Goal: Task Accomplishment & Management: Manage account settings

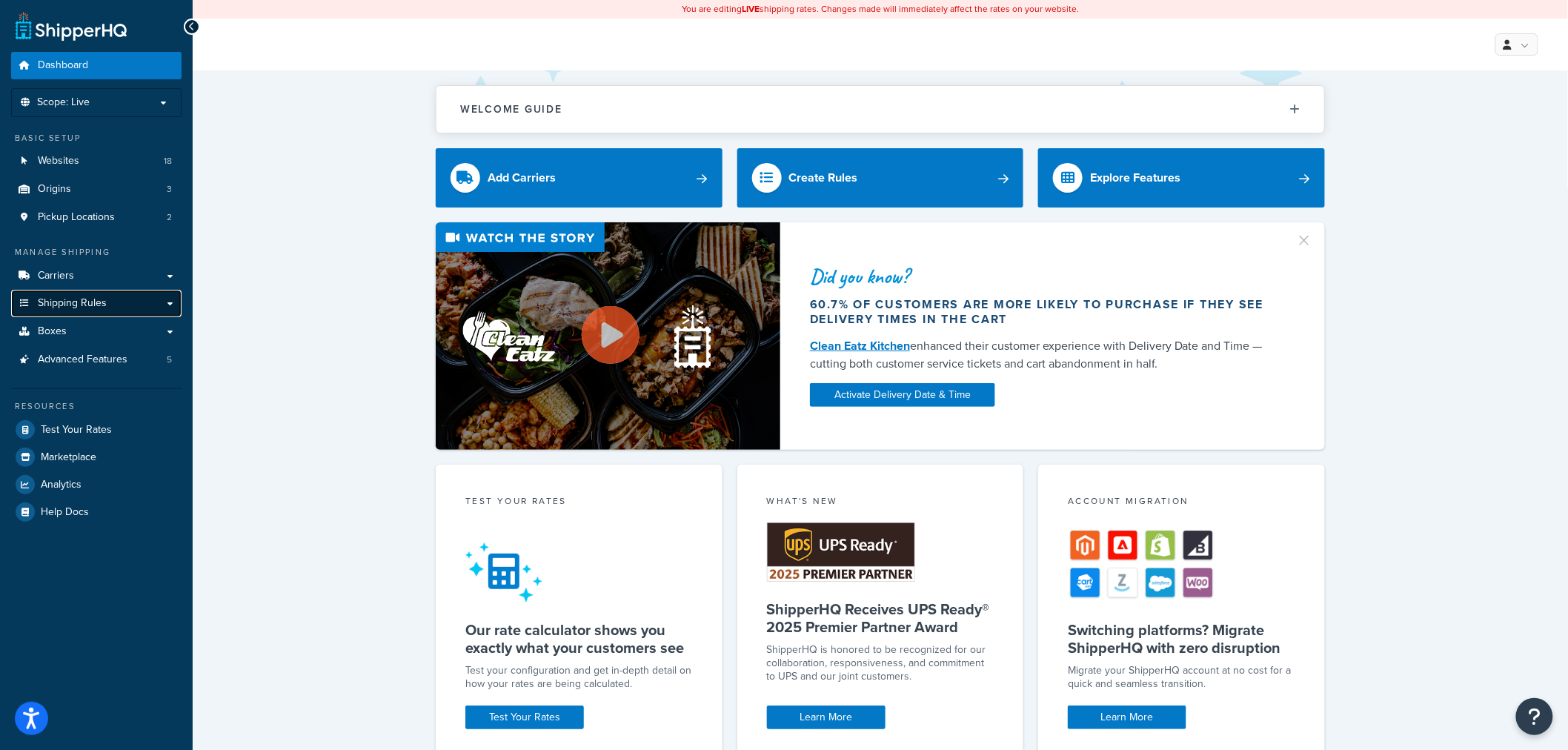
click at [50, 299] on span "Shipping Rules" at bounding box center [72, 303] width 69 height 12
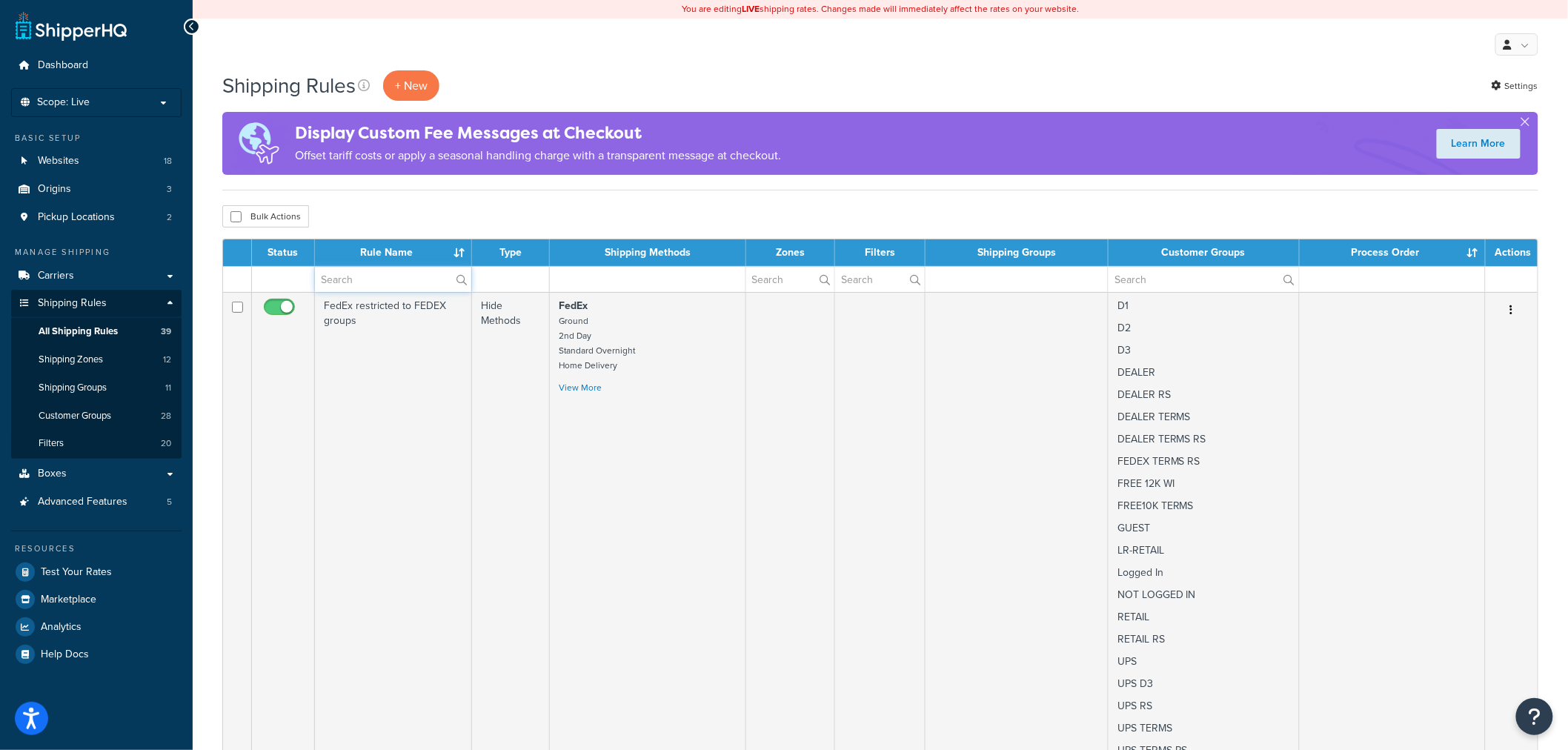
click at [423, 283] on input "text" at bounding box center [393, 279] width 156 height 26
paste input "FLAT groups override UPS live rate and Fixed Flat rate - Retail"
type input "FLAT groups override UPS live rate and Fixed Flat rate - Retail"
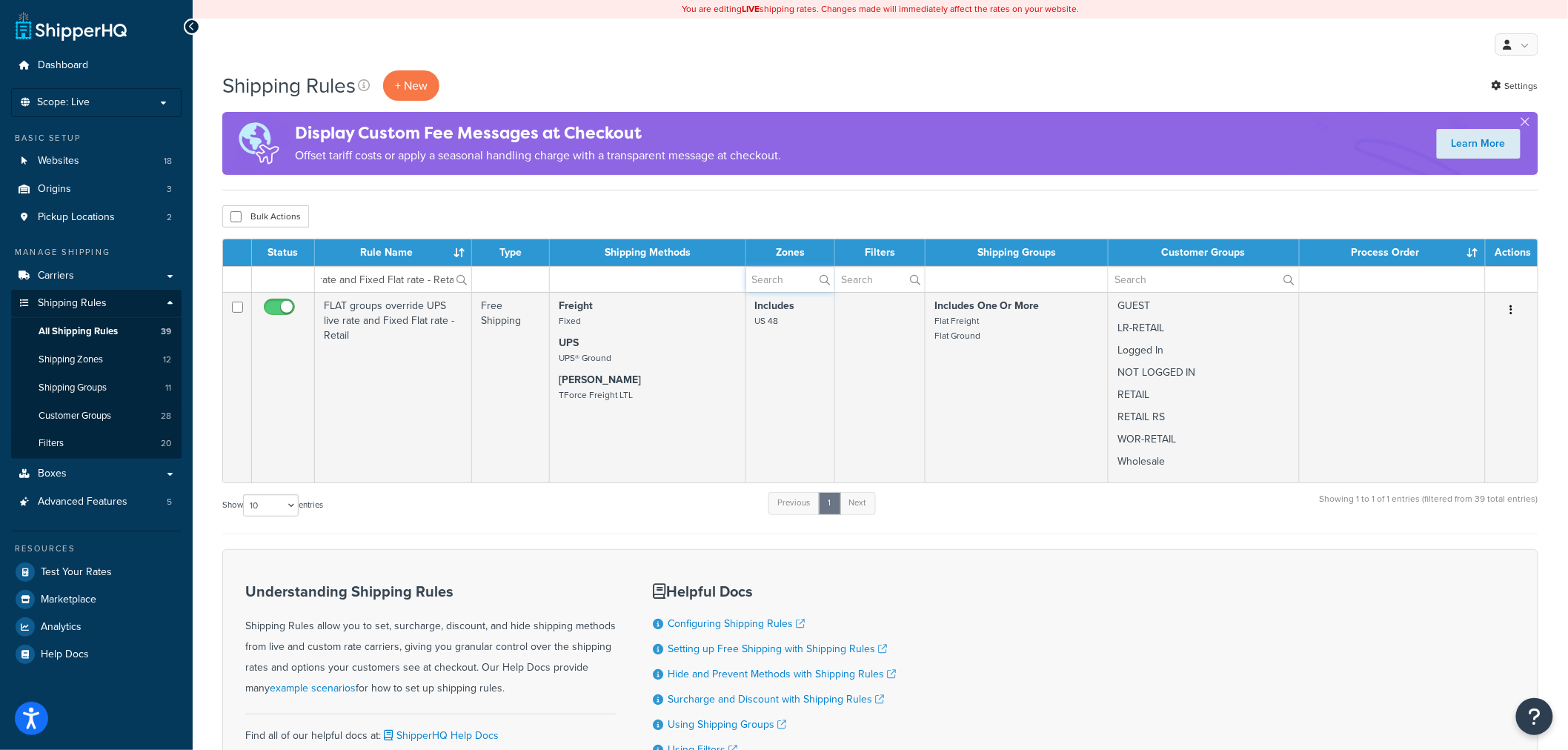
scroll to position [0, 0]
click at [351, 272] on input "FLAT groups override UPS live rate and Fixed Flat rate - Retail" at bounding box center [393, 279] width 156 height 26
click at [352, 267] on input "FLAT groups override UPS live rate and Fixed Flat rate - Retail" at bounding box center [393, 279] width 156 height 26
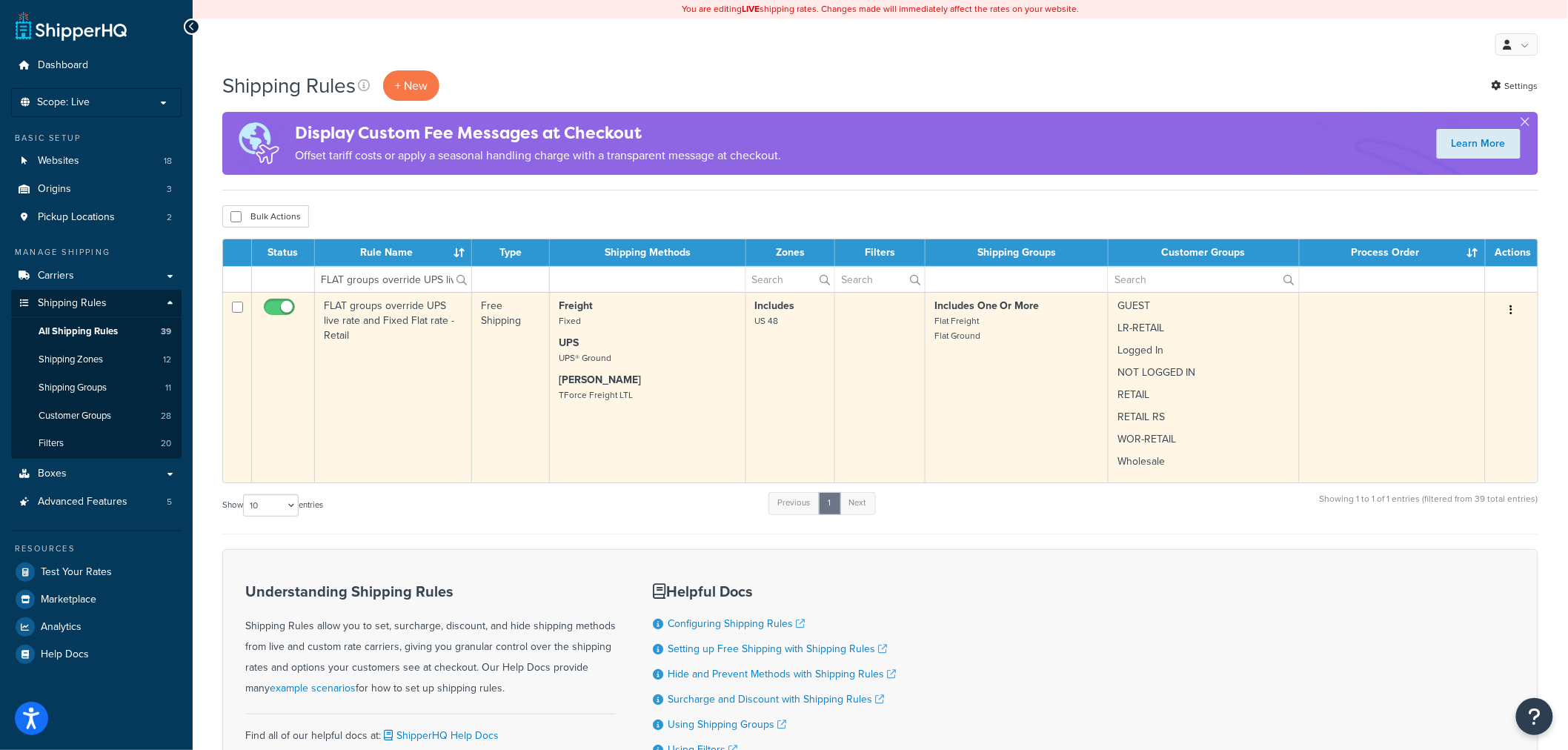
click at [417, 406] on td "FLAT groups override UPS live rate and Fixed Flat rate - Retail" at bounding box center [393, 387] width 157 height 190
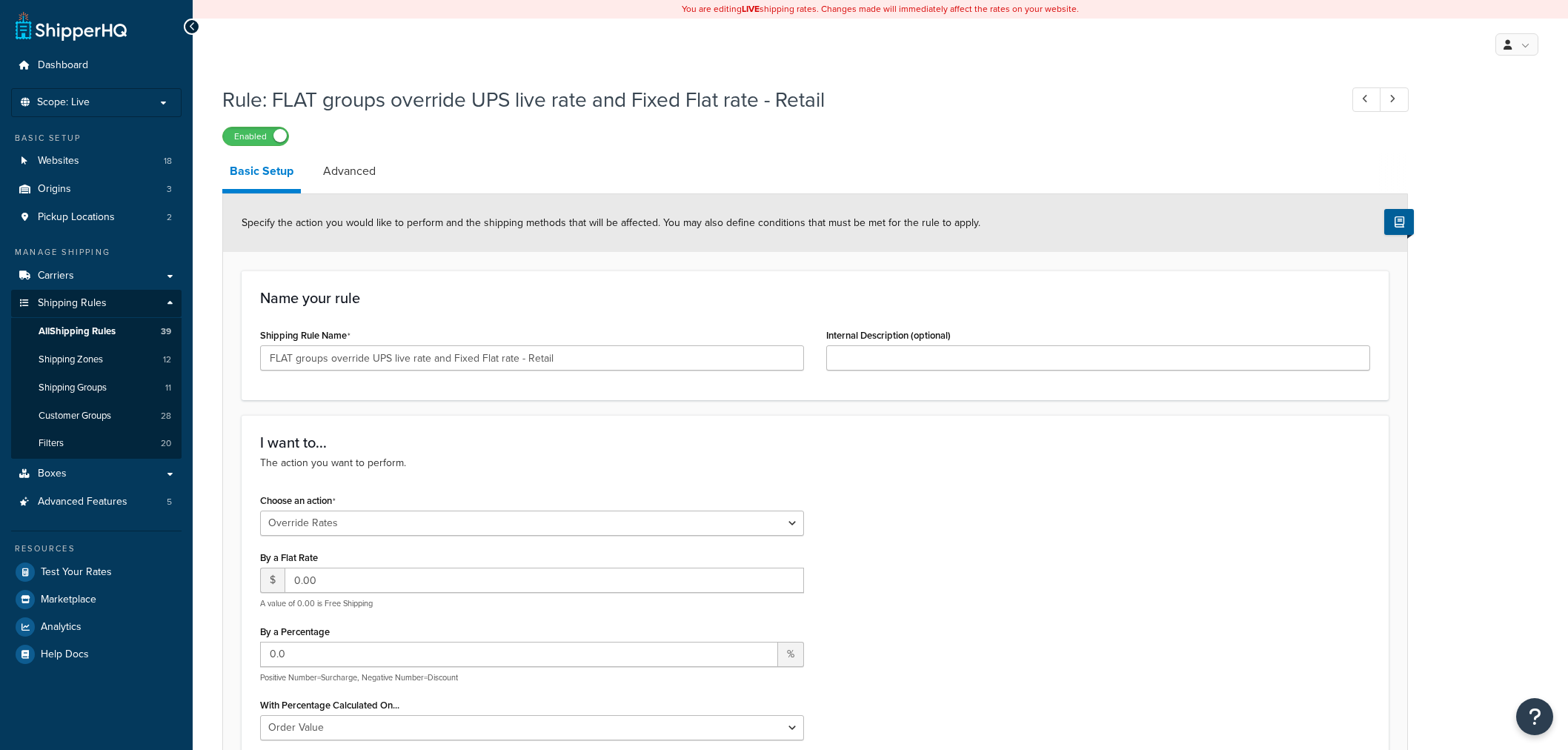
select select "OVERRIDE"
select select "ITEM"
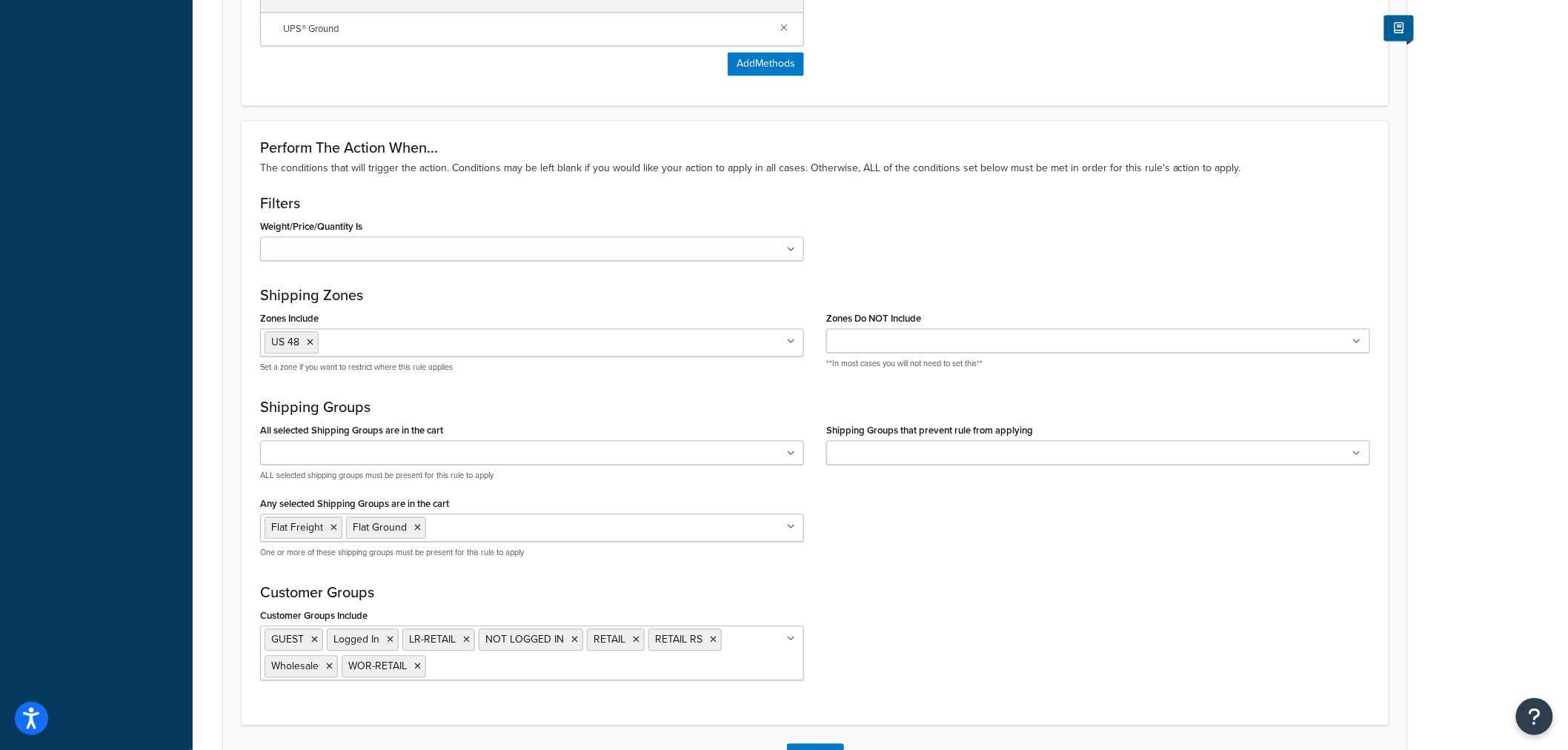
scroll to position [1326, 0]
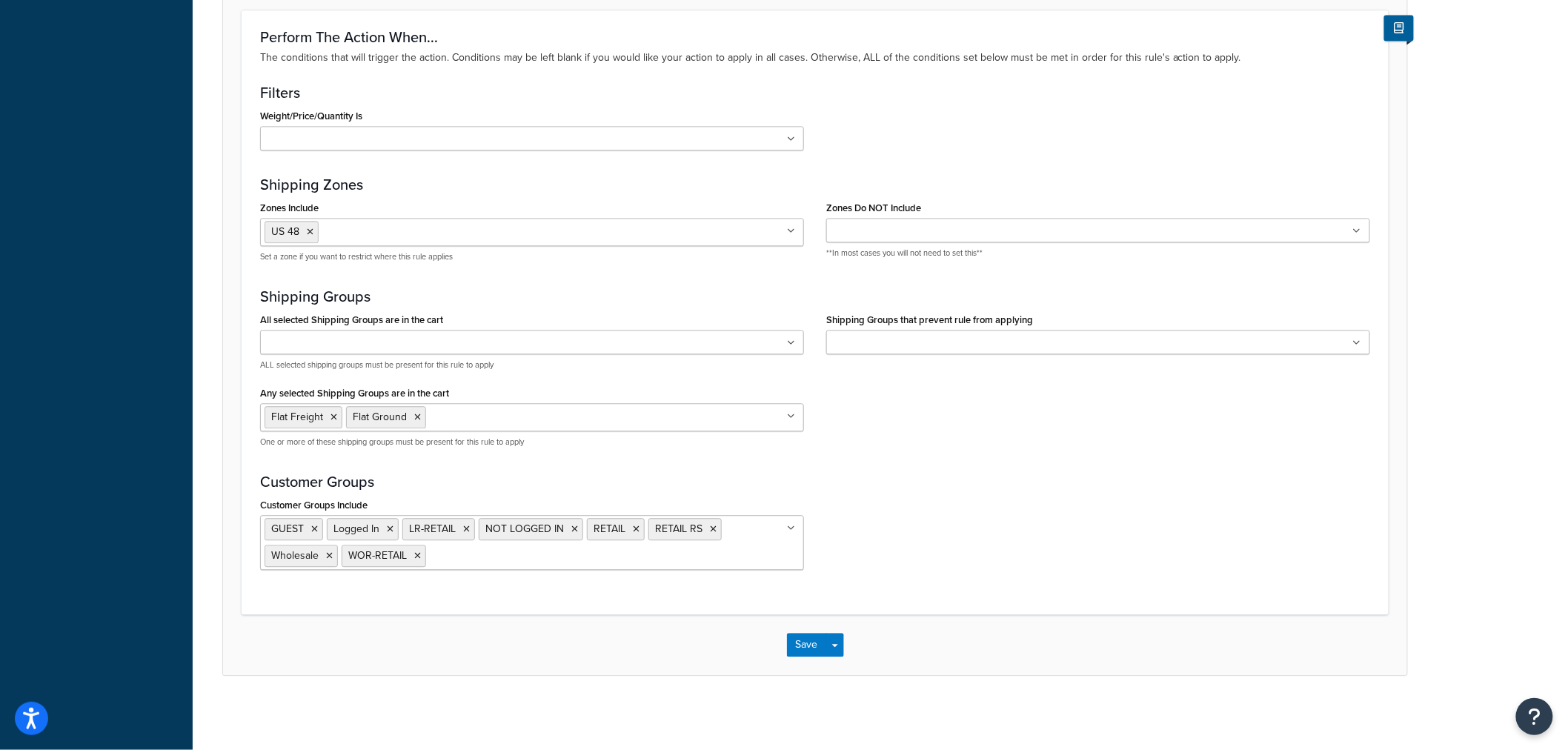
click at [794, 525] on icon at bounding box center [791, 528] width 9 height 9
click at [332, 551] on icon at bounding box center [329, 555] width 7 height 9
click at [314, 529] on icon at bounding box center [314, 529] width 7 height 9
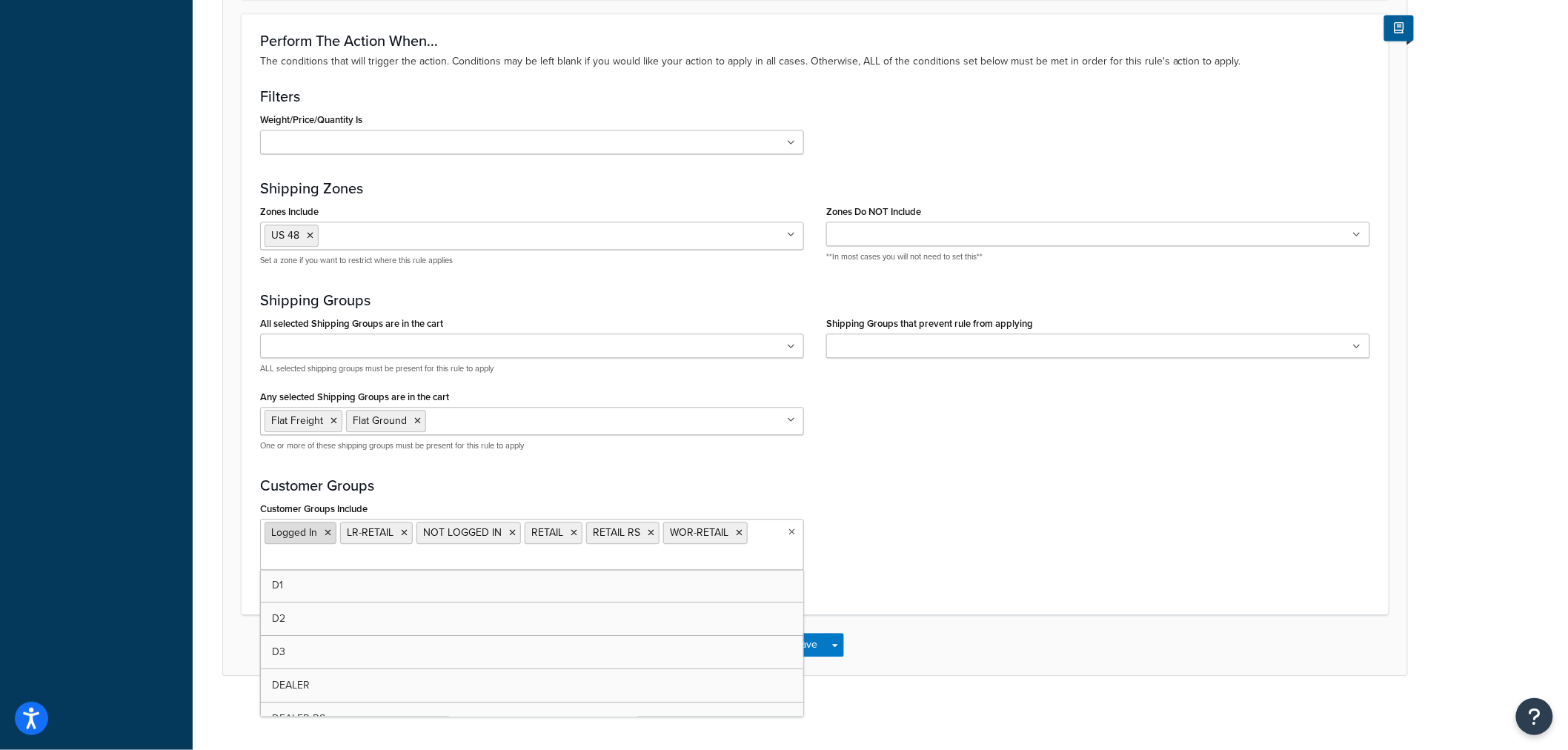
click at [326, 531] on icon at bounding box center [327, 533] width 7 height 9
click at [573, 532] on icon at bounding box center [575, 533] width 7 height 9
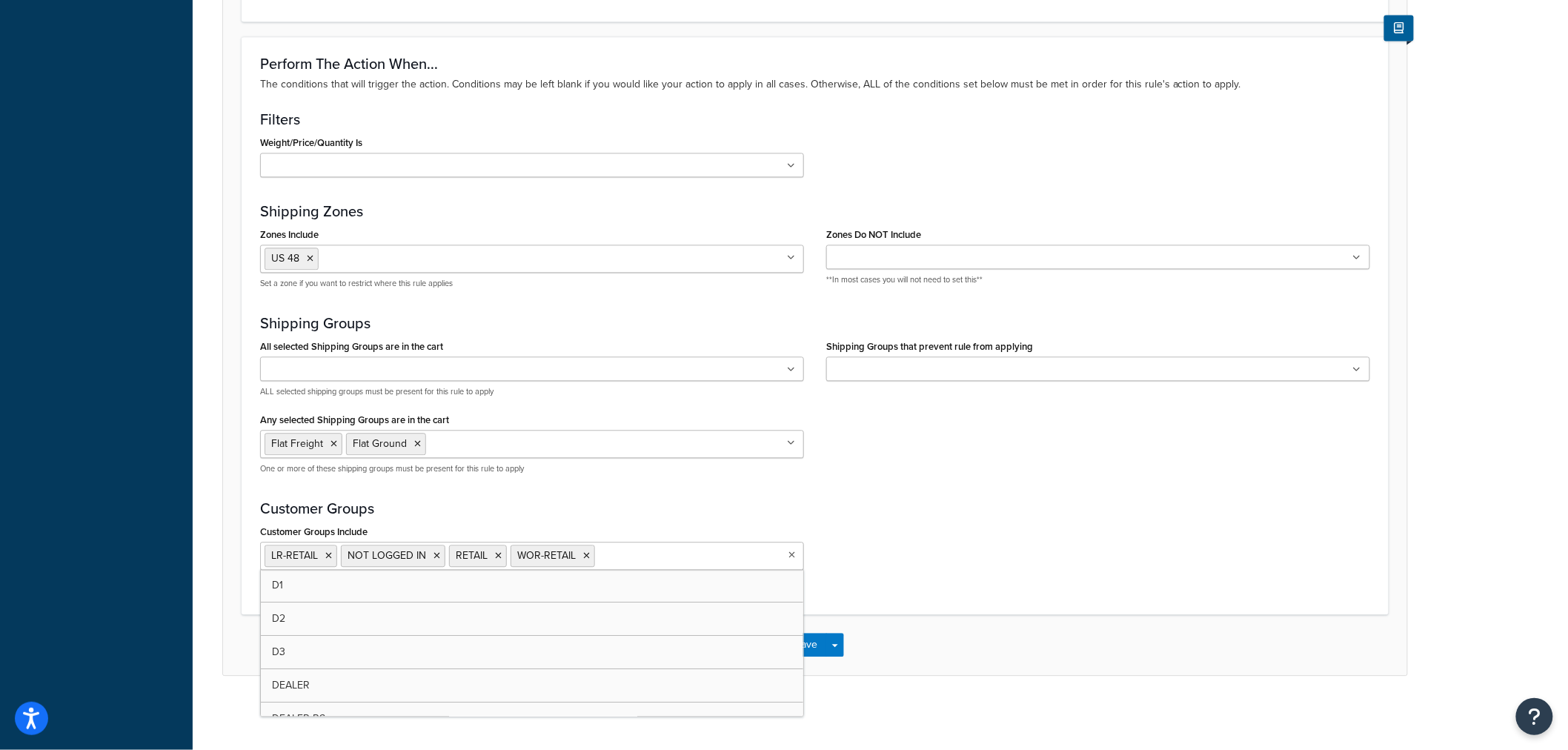
scroll to position [1299, 0]
click at [893, 553] on div "Customer Groups Include LR-RETAIL NOT LOGGED IN RETAIL WOR-RETAIL D1 D2 D3 DEAL…" at bounding box center [815, 551] width 1132 height 60
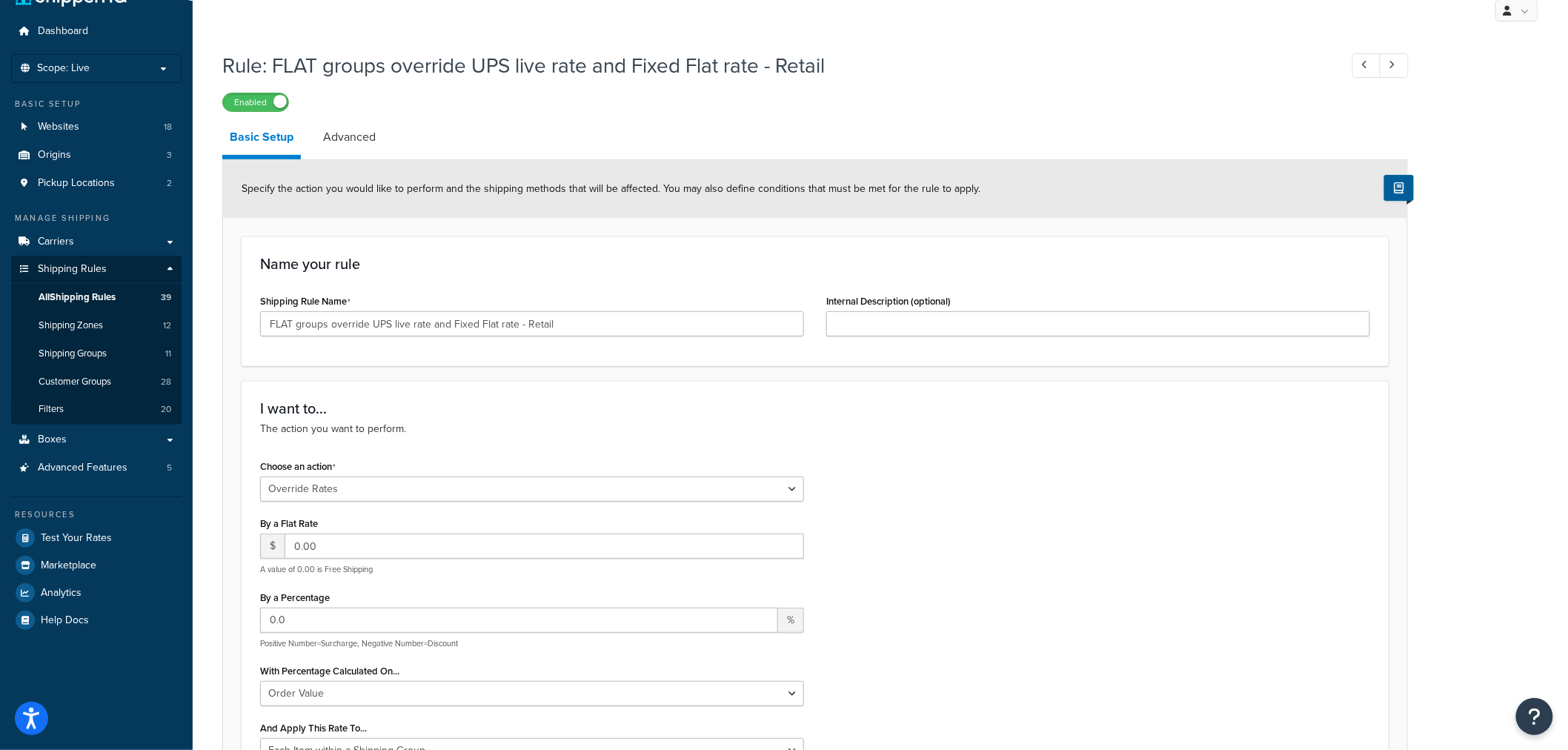
scroll to position [0, 0]
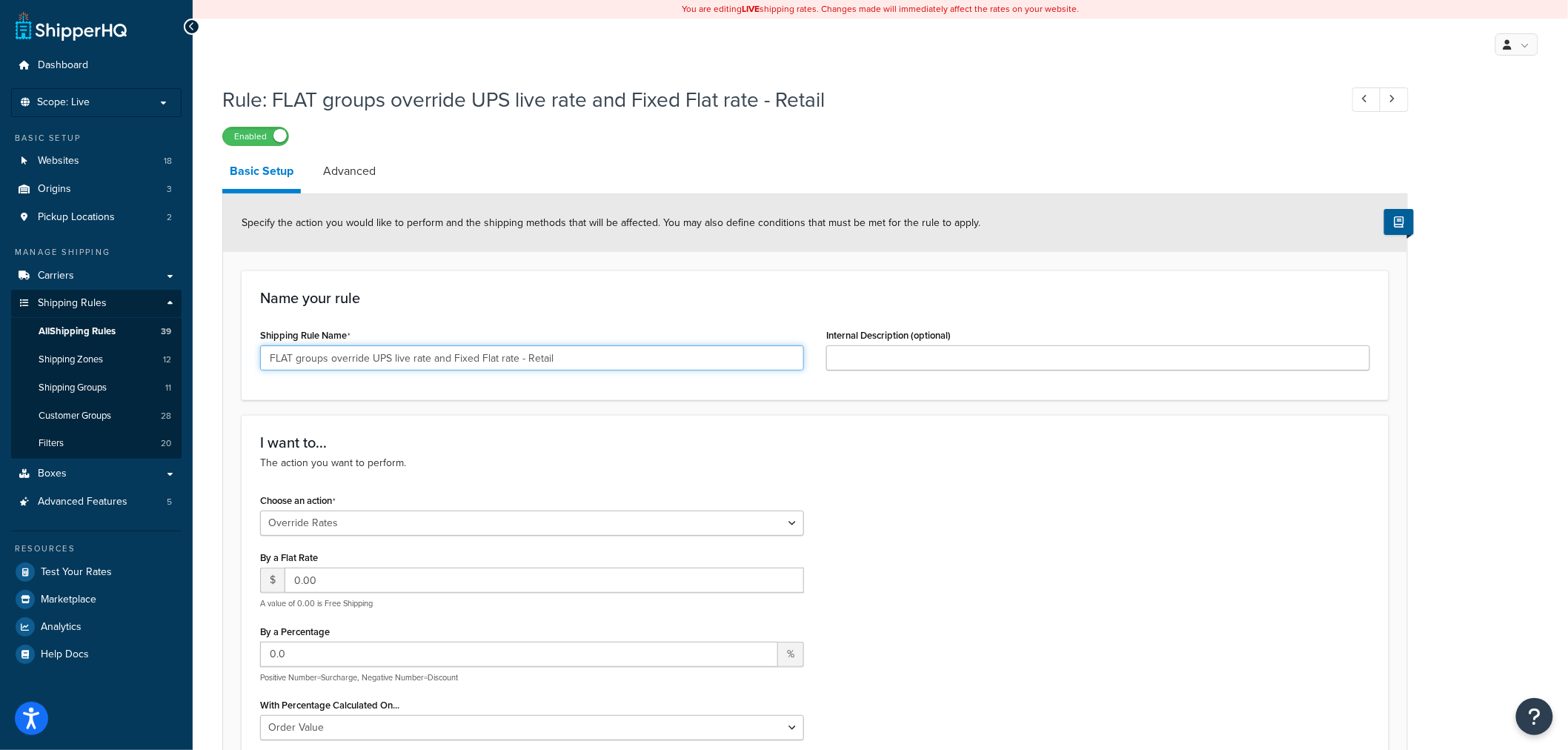
click at [306, 364] on input "FLAT groups override UPS live rate and Fixed Flat rate - Retail" at bounding box center [532, 358] width 544 height 26
click at [77, 328] on span "All Shipping Rules" at bounding box center [77, 331] width 77 height 12
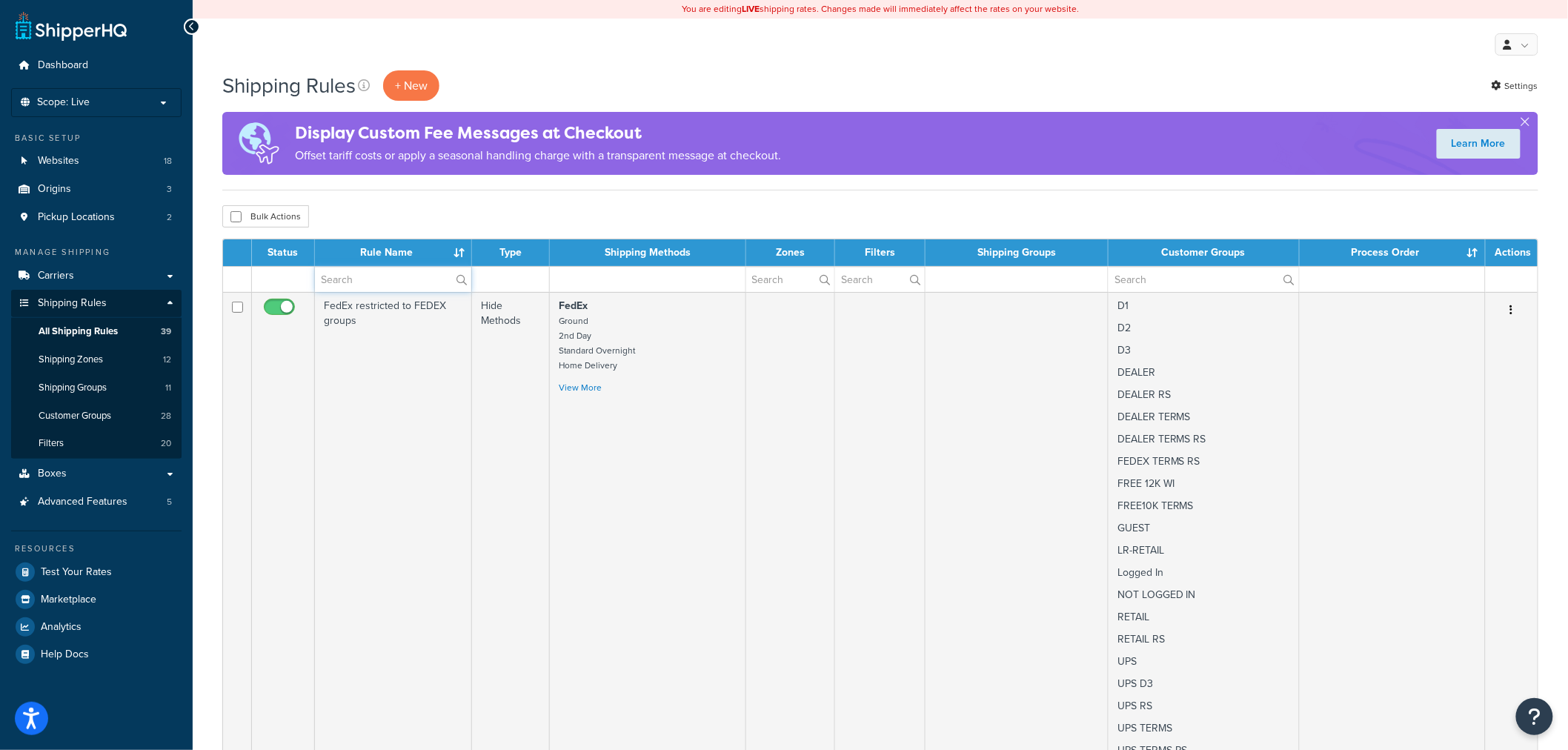
click at [418, 285] on input "text" at bounding box center [393, 279] width 156 height 26
paste input "FLAT groups override UPS live rate and Fixed Flat rate - Retail"
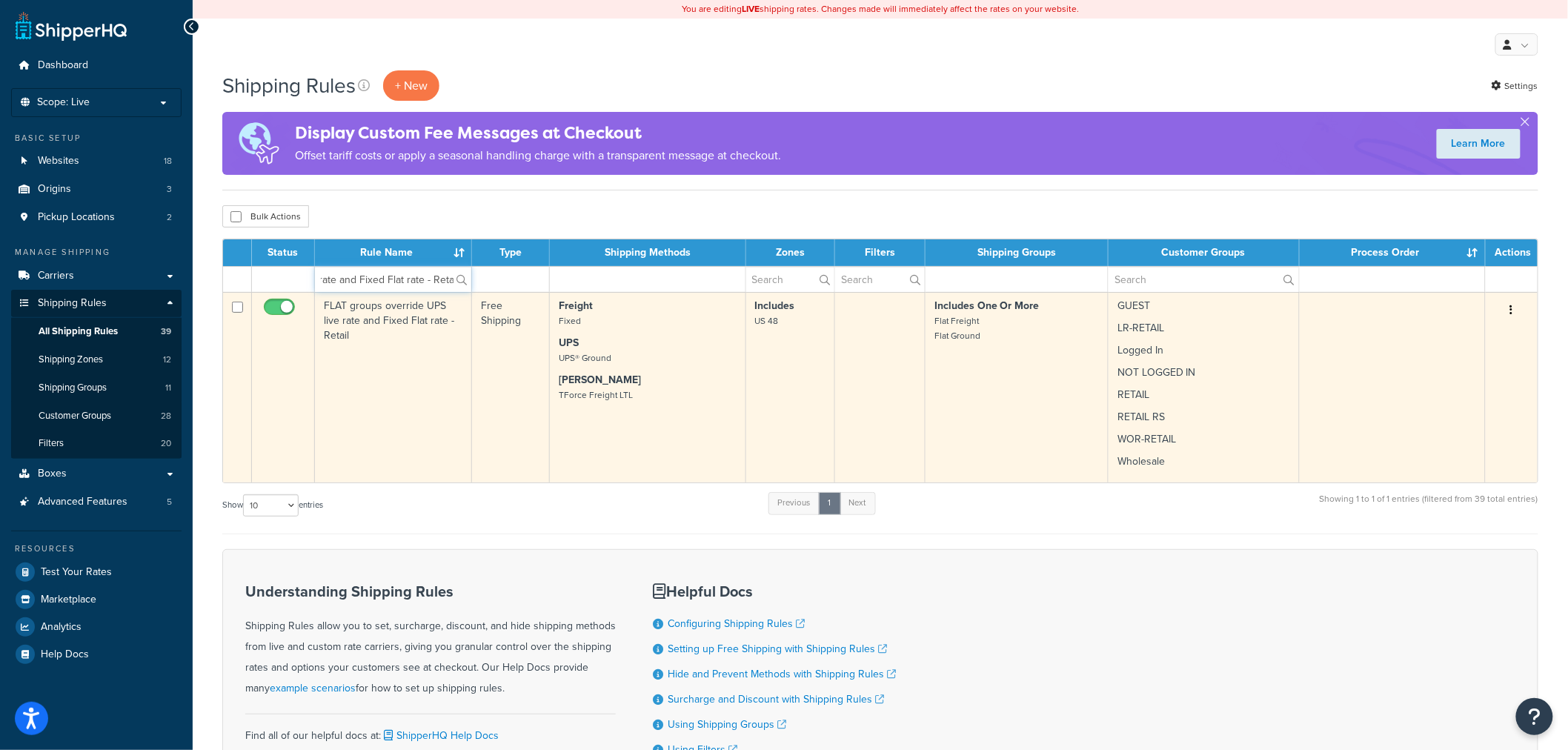
type input "FLAT groups override UPS live rate and Fixed Flat rate - Retail"
click at [411, 327] on td "FLAT groups override UPS live rate and Fixed Flat rate - Retail" at bounding box center [393, 387] width 157 height 190
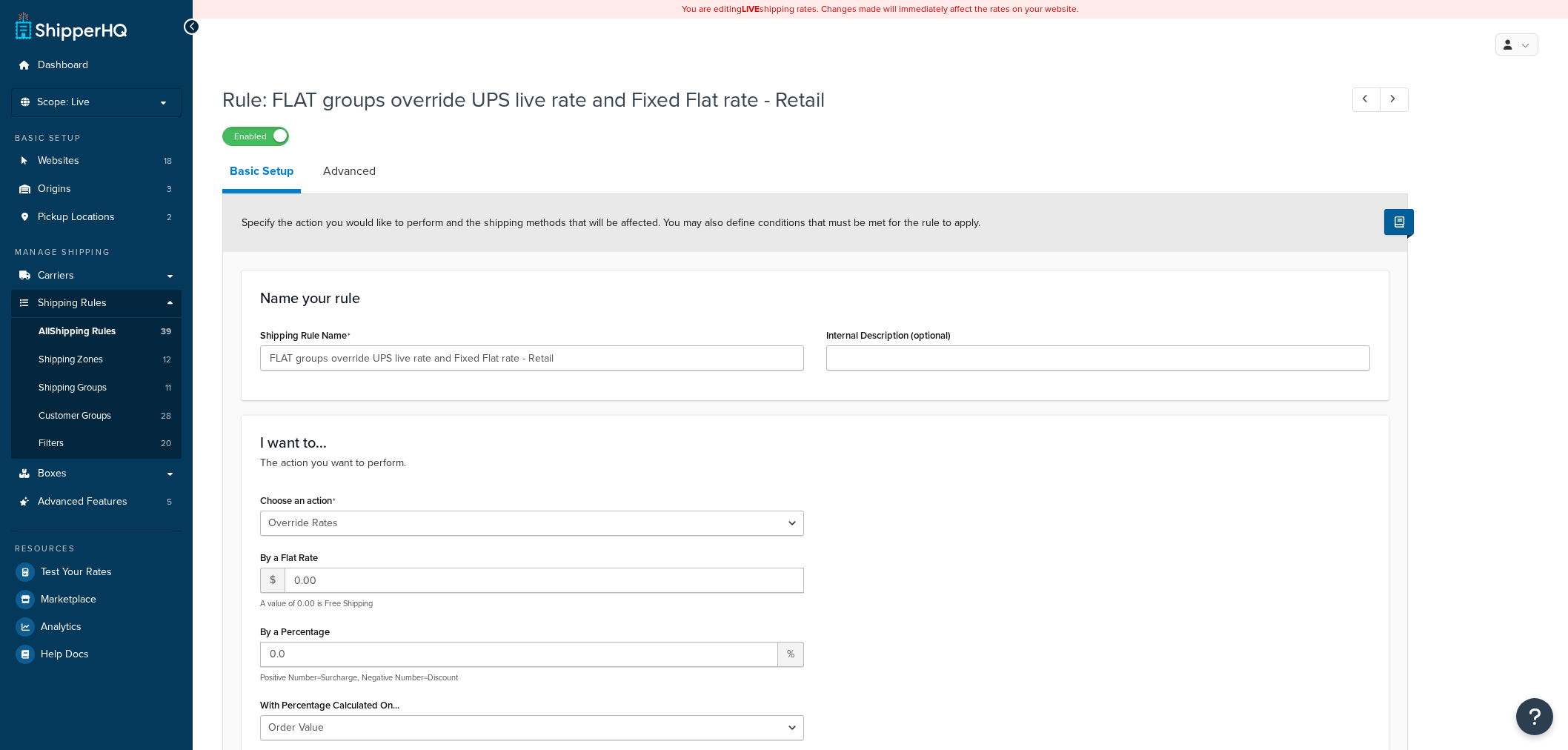
select select "OVERRIDE"
select select "ITEM"
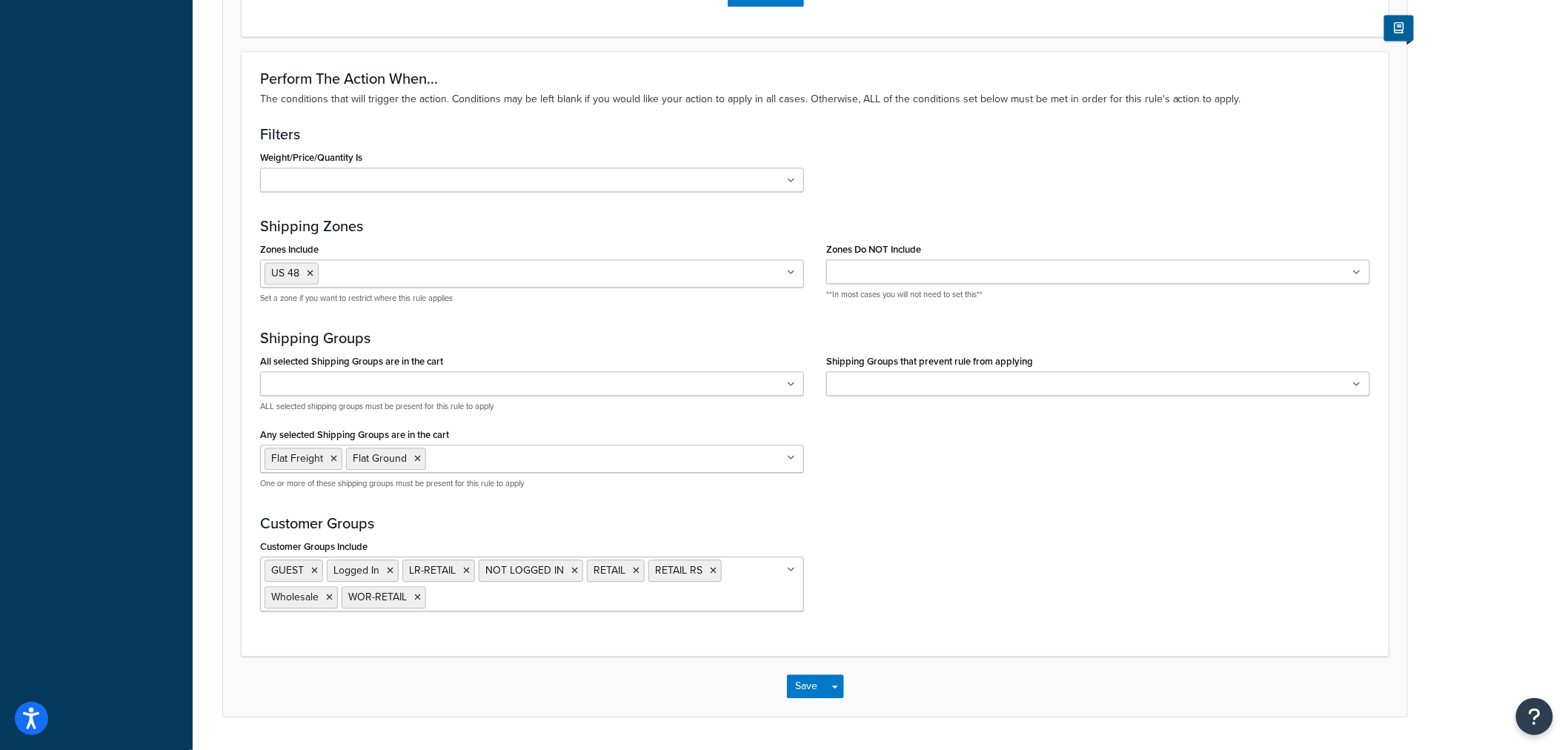
scroll to position [1326, 0]
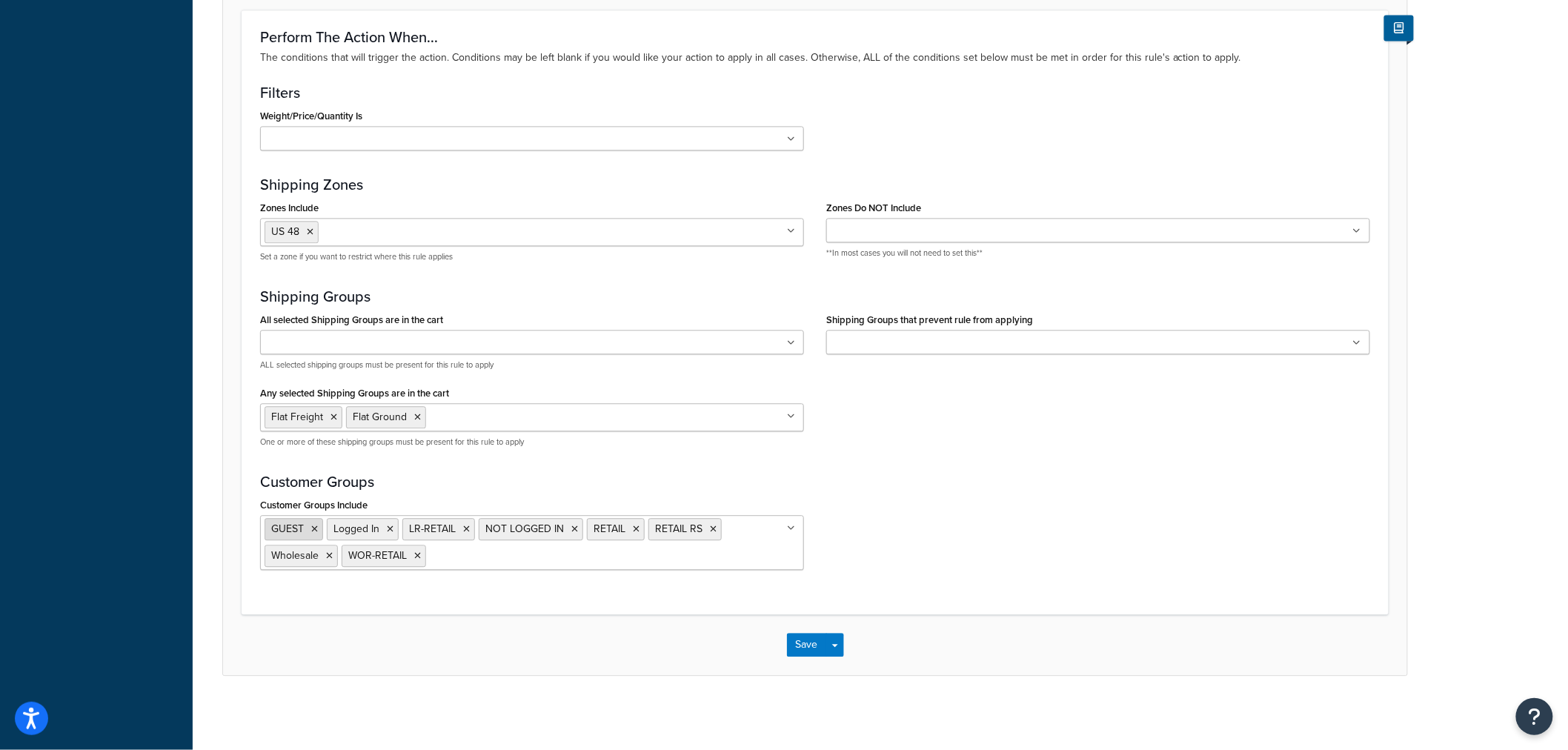
click at [314, 528] on icon at bounding box center [314, 529] width 7 height 9
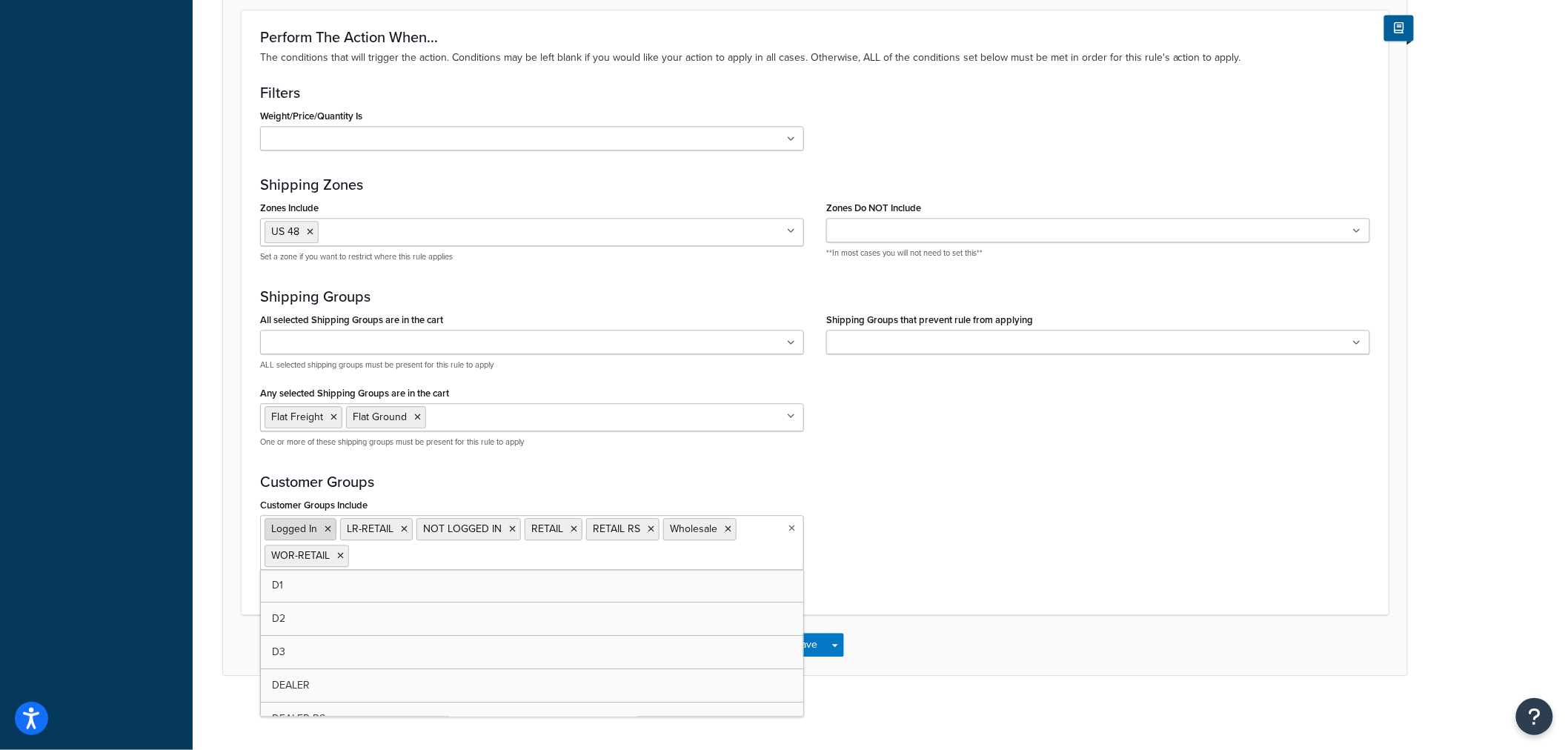
click at [326, 529] on icon at bounding box center [327, 529] width 7 height 9
click at [574, 530] on icon at bounding box center [575, 533] width 7 height 9
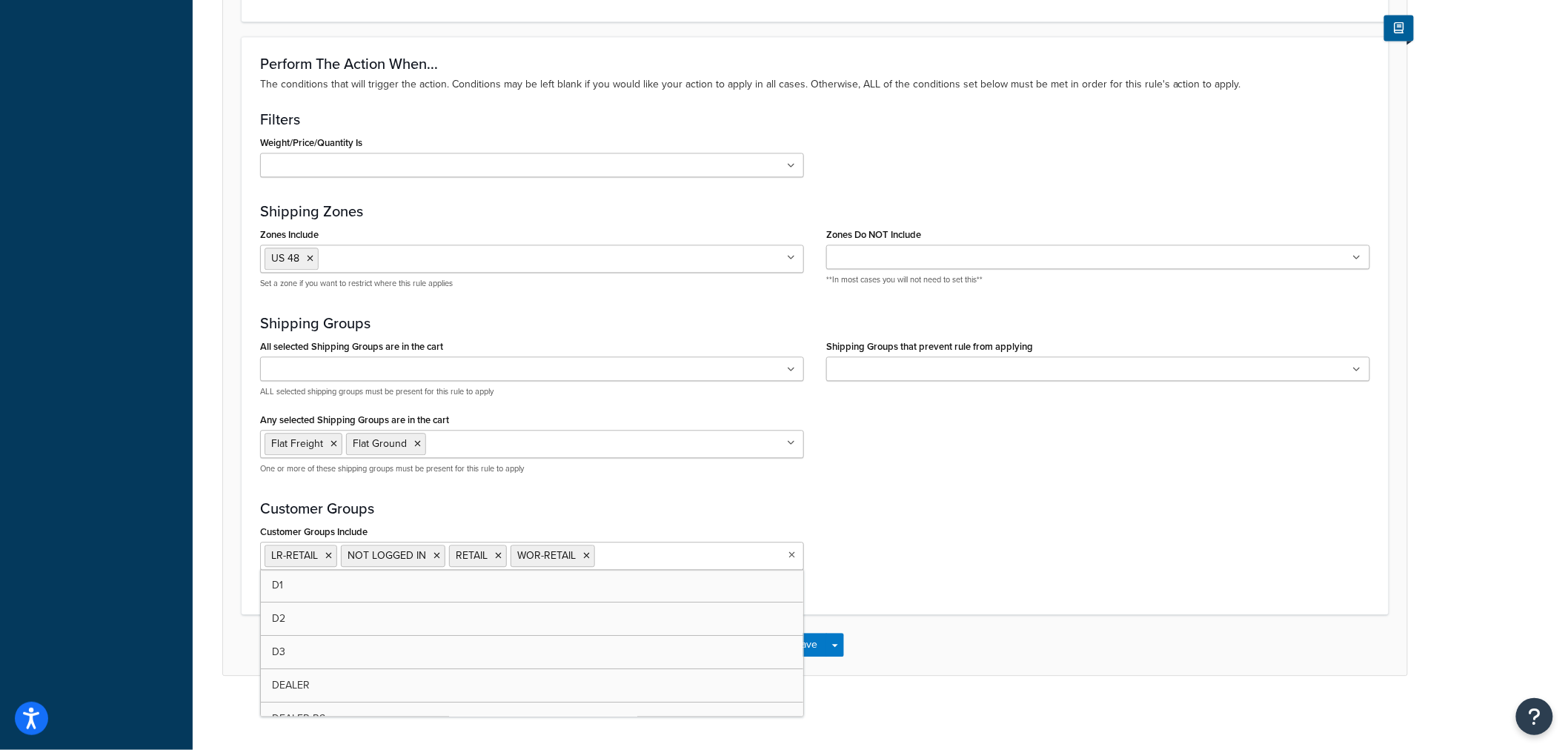
scroll to position [1299, 0]
click at [893, 546] on div "Customer Groups Include LR-RETAIL NOT LOGGED IN RETAIL WOR-RETAIL D1 D2 D3 DEAL…" at bounding box center [815, 551] width 1132 height 60
click at [810, 643] on button "Save" at bounding box center [807, 645] width 40 height 24
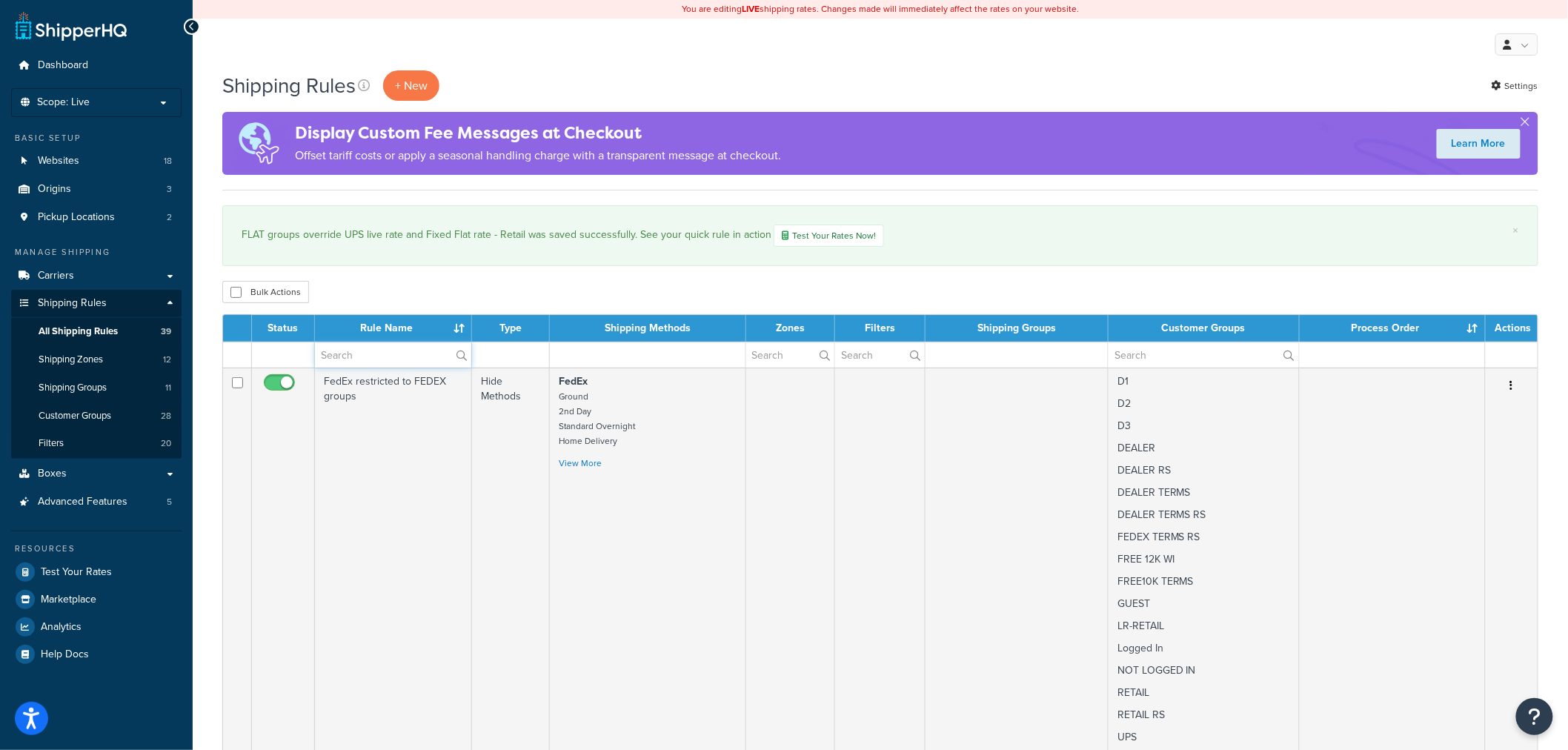
click at [393, 361] on input "text" at bounding box center [393, 354] width 156 height 26
paste input "FLAT groups override UPS live rate and Fixed Flat rate - Retail"
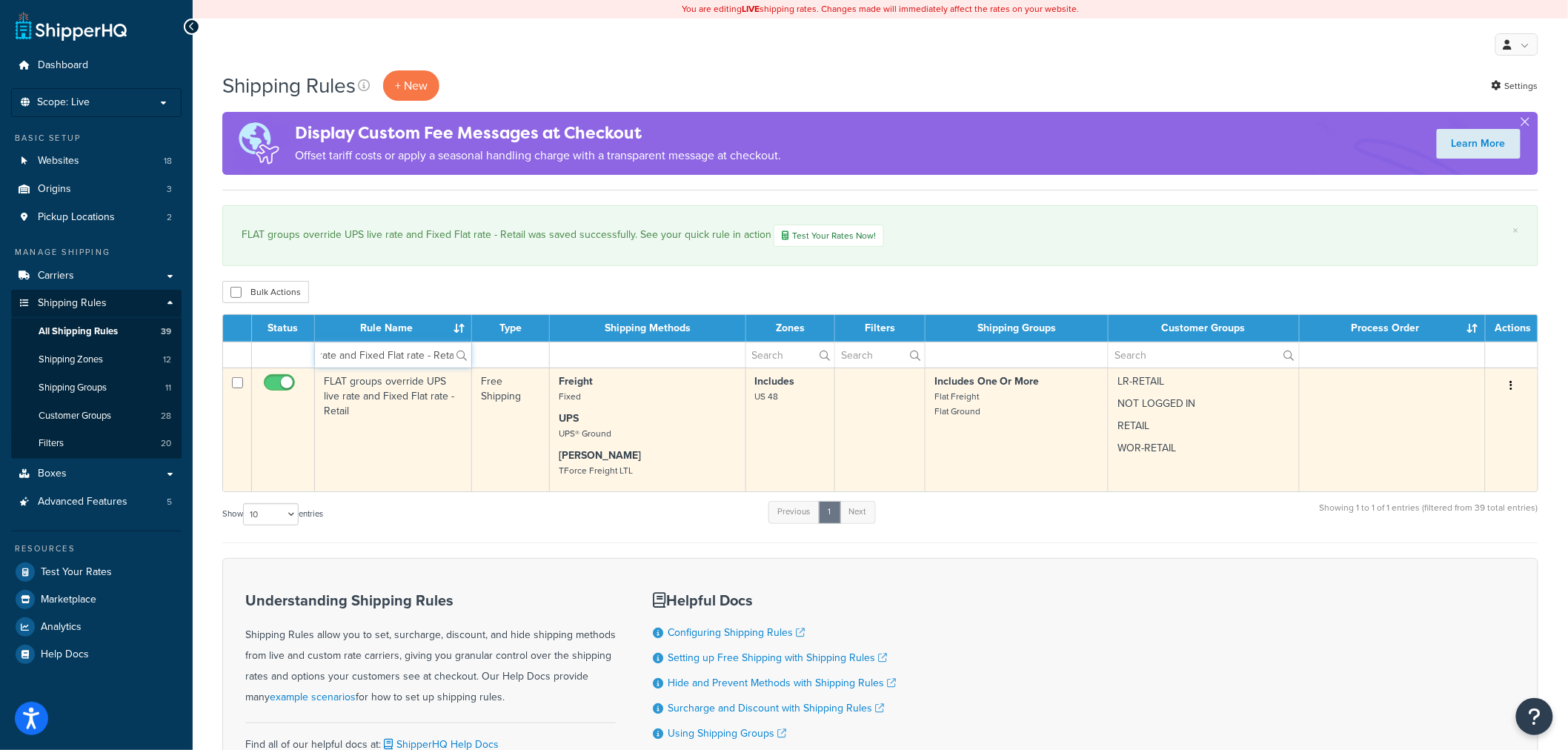
type input "FLAT groups override UPS live rate and Fixed Flat rate - Retail"
click at [409, 393] on td "FLAT groups override UPS live rate and Fixed Flat rate - Retail" at bounding box center [393, 430] width 157 height 124
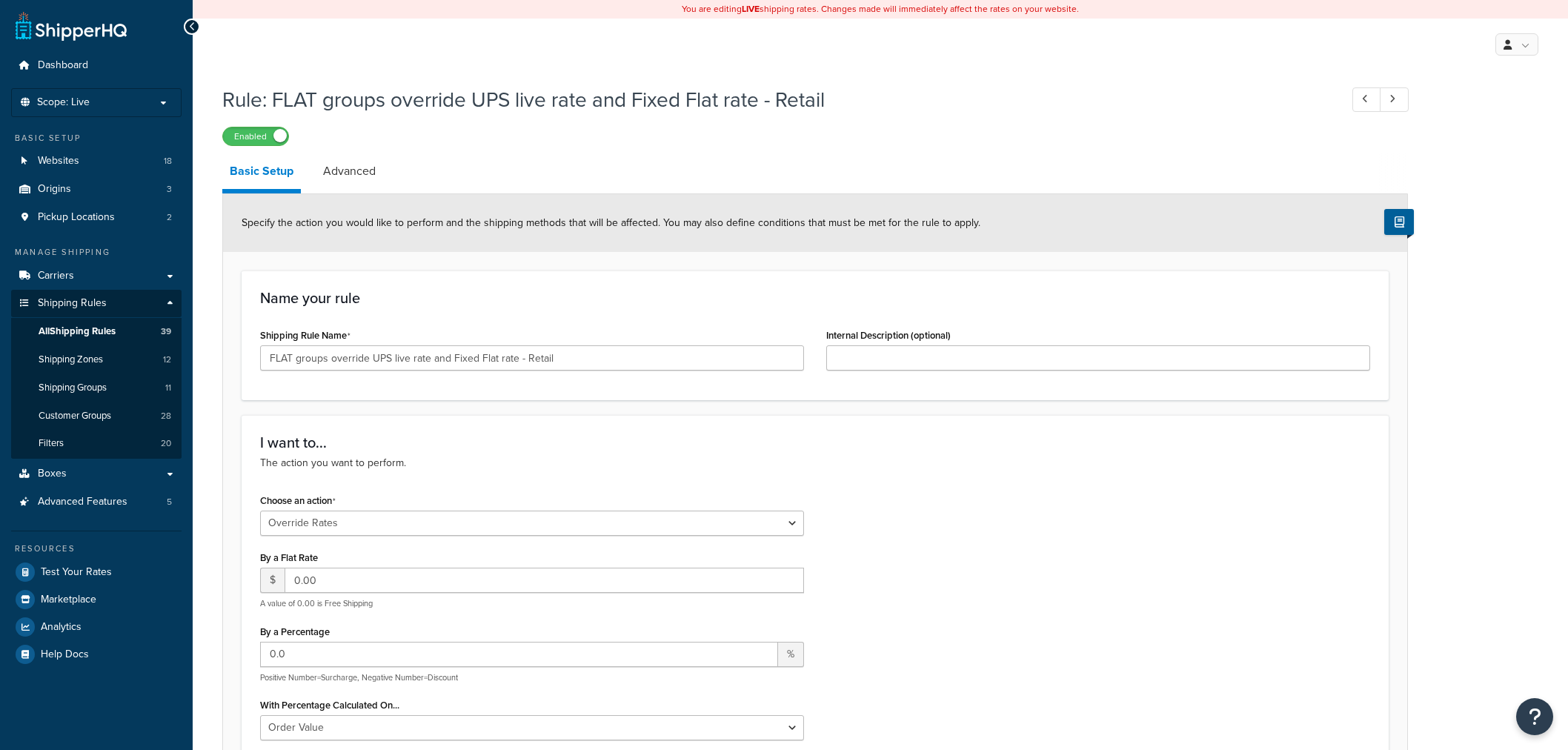
select select "OVERRIDE"
select select "ITEM"
click at [84, 335] on span "All Shipping Rules" at bounding box center [77, 331] width 77 height 12
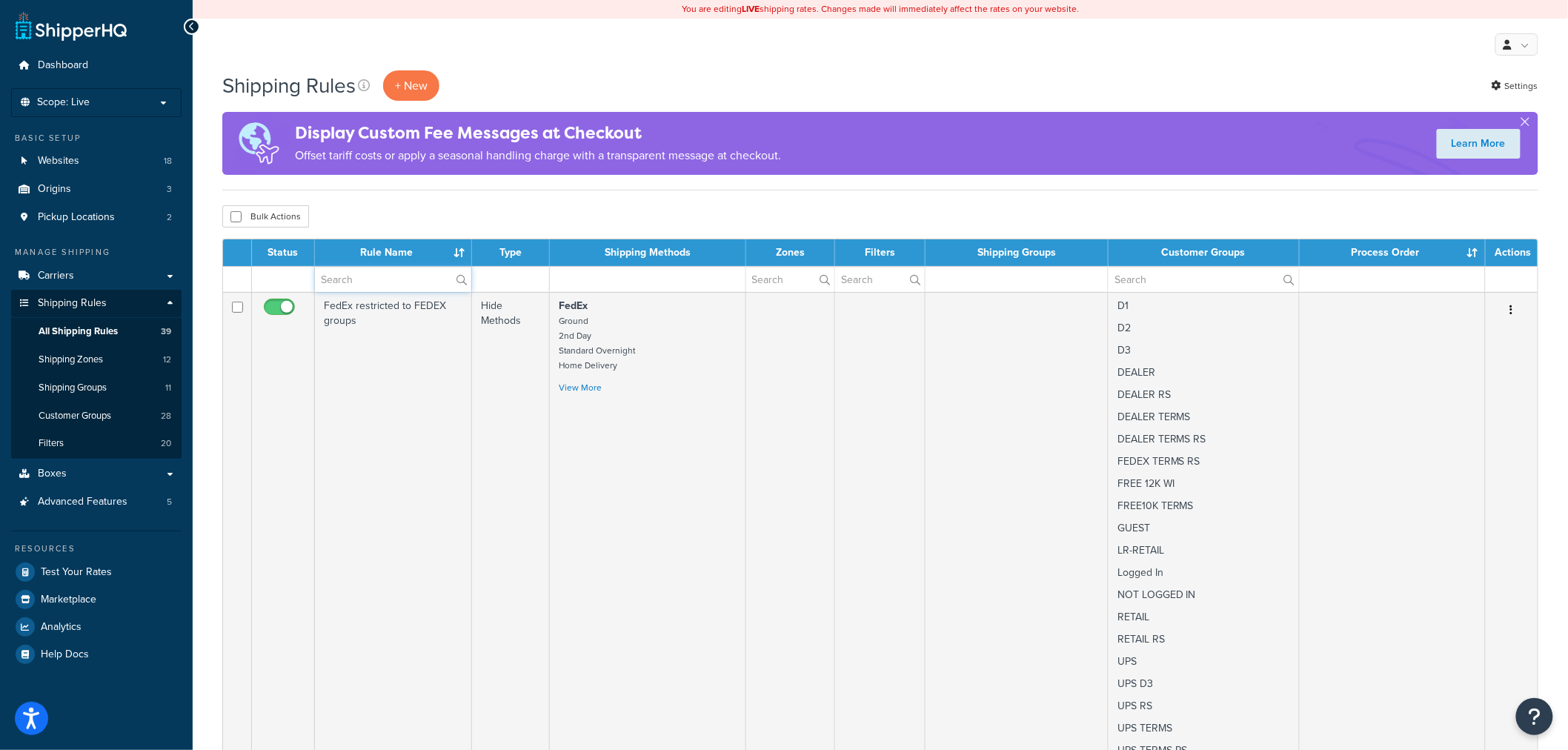
click at [346, 276] on input "text" at bounding box center [393, 279] width 156 height 26
paste input "Free UPS Freight = or > $7500 for DEALER and FEDEX TERMS groups"
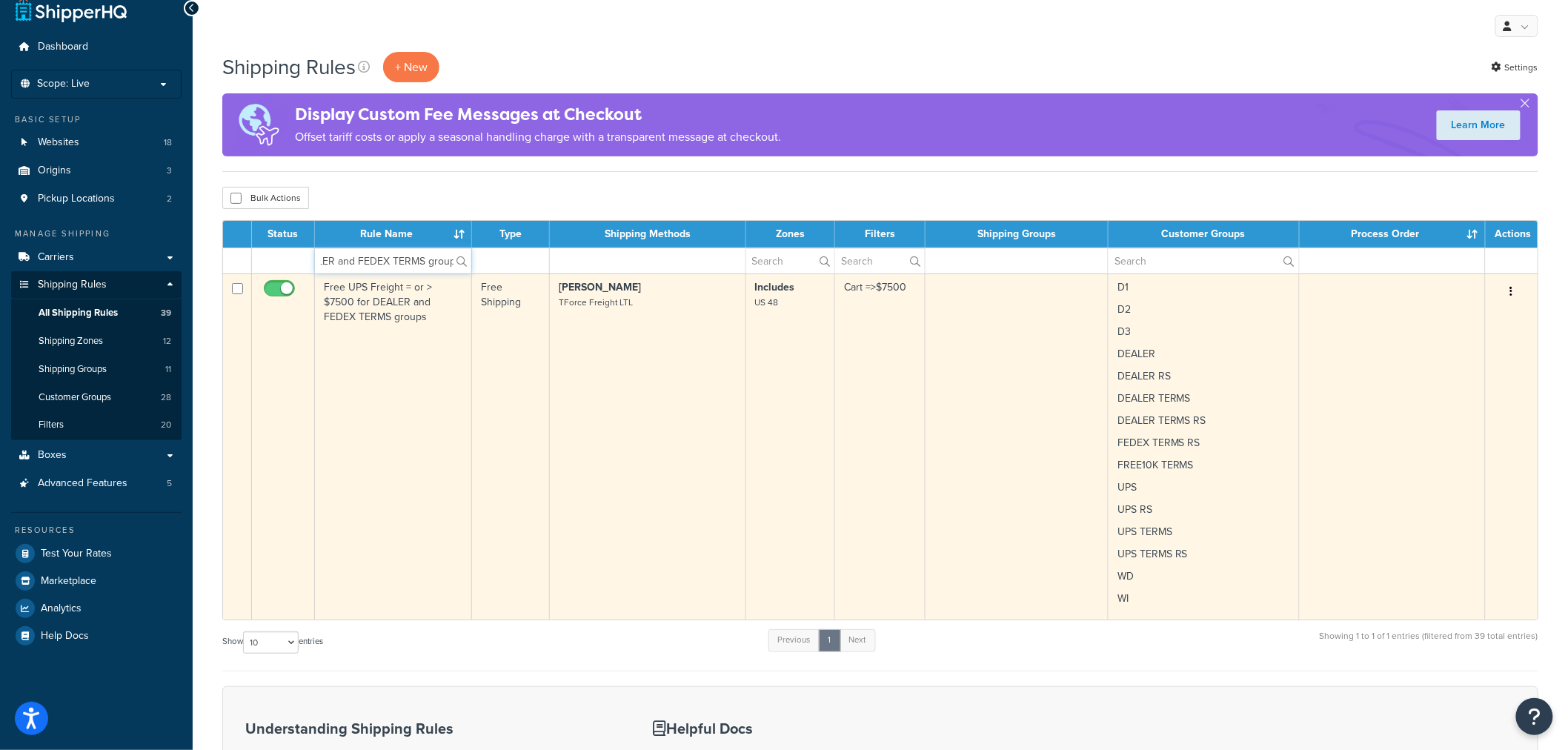
scroll to position [82, 0]
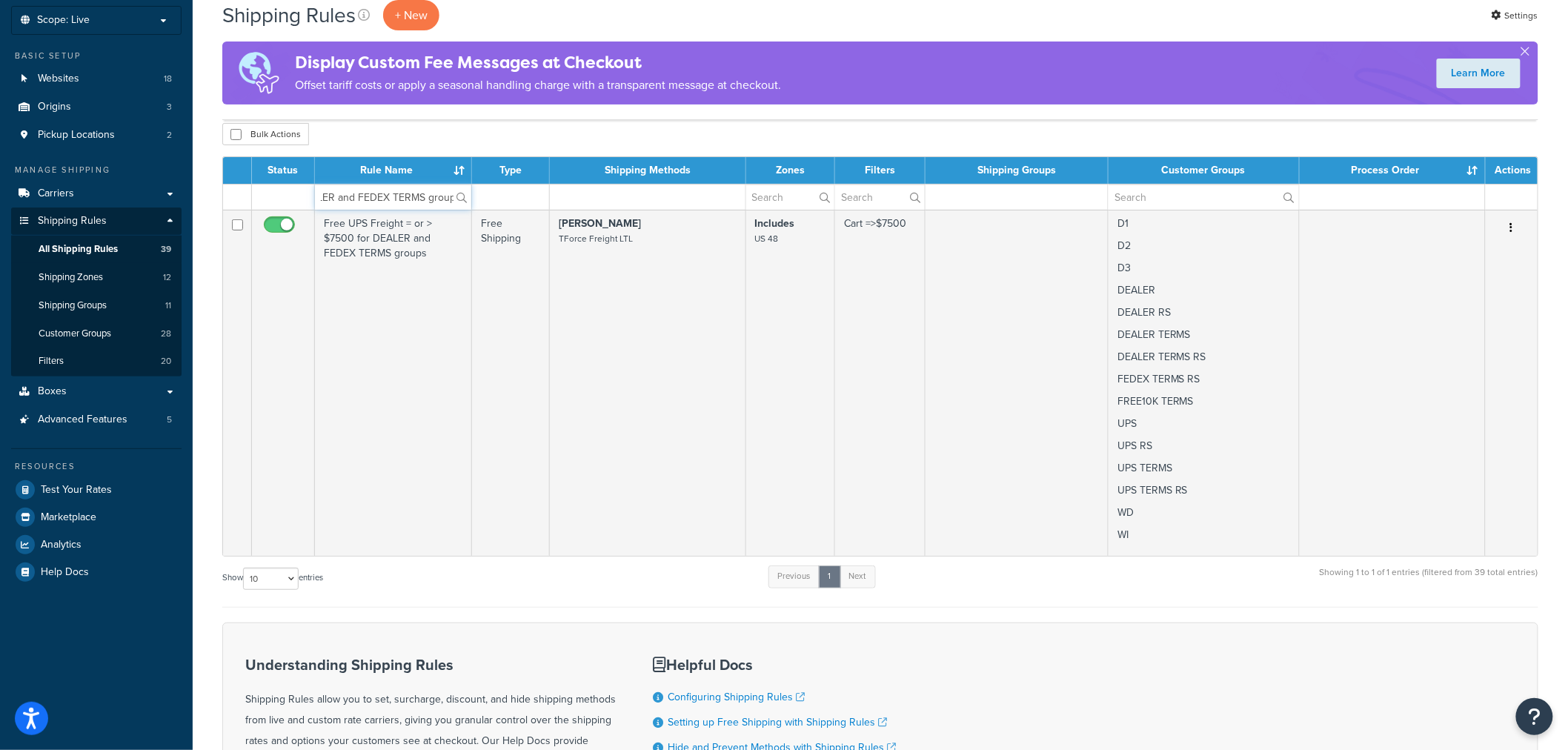
type input "Free UPS Freight = or > $7500 for DEALER and FEDEX TERMS groups"
click at [258, 580] on select "10 15 25 50 100 1000" at bounding box center [271, 578] width 56 height 22
select select "100"
click at [245, 567] on select "10 15 25 50 100 1000" at bounding box center [271, 578] width 56 height 22
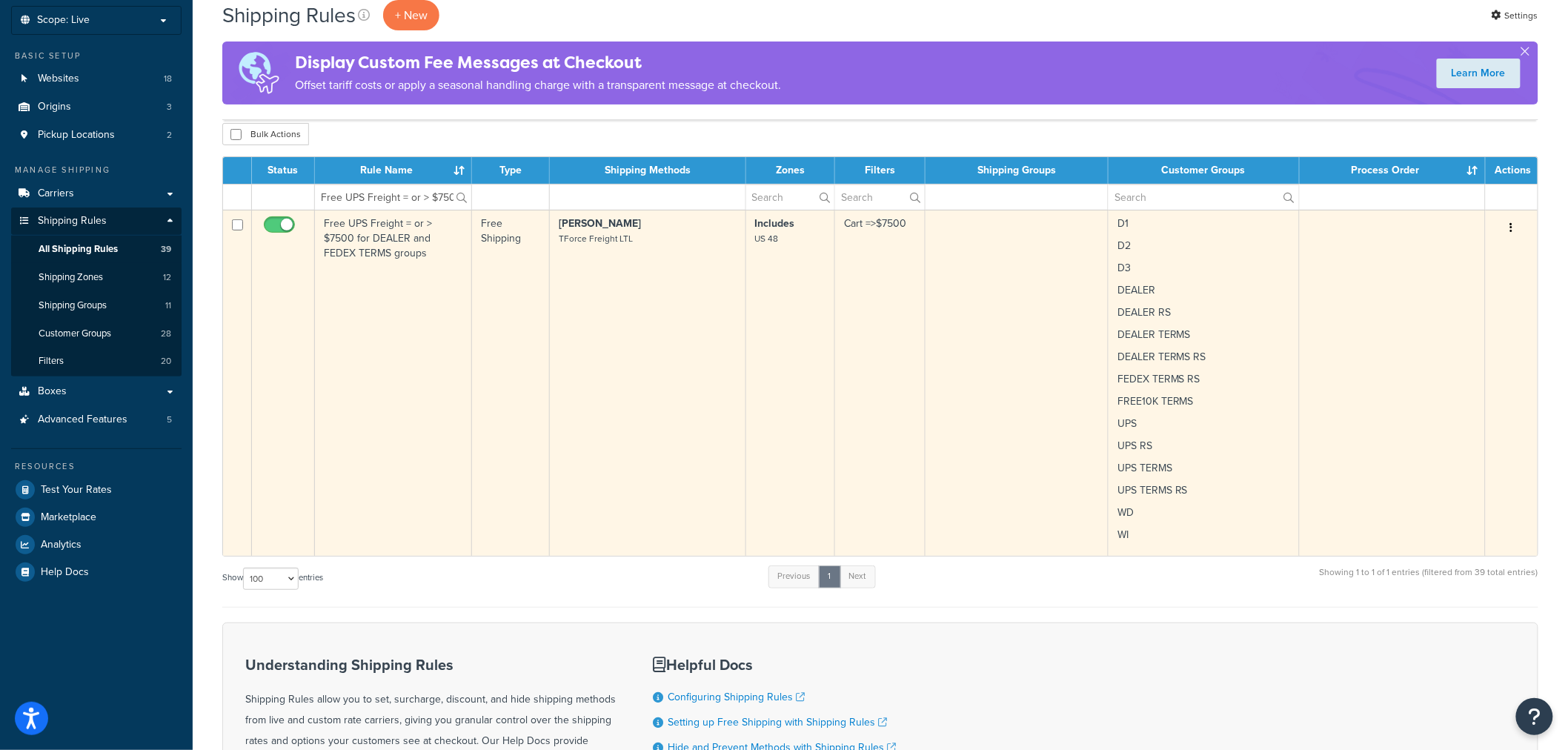
click at [394, 330] on td "Free UPS Freight = or > $7500 for DEALER and FEDEX TERMS groups" at bounding box center [393, 382] width 157 height 346
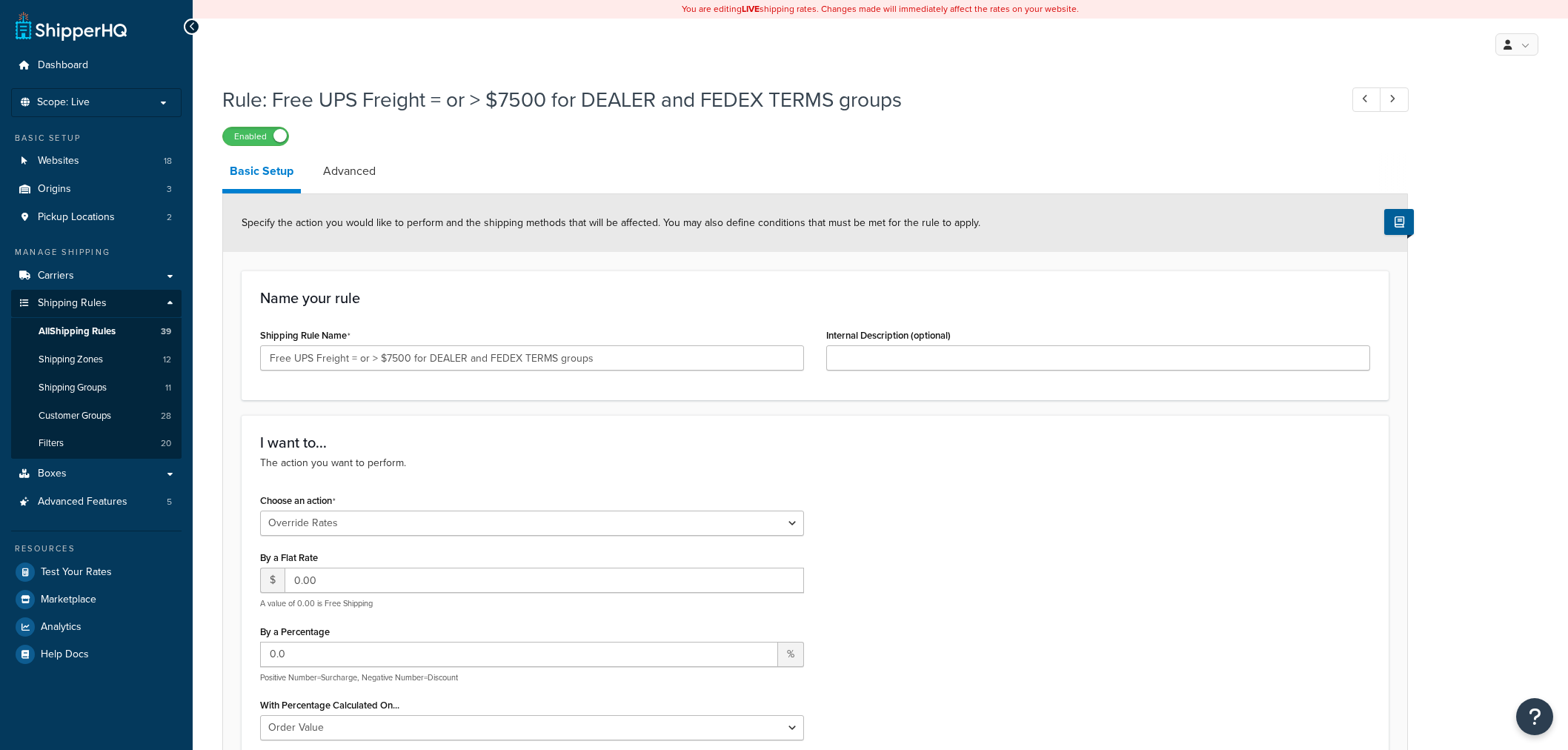
select select "OVERRIDE"
select select "LOCATION"
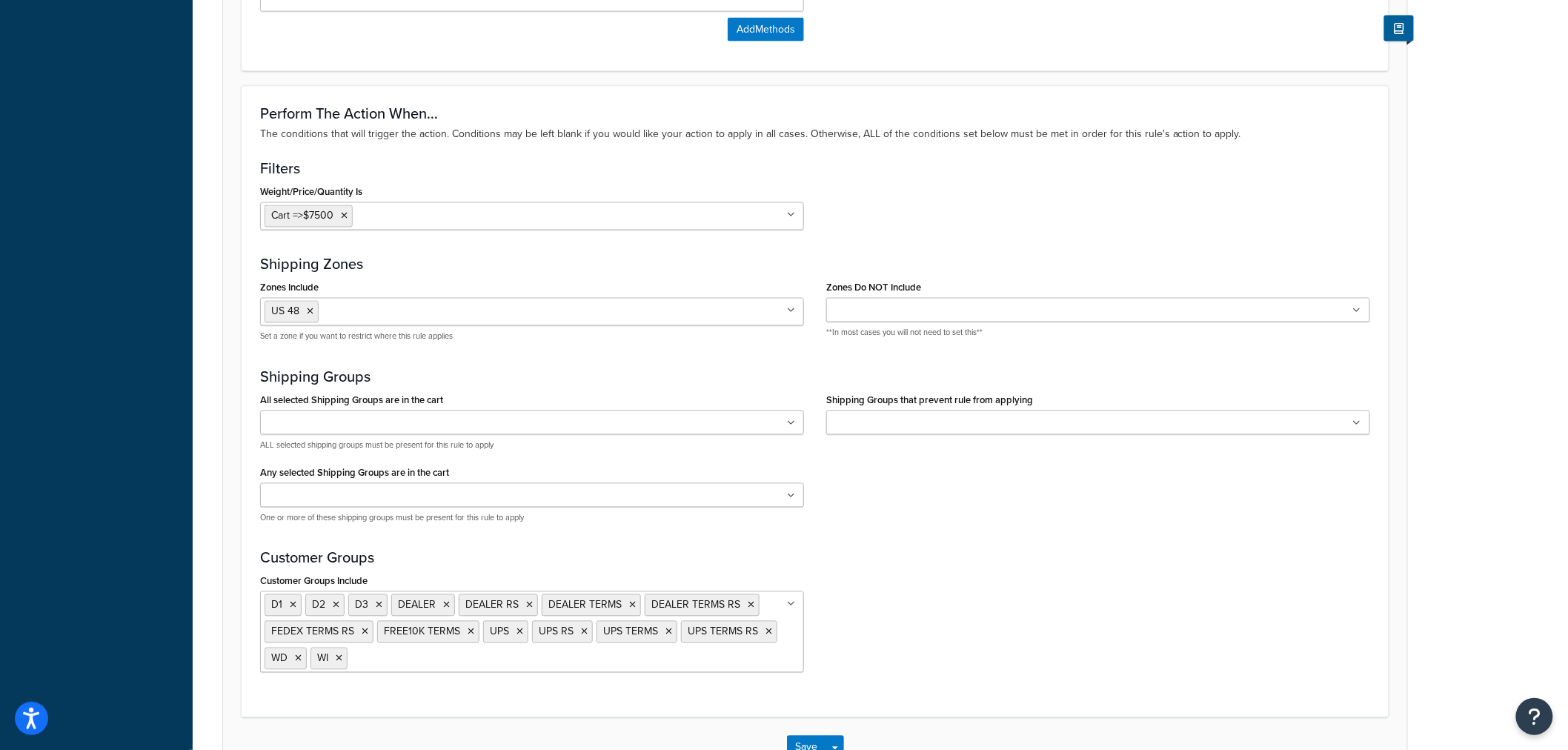
scroll to position [1131, 0]
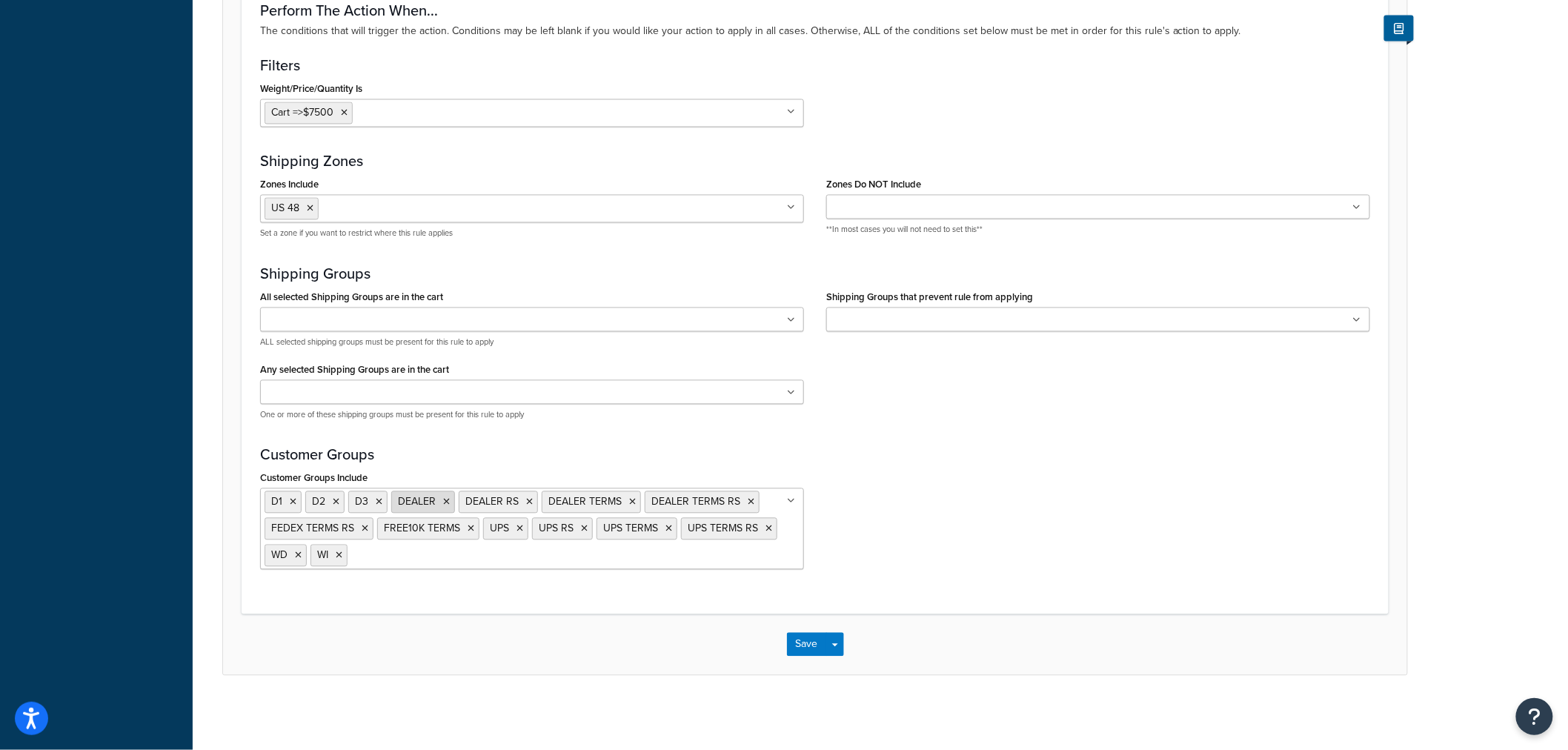
click at [449, 501] on icon at bounding box center [446, 502] width 7 height 9
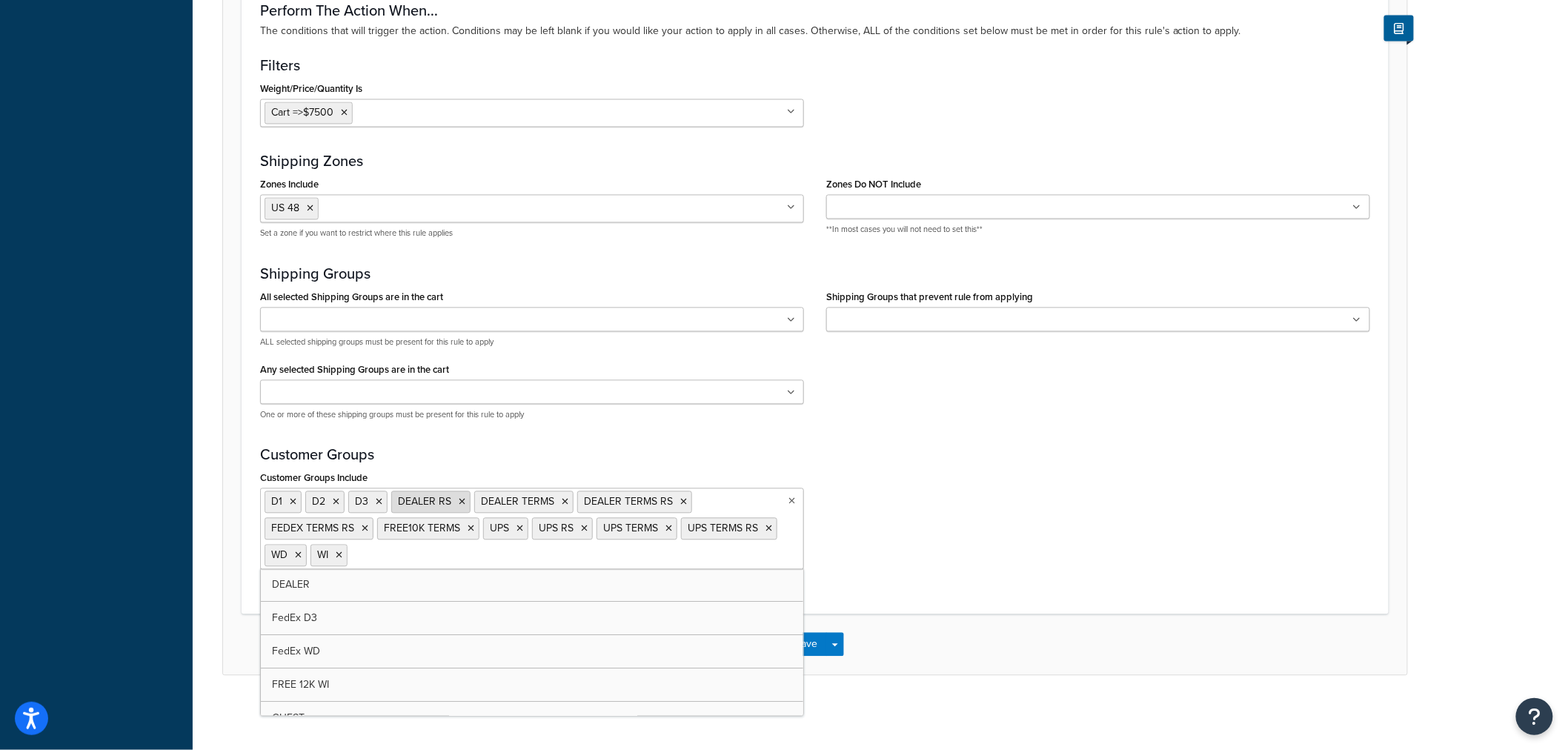
click at [461, 502] on icon at bounding box center [462, 502] width 7 height 9
click at [483, 507] on icon at bounding box center [481, 505] width 7 height 9
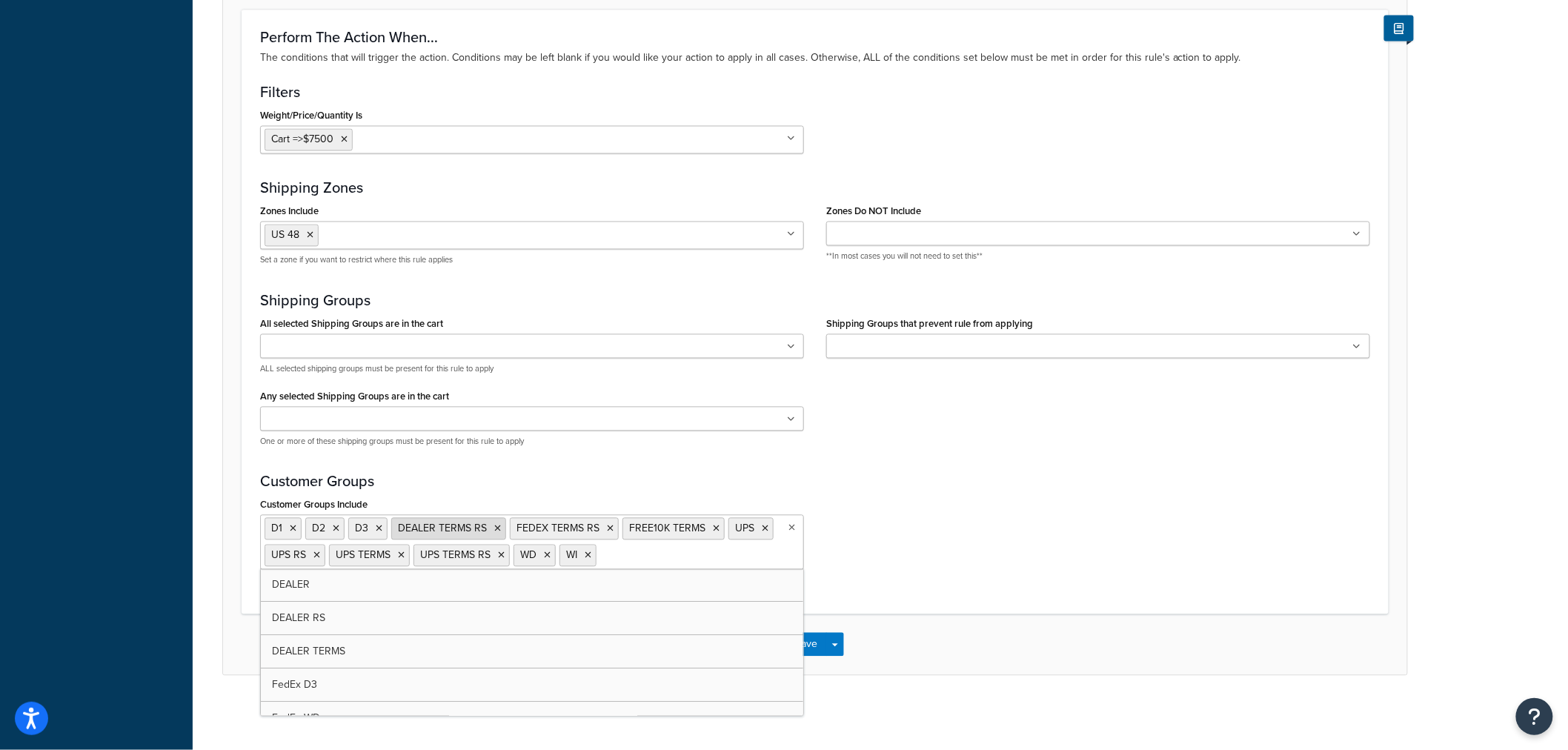
click at [495, 531] on icon at bounding box center [497, 529] width 7 height 9
click at [492, 529] on icon at bounding box center [491, 529] width 7 height 9
click at [484, 529] on icon at bounding box center [484, 529] width 7 height 9
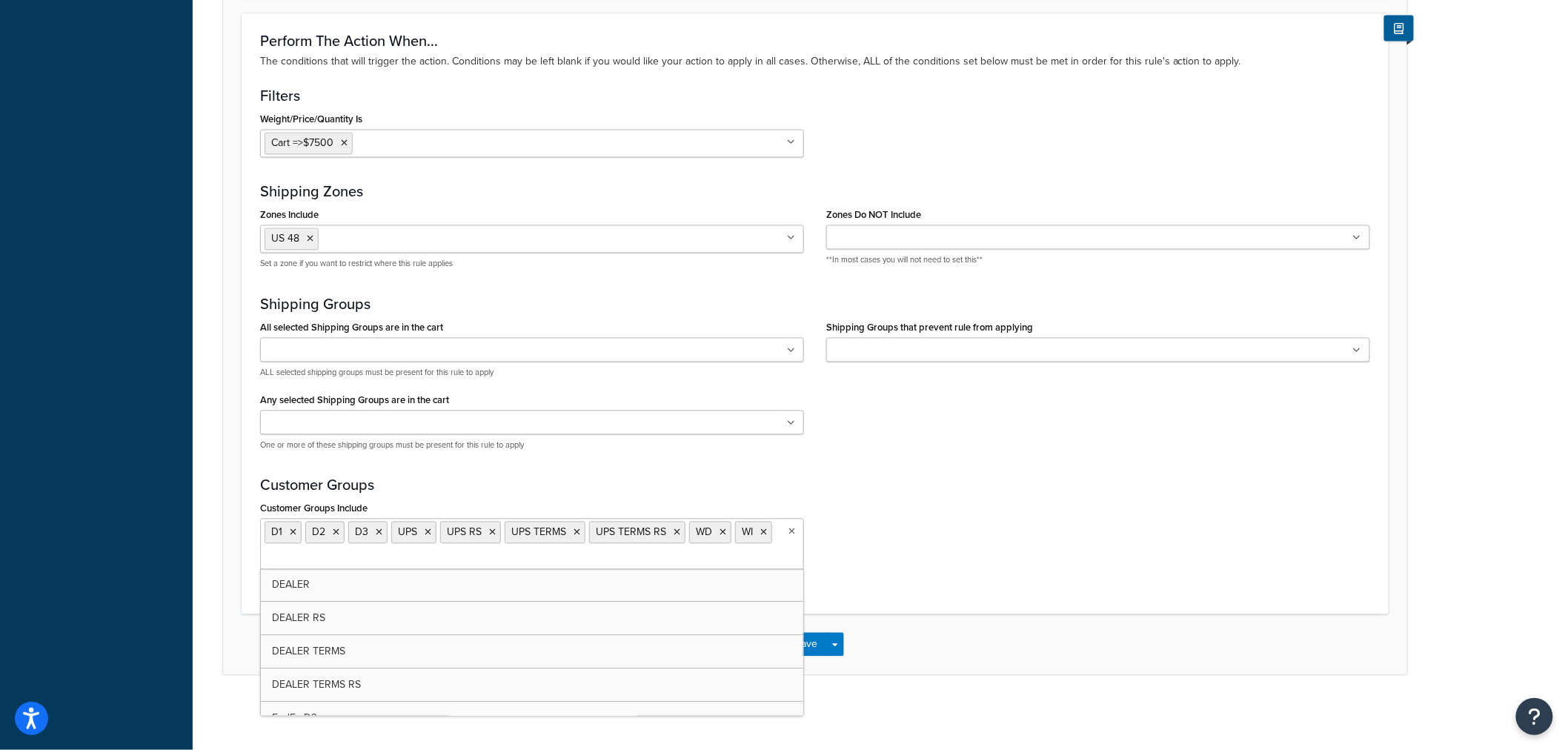
scroll to position [1100, 0]
click at [426, 532] on icon at bounding box center [428, 533] width 7 height 9
click at [442, 530] on icon at bounding box center [443, 533] width 7 height 9
click at [460, 530] on icon at bounding box center [463, 533] width 7 height 9
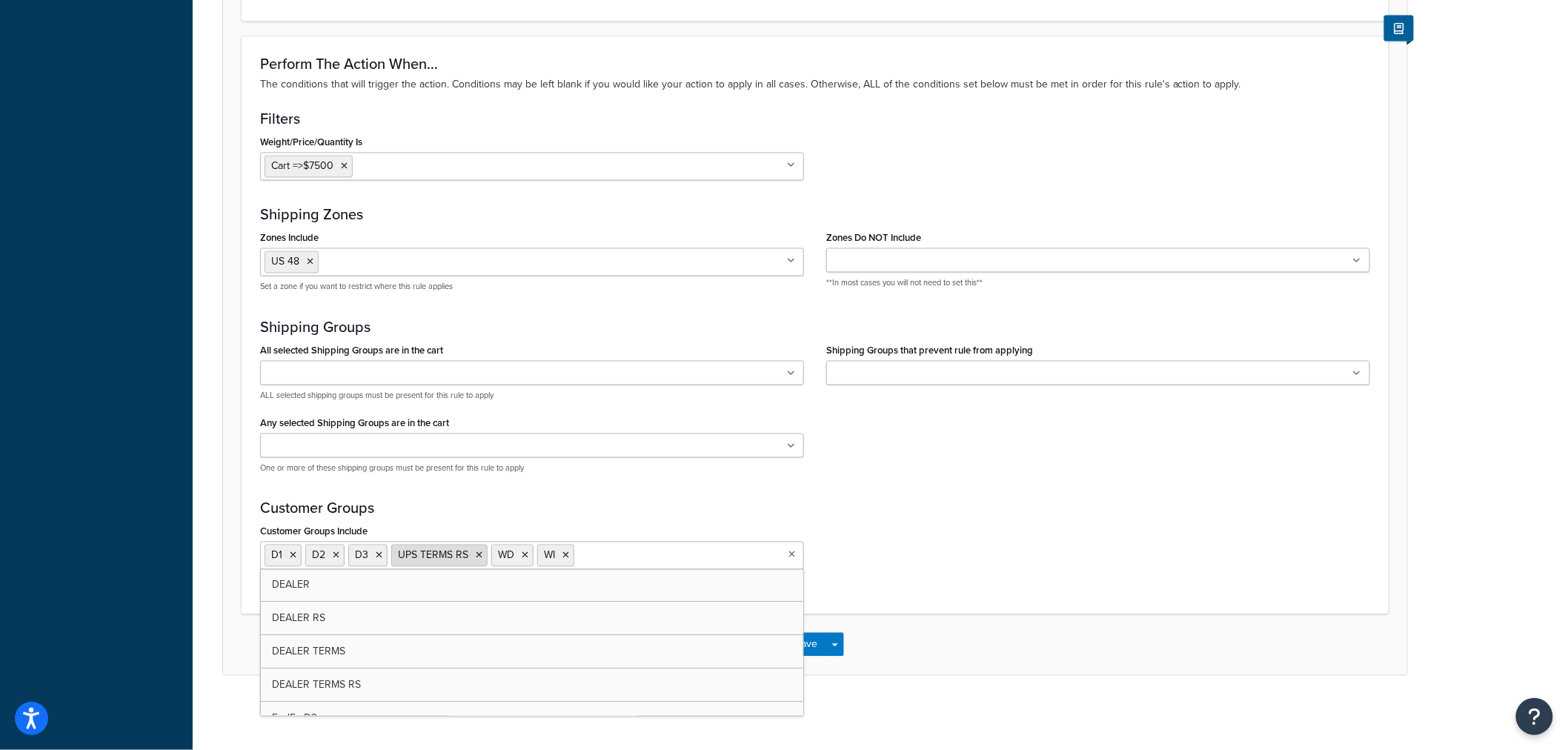
click at [478, 553] on icon at bounding box center [479, 555] width 7 height 9
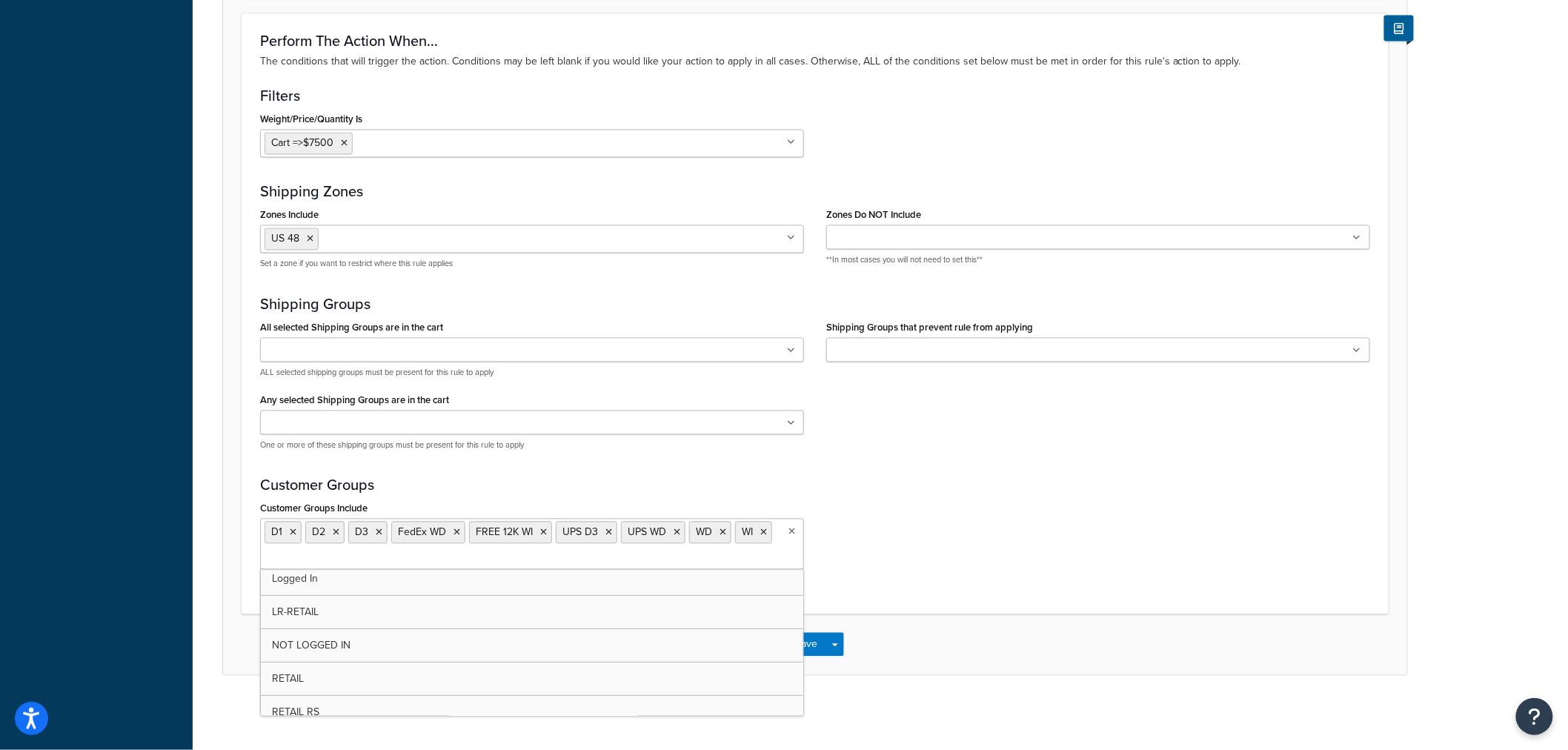
scroll to position [190, 0]
click at [853, 573] on div "Customer Groups Include D1 D2 D3 FedEx WD FREE 12K WI UPS D3 UPS WD WD WI DEALE…" at bounding box center [815, 539] width 1132 height 83
click at [807, 640] on button "Save" at bounding box center [807, 645] width 40 height 24
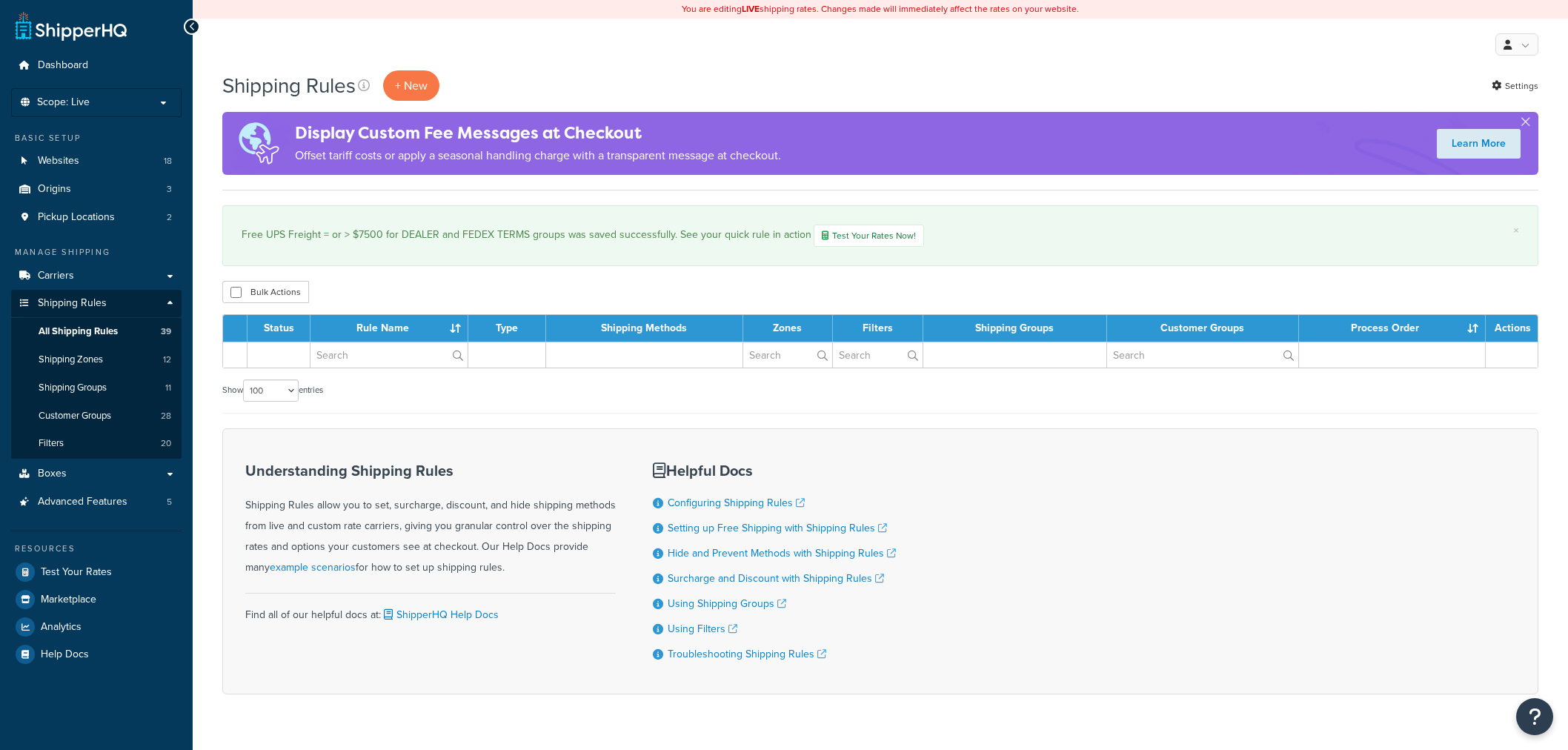
select select "100"
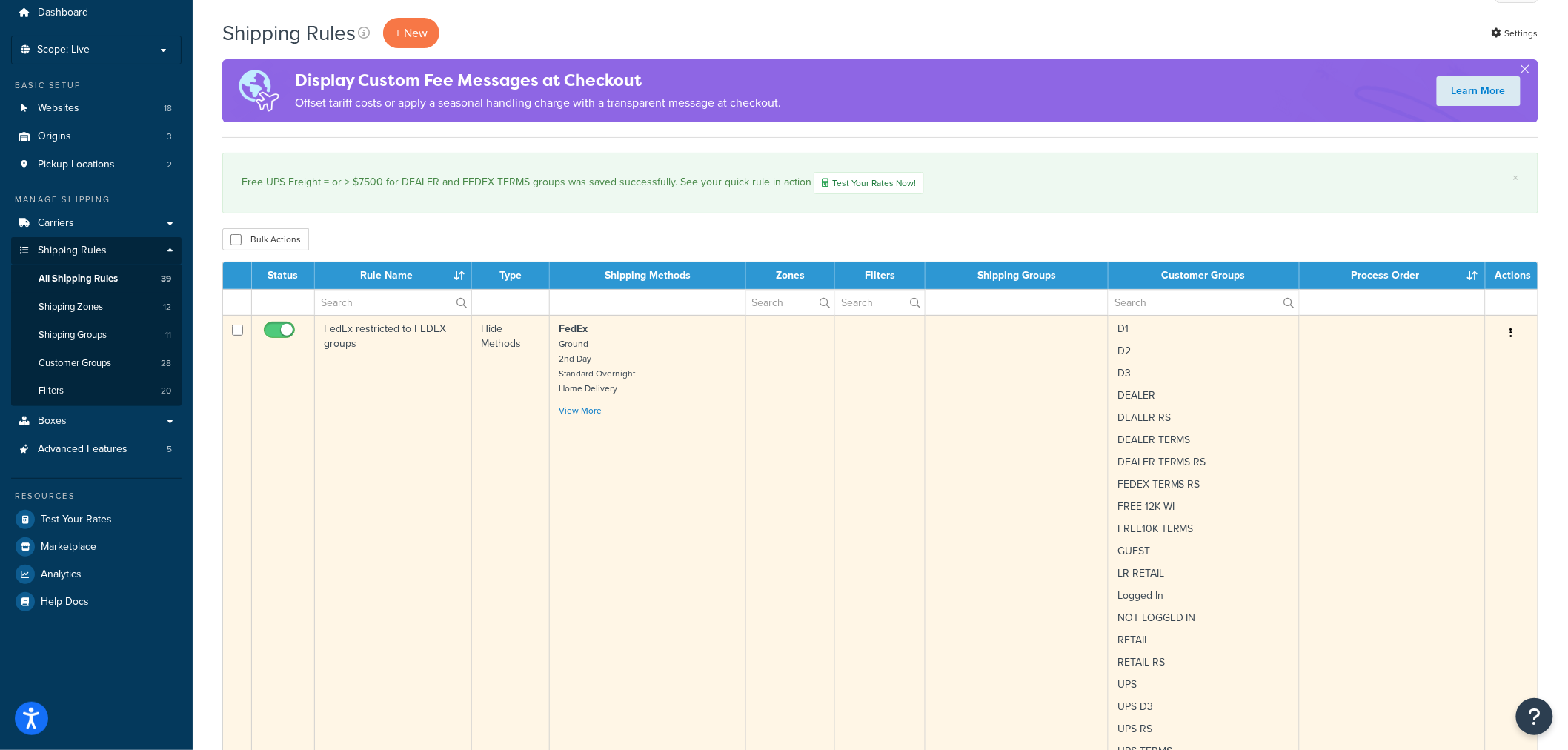
scroll to position [82, 0]
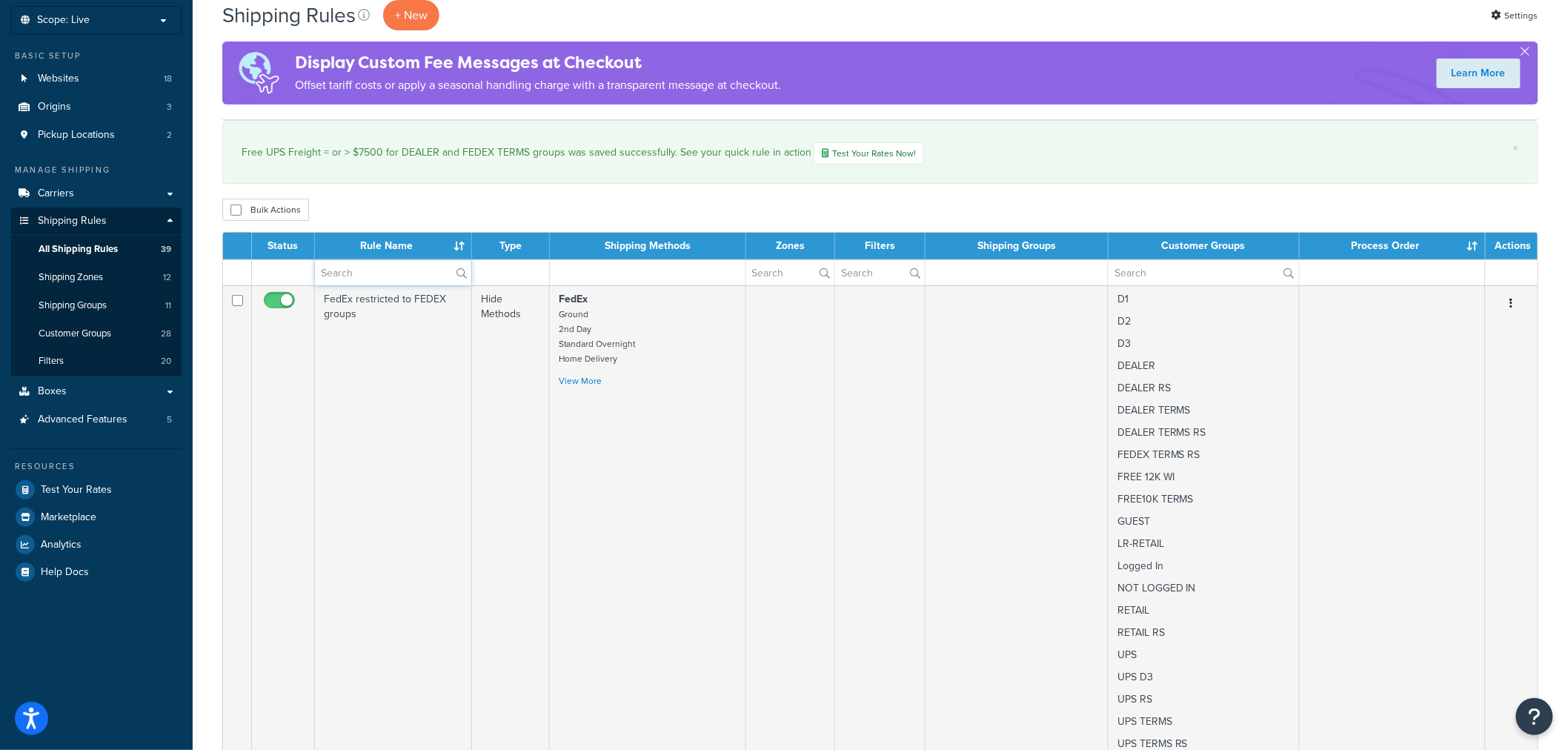
click at [391, 271] on input "text" at bounding box center [393, 272] width 156 height 26
click at [416, 276] on input "text" at bounding box center [393, 272] width 156 height 26
paste input "Free Freight = or >$12500 for FREE 12K WI group"
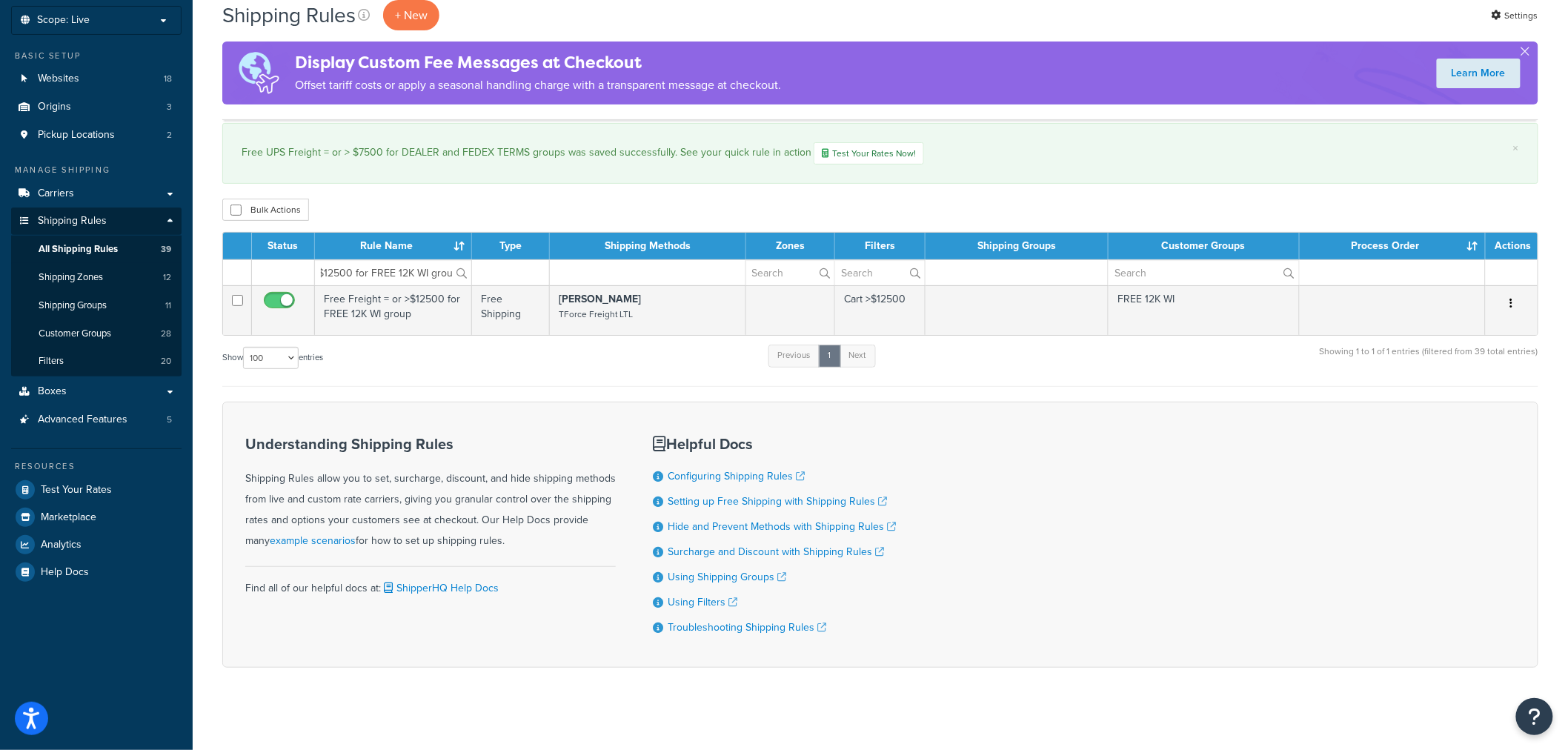
scroll to position [0, 0]
click at [382, 267] on input "Free Freight = or >$12500 for FREE 12K WI group" at bounding box center [393, 272] width 156 height 26
paste input "UPS Freight = or > $7500 for DEALER and FEDEX TERMS groups"
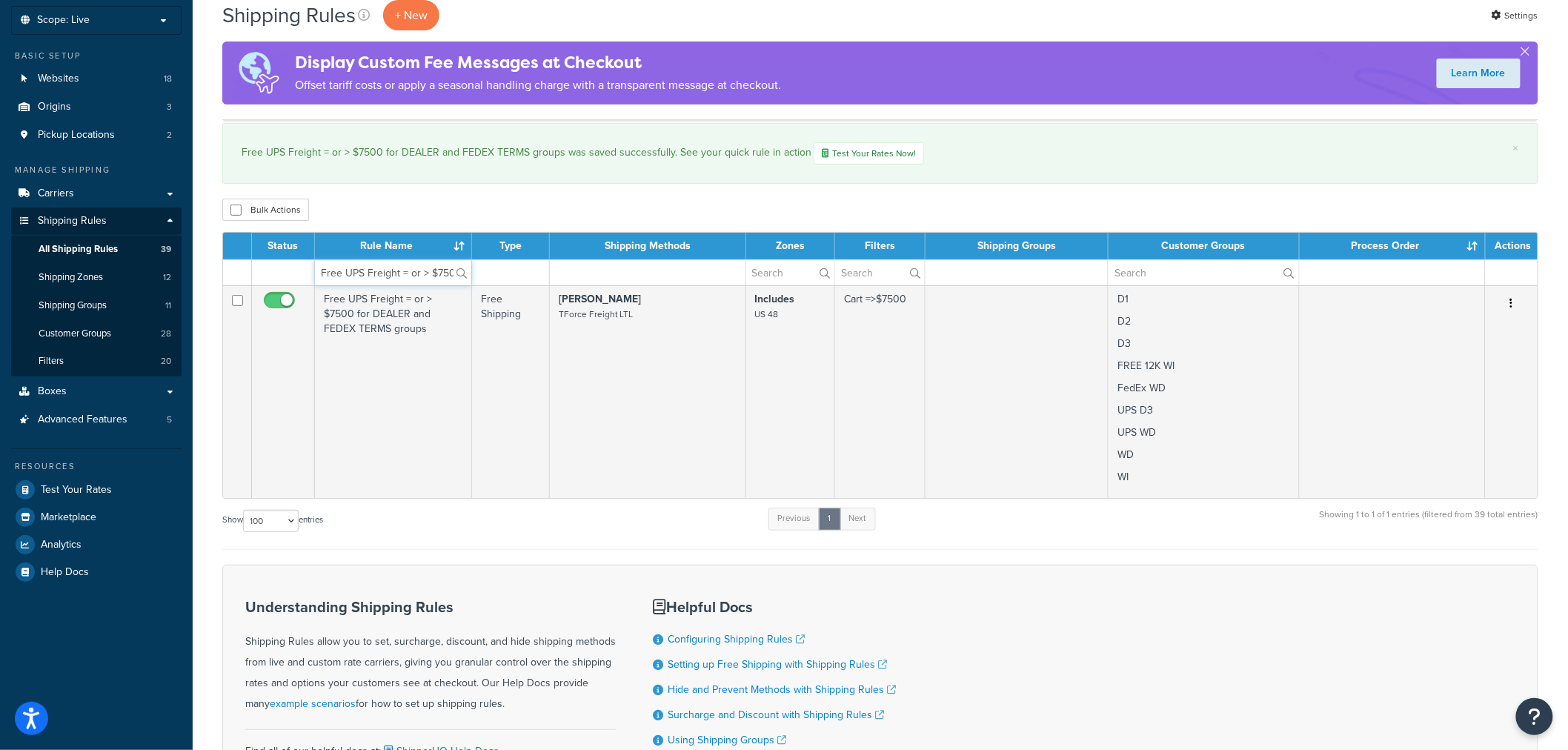
click at [387, 279] on input "Free UPS Freight = or > $7500 for DEALER and FEDEX TERMS groups" at bounding box center [393, 272] width 156 height 26
paste input "Freight = or >$12500 for FREE 12K WI group"
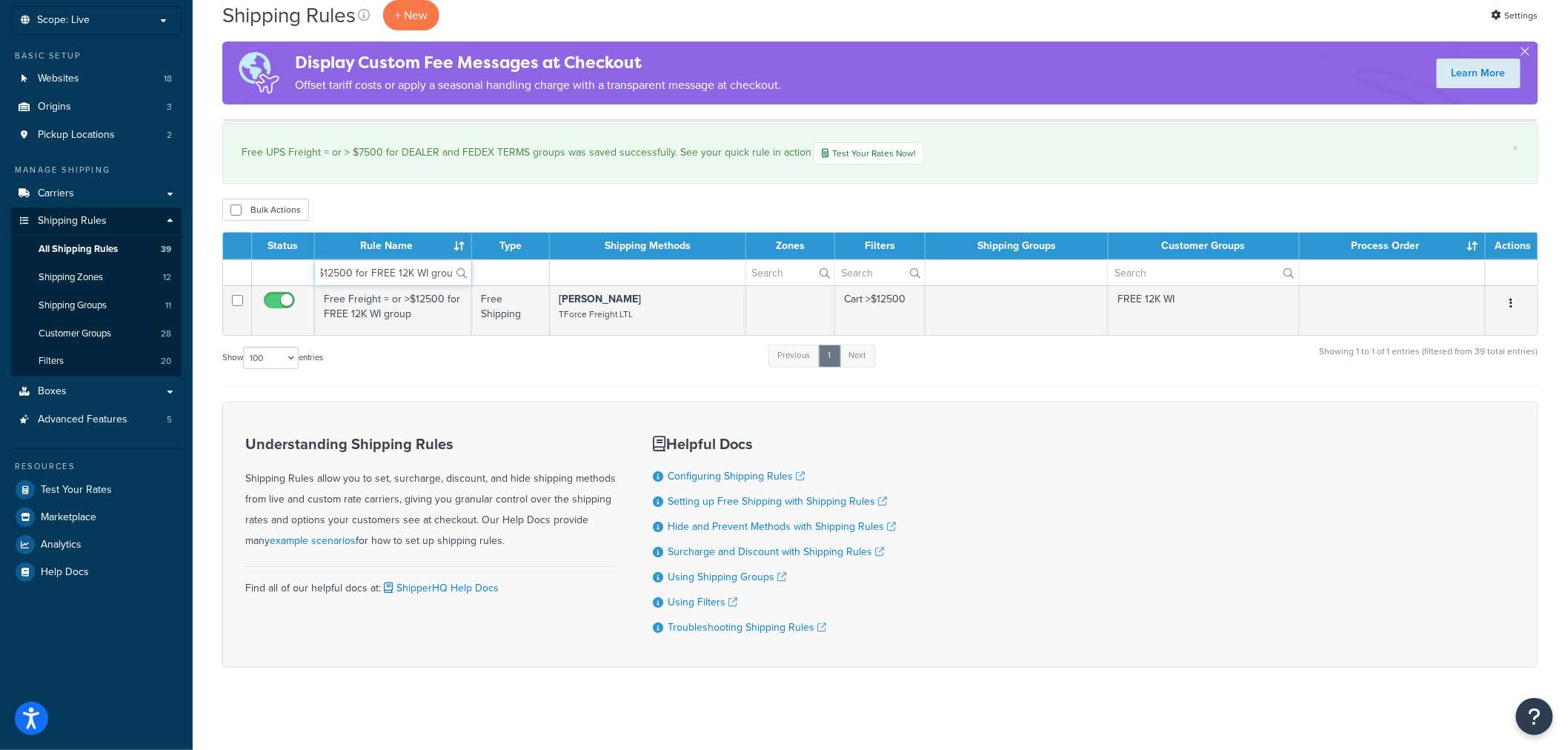
type input "Free Freight = or >$12500 for FREE 12K WI group"
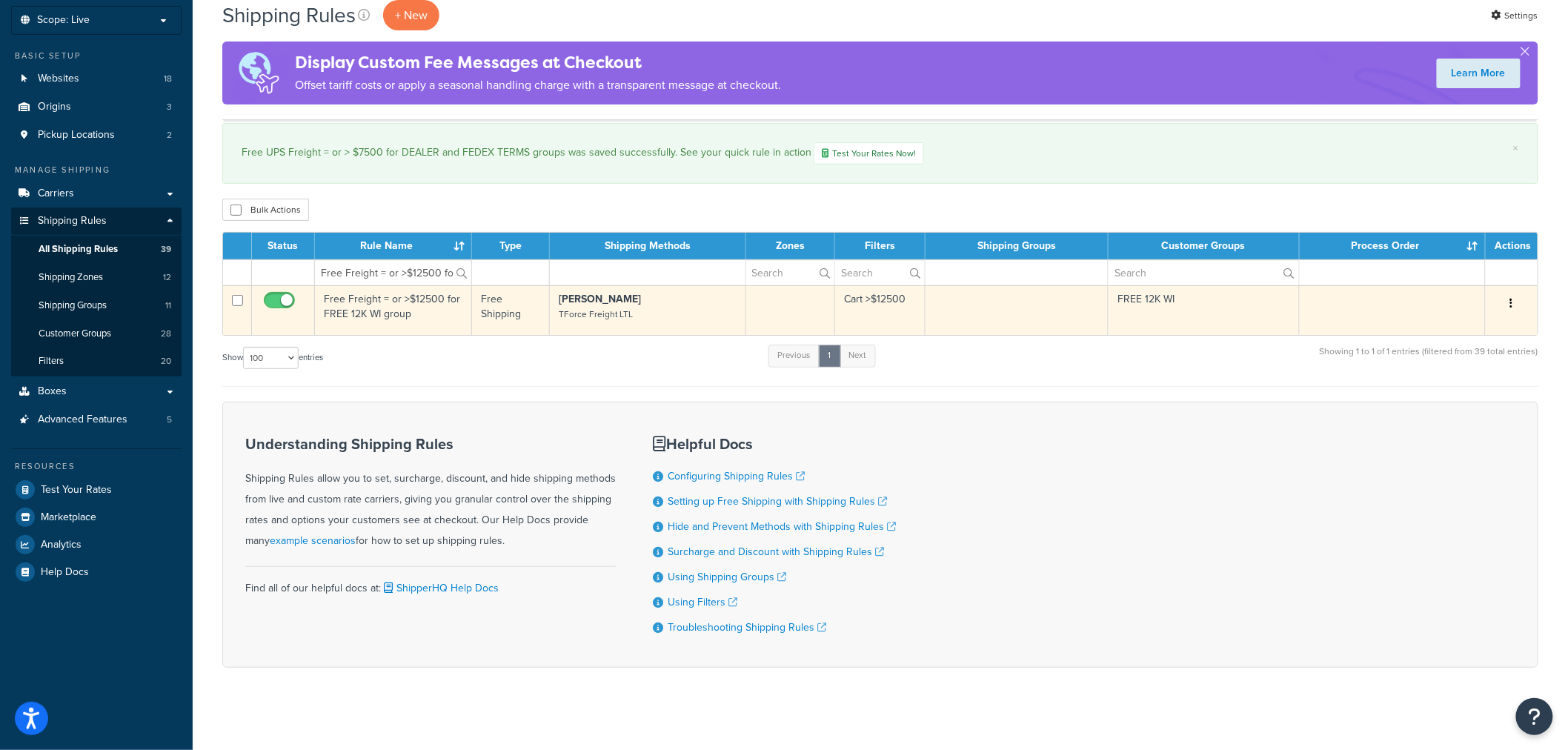
click at [382, 323] on td "Free Freight = or >$12500 for FREE 12K WI group" at bounding box center [393, 310] width 157 height 50
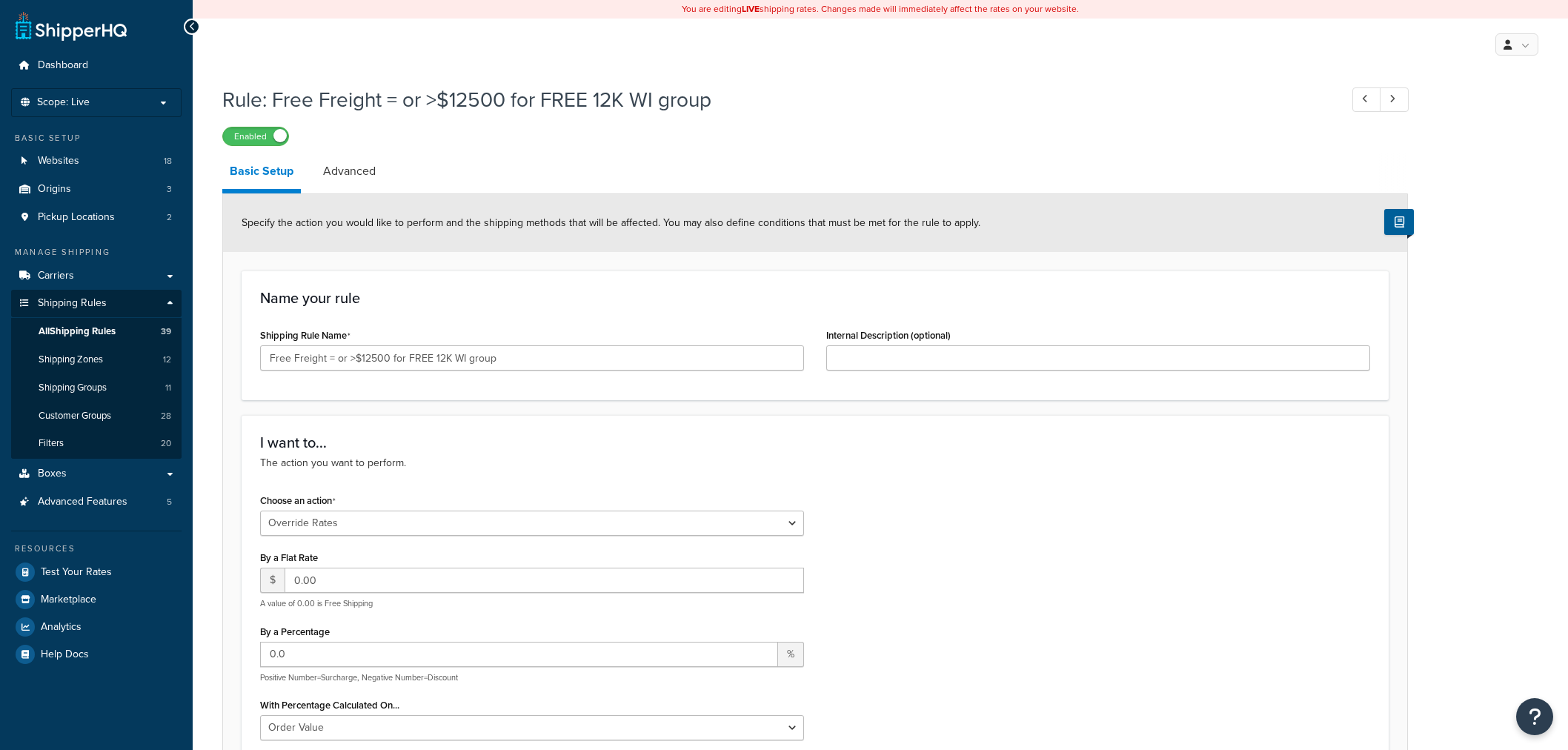
select select "OVERRIDE"
select select "LOCATION"
click at [339, 360] on input "Free Freight = or >$12500 for FREE 12K WI group" at bounding box center [532, 358] width 544 height 26
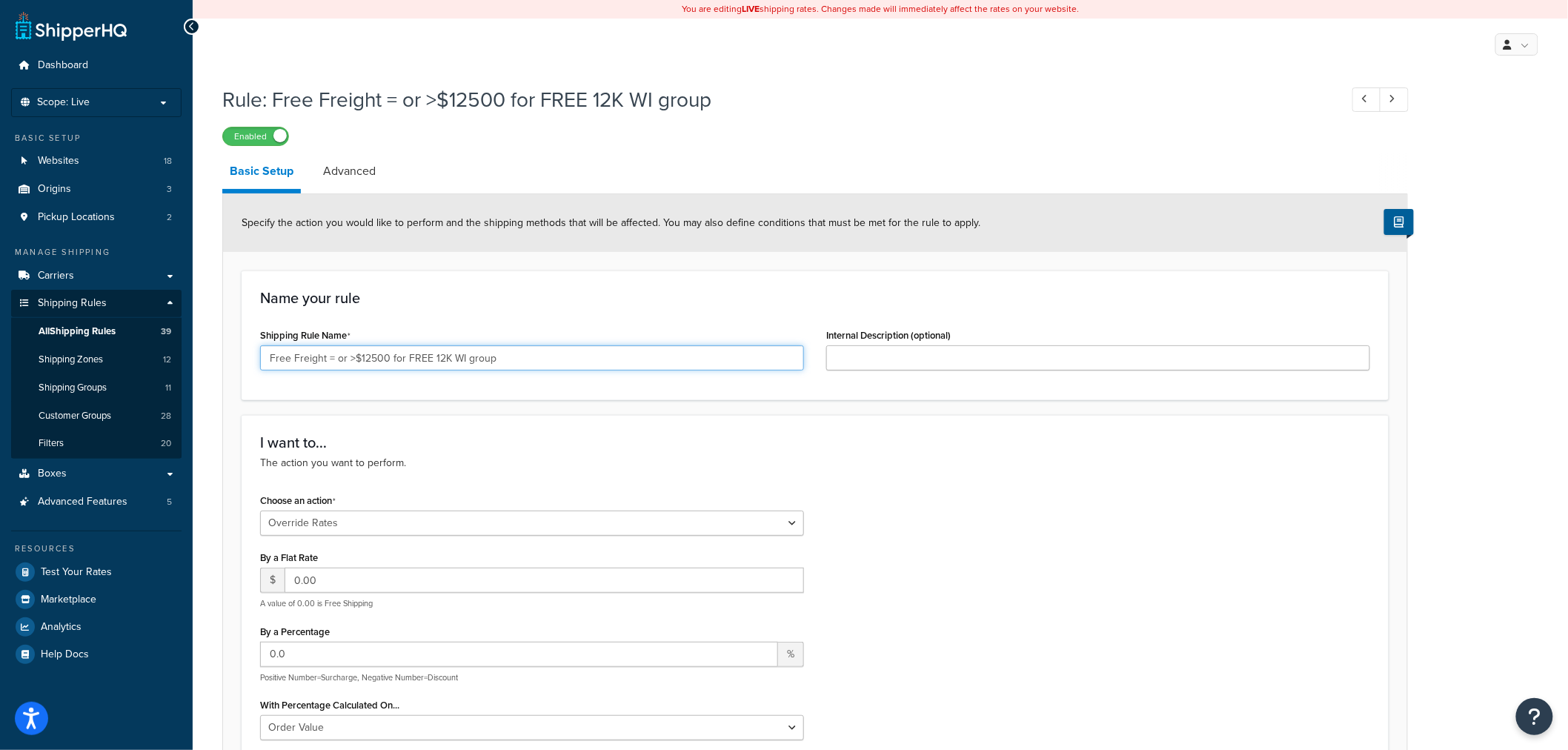
click at [339, 360] on input "Free Freight = or >$12500 for FREE 12K WI group" at bounding box center [532, 358] width 544 height 26
click at [60, 332] on span "All Shipping Rules" at bounding box center [77, 331] width 77 height 12
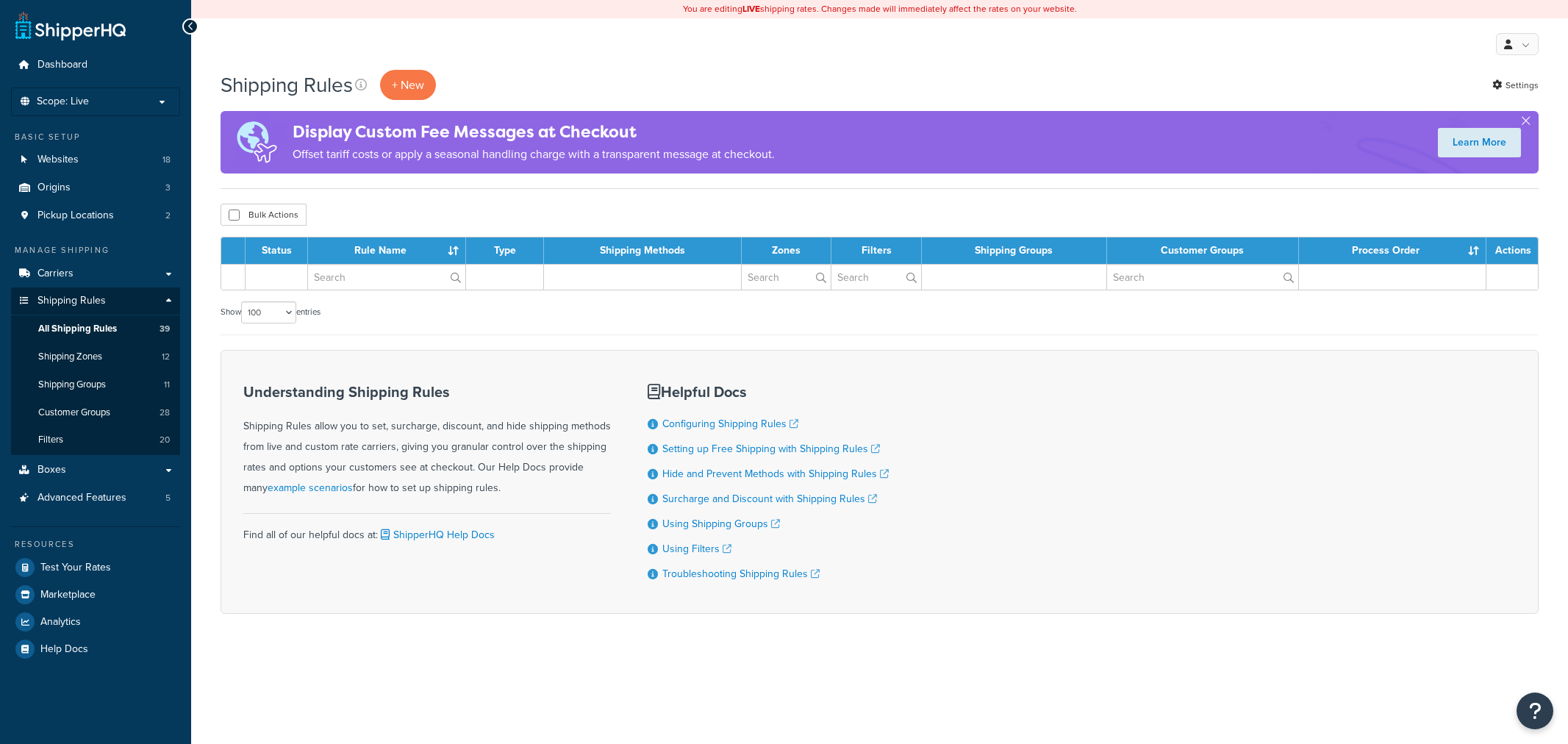
select select "100"
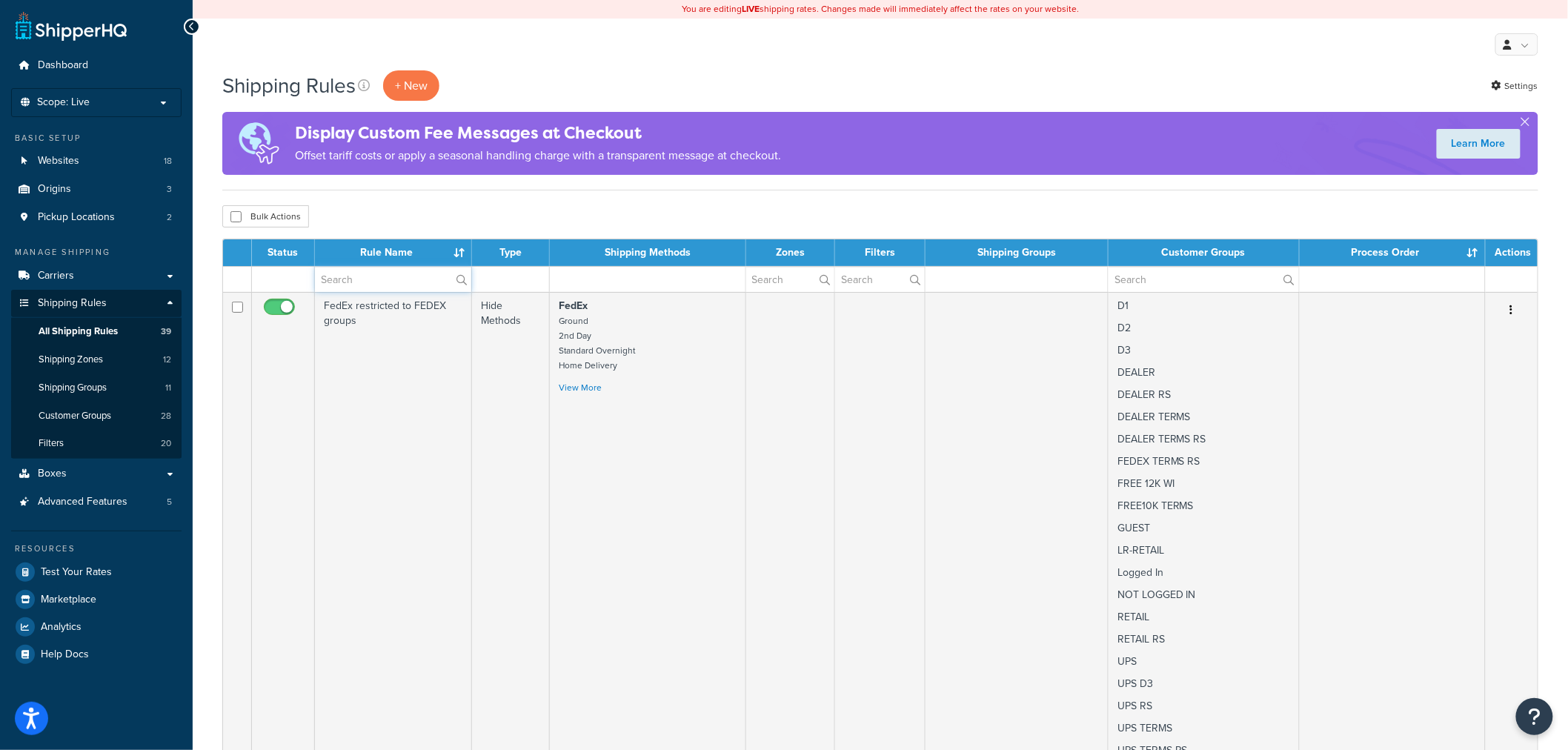
click at [368, 279] on input "text" at bounding box center [393, 279] width 156 height 26
paste input "Free Freight = or >$12500 for FREE 12K WI group"
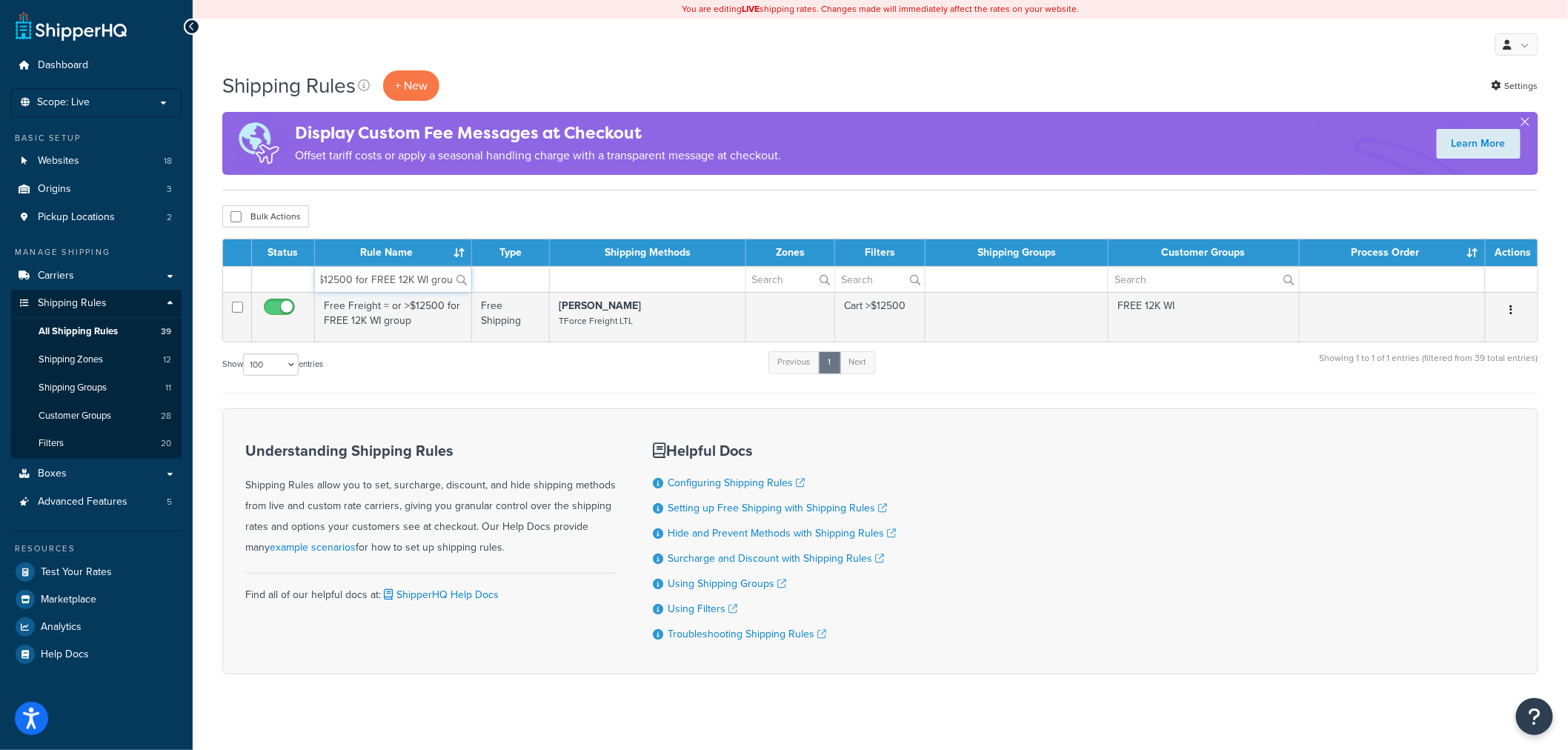
type input "Free Freight = or >$12500 for FREE 12K WI group"
click at [76, 448] on link "Filters 20" at bounding box center [96, 443] width 170 height 27
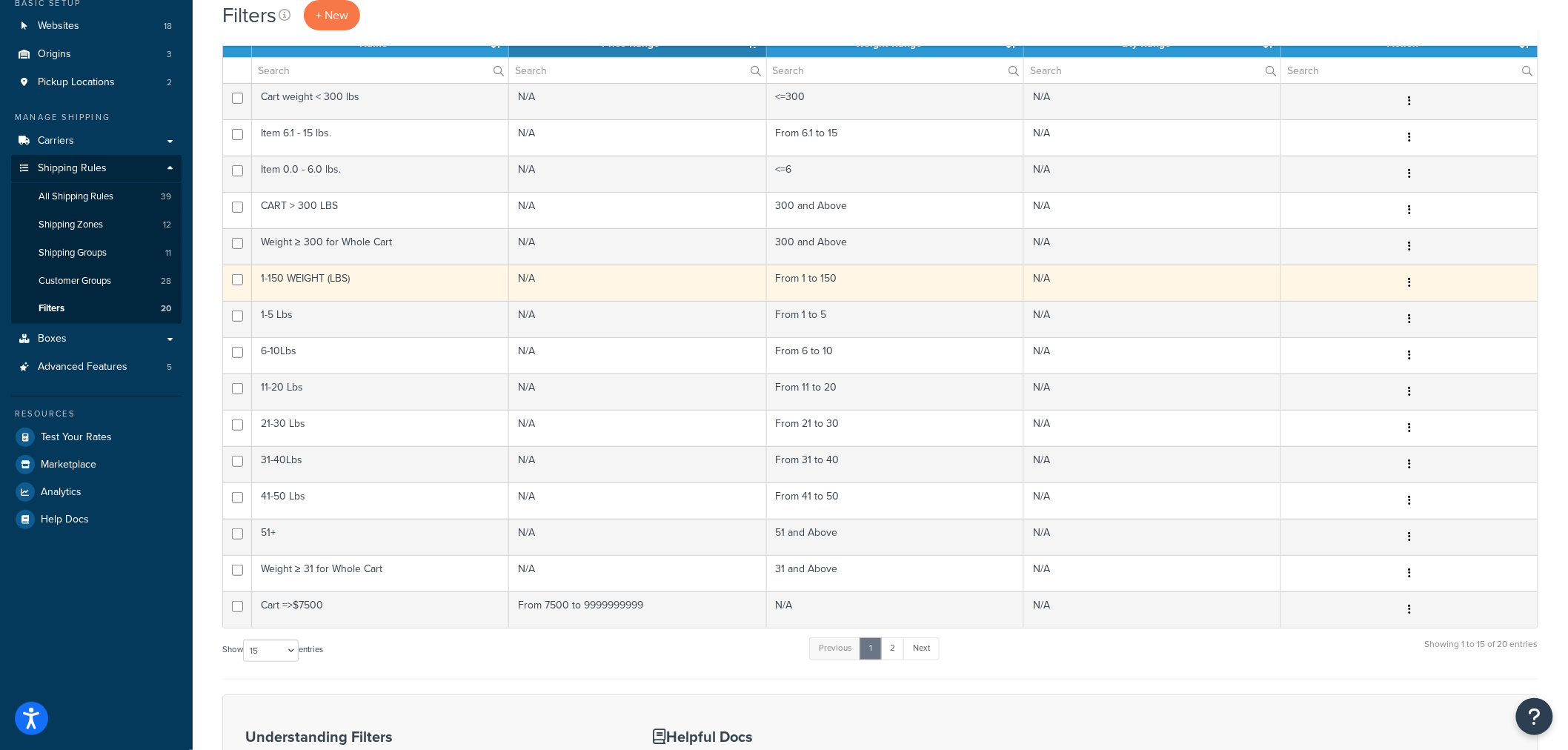
scroll to position [165, 0]
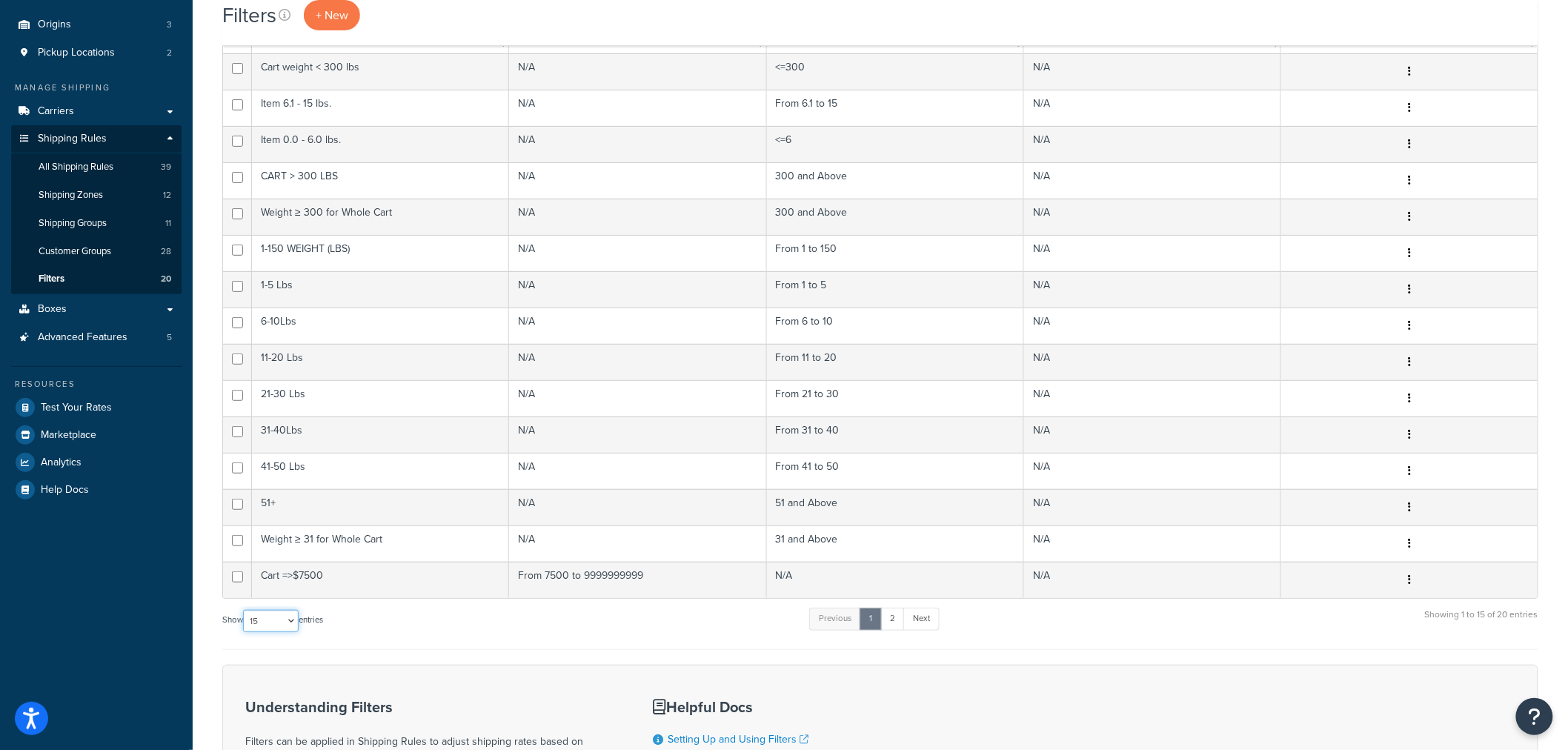
click at [286, 621] on select "10 15 25 50 100" at bounding box center [271, 621] width 56 height 22
select select "25"
click at [245, 632] on select "10 15 25 50 100" at bounding box center [271, 621] width 56 height 22
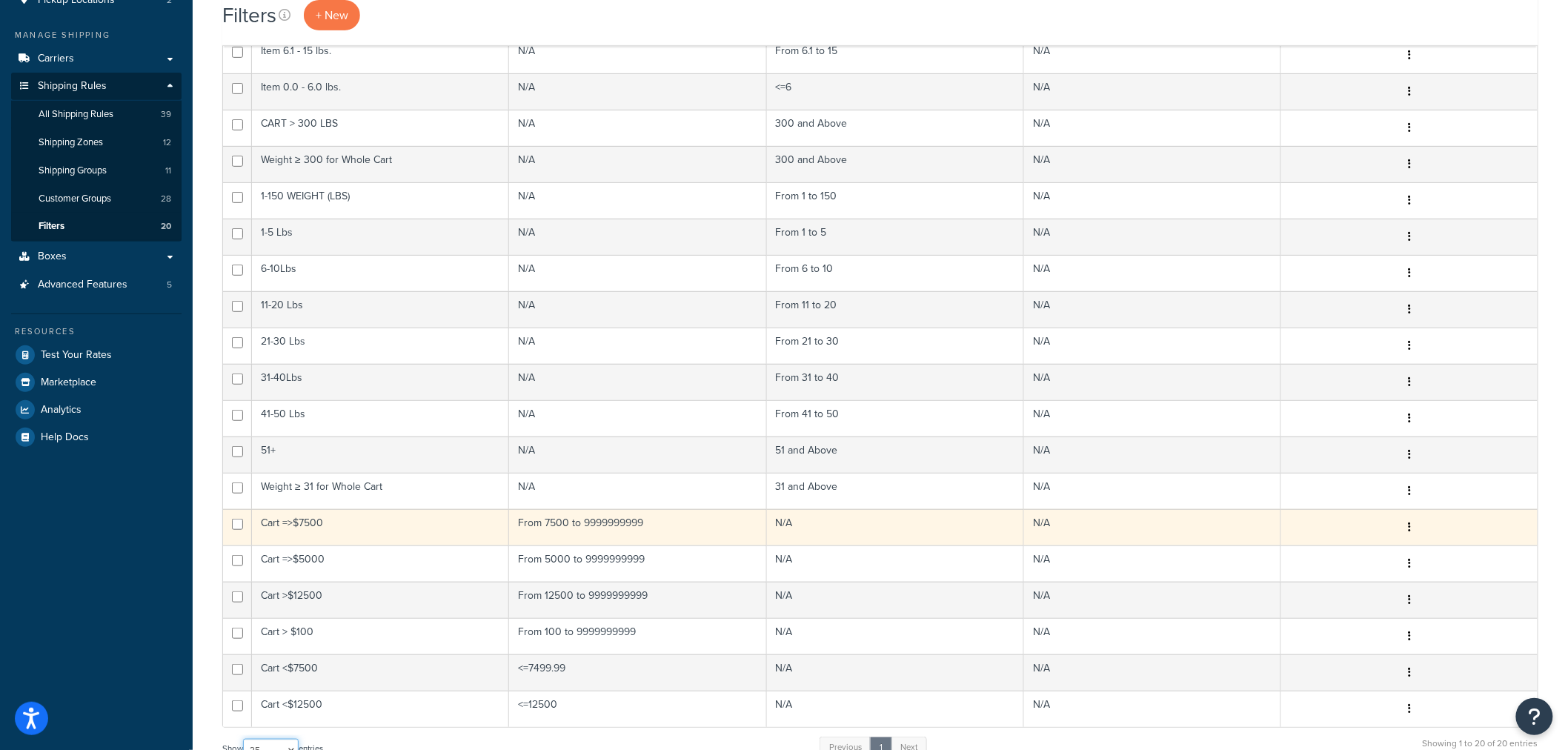
scroll to position [247, 0]
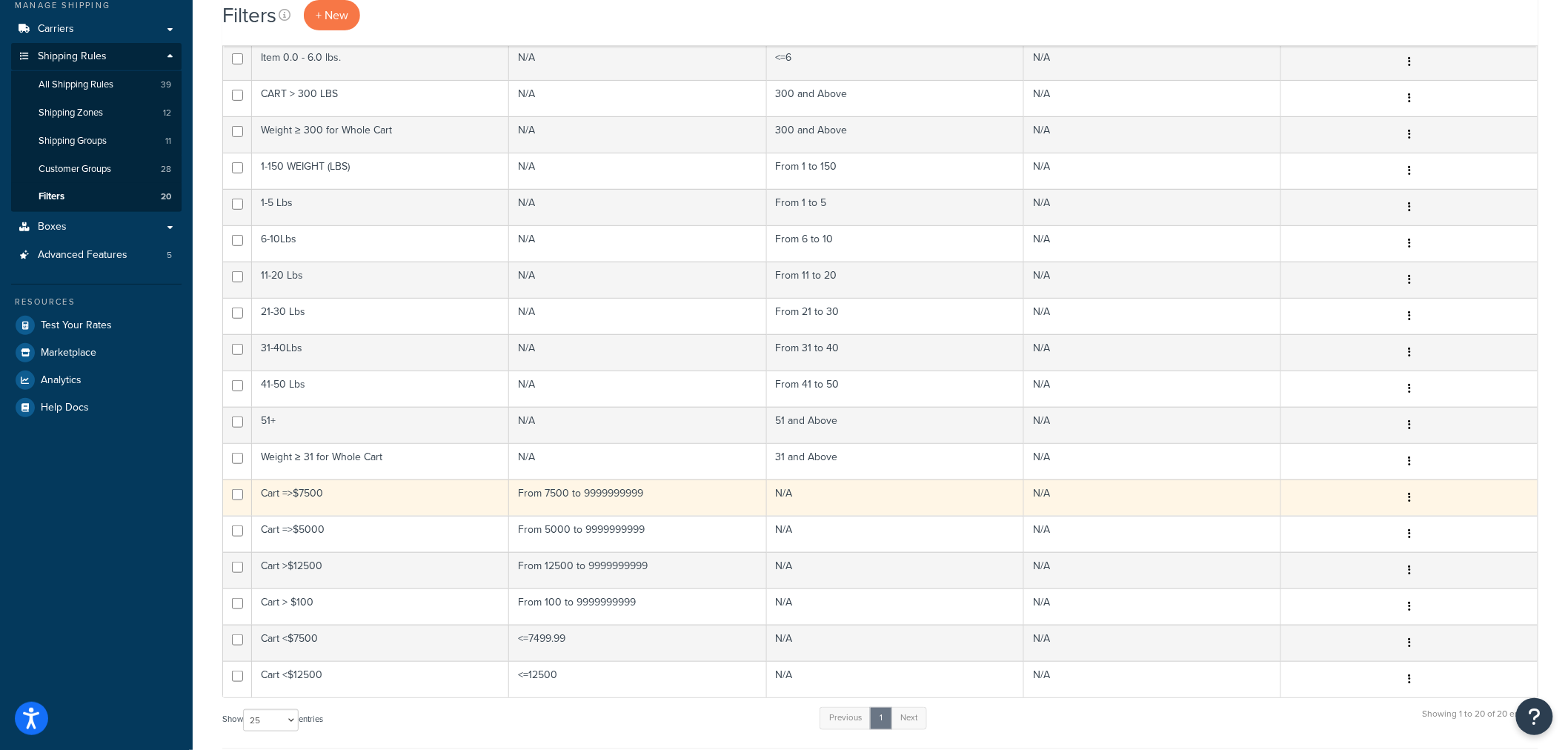
click at [424, 567] on td "Cart >$12500" at bounding box center [380, 570] width 257 height 36
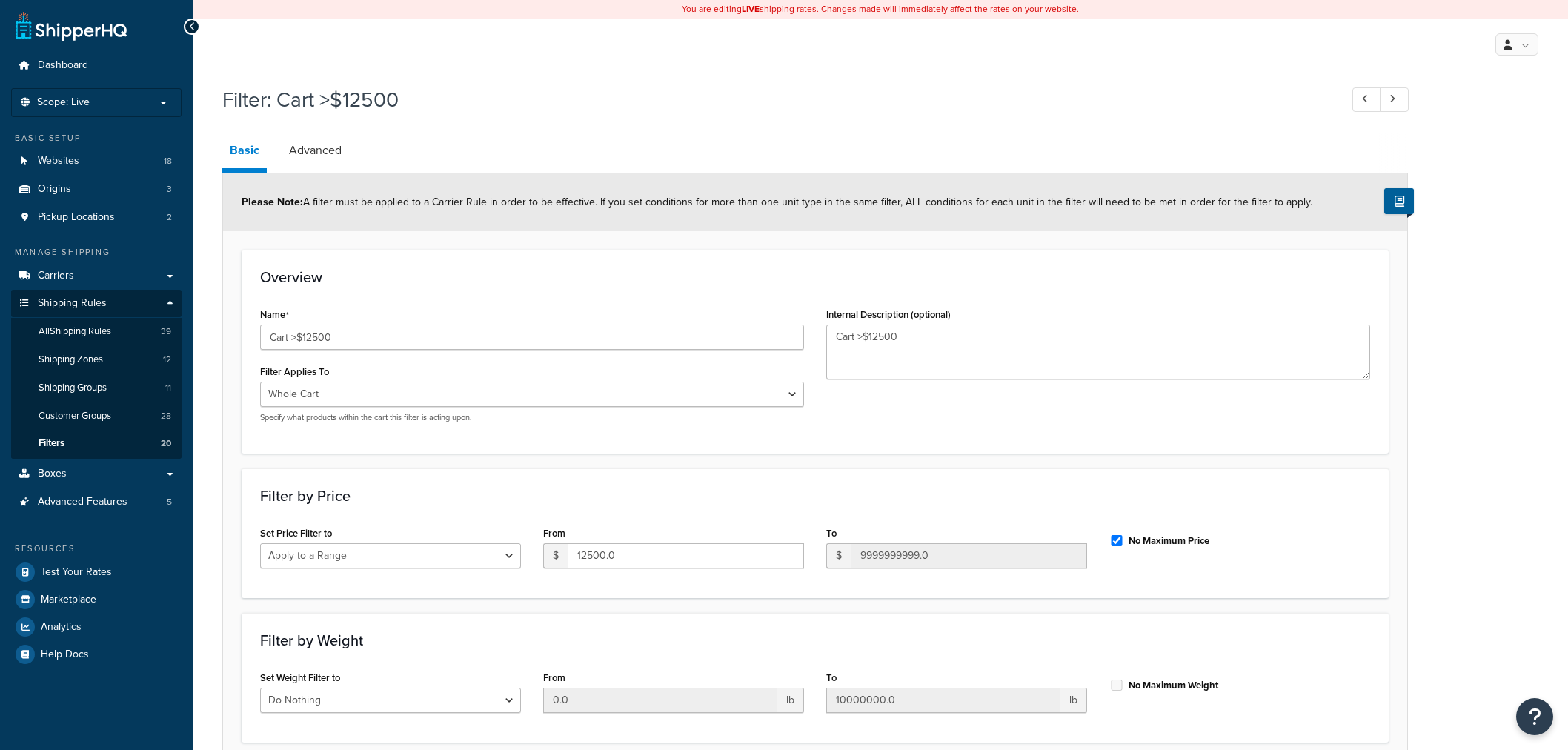
select select "range"
click at [858, 344] on textarea "Cart >$12500" at bounding box center [1097, 351] width 544 height 55
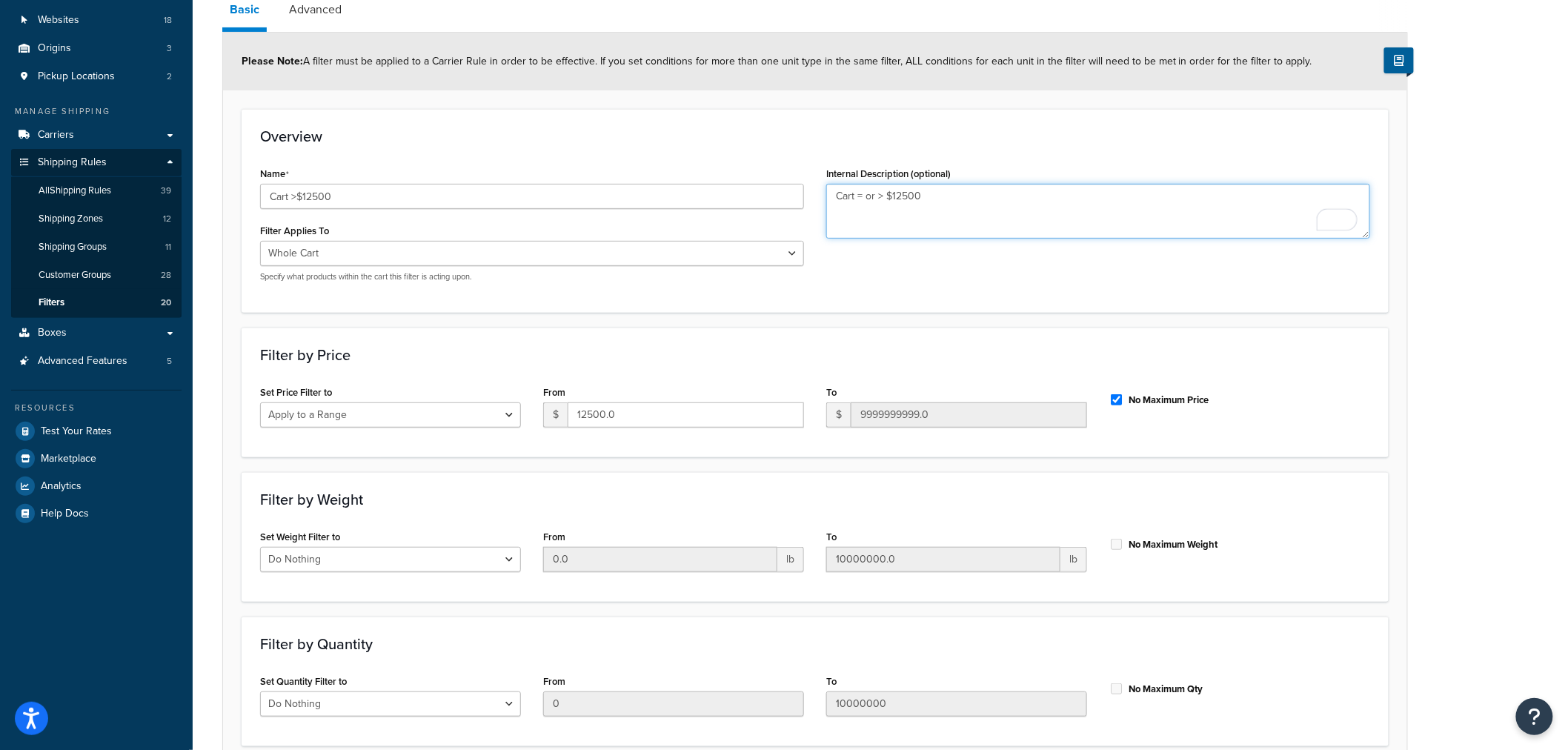
scroll to position [272, 0]
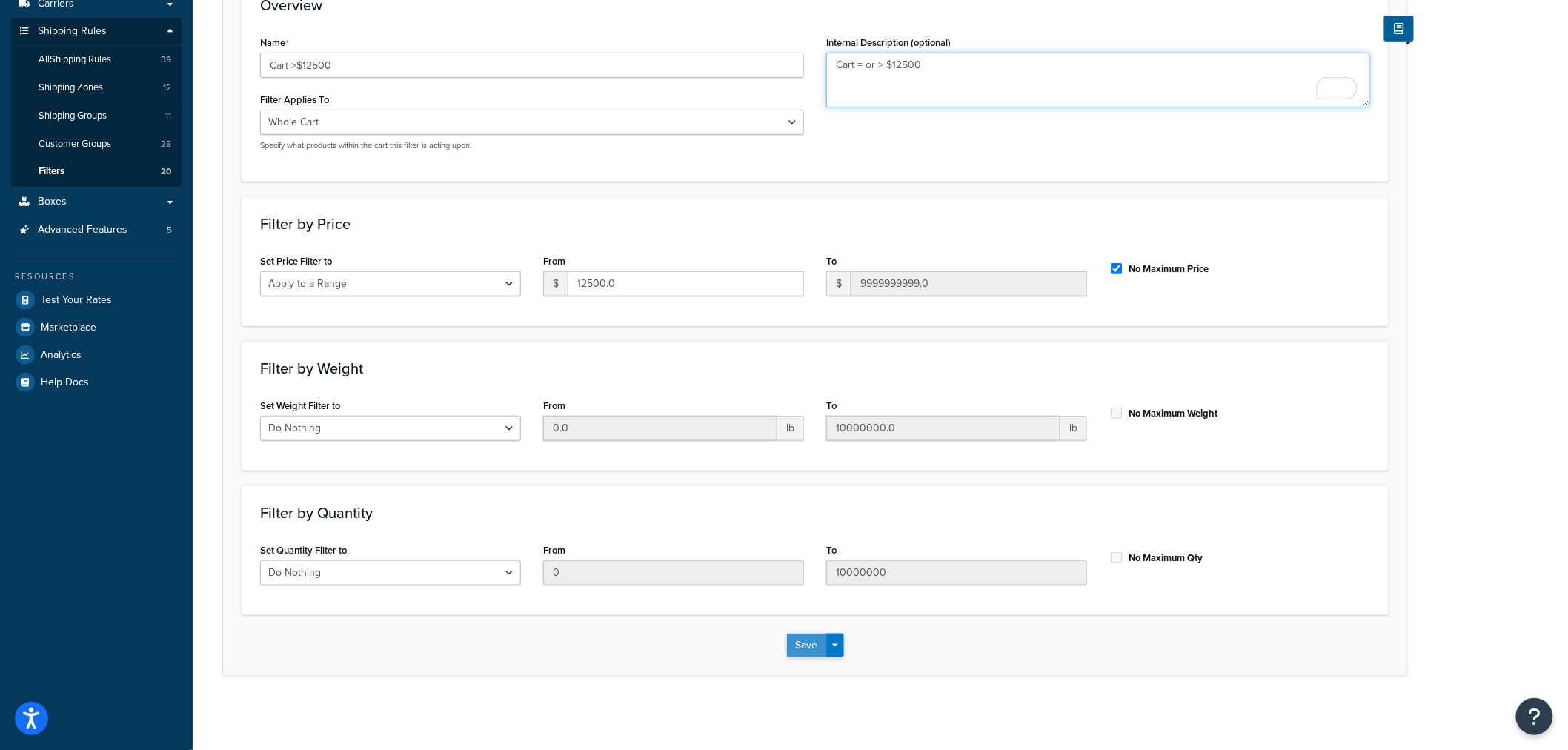
type textarea "Cart = or > $12500"
click at [799, 652] on button "Save" at bounding box center [807, 645] width 40 height 24
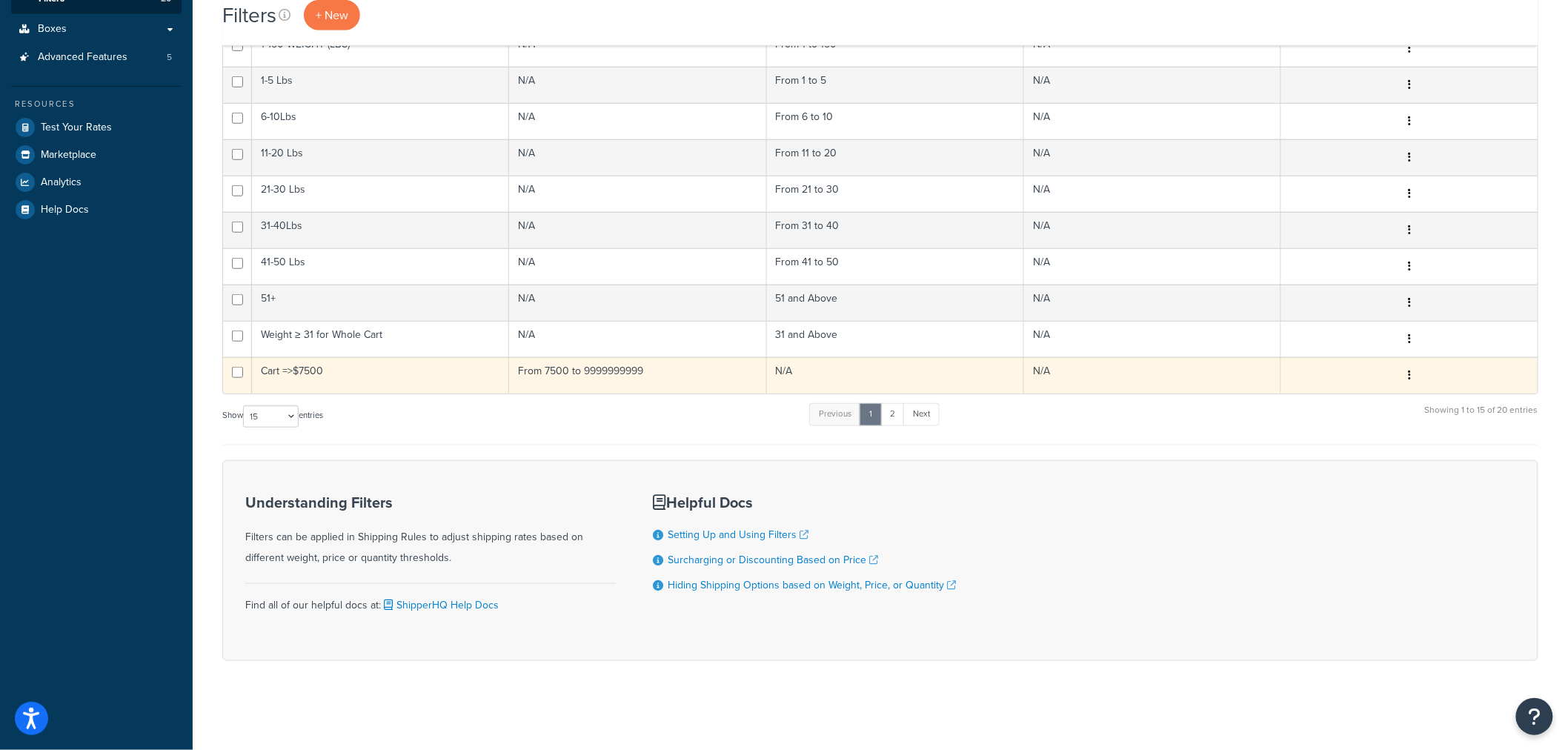
scroll to position [364, 0]
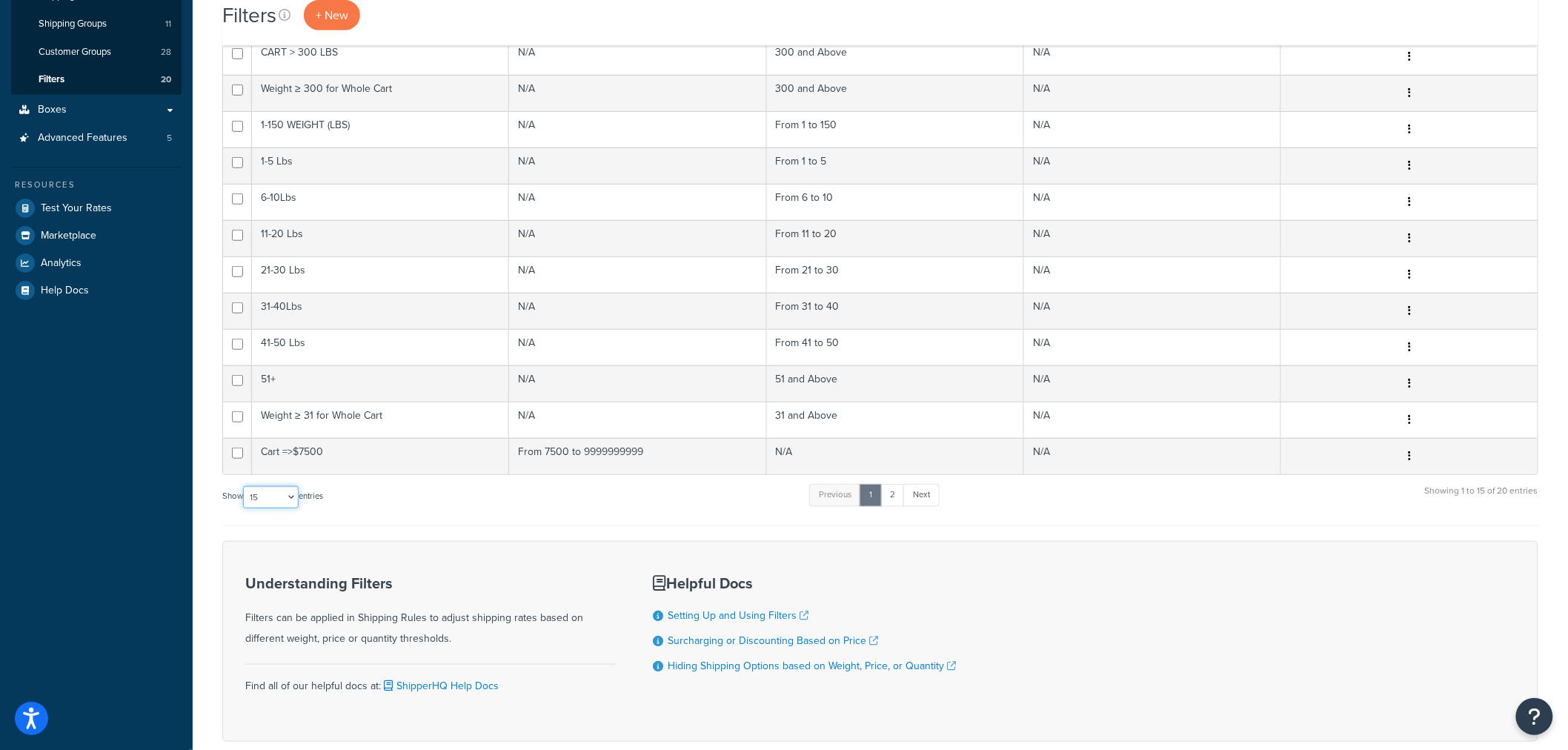
click at [265, 502] on select "10 15 25 50 100" at bounding box center [271, 497] width 56 height 22
select select "25"
click at [245, 509] on select "10 15 25 50 100" at bounding box center [271, 497] width 56 height 22
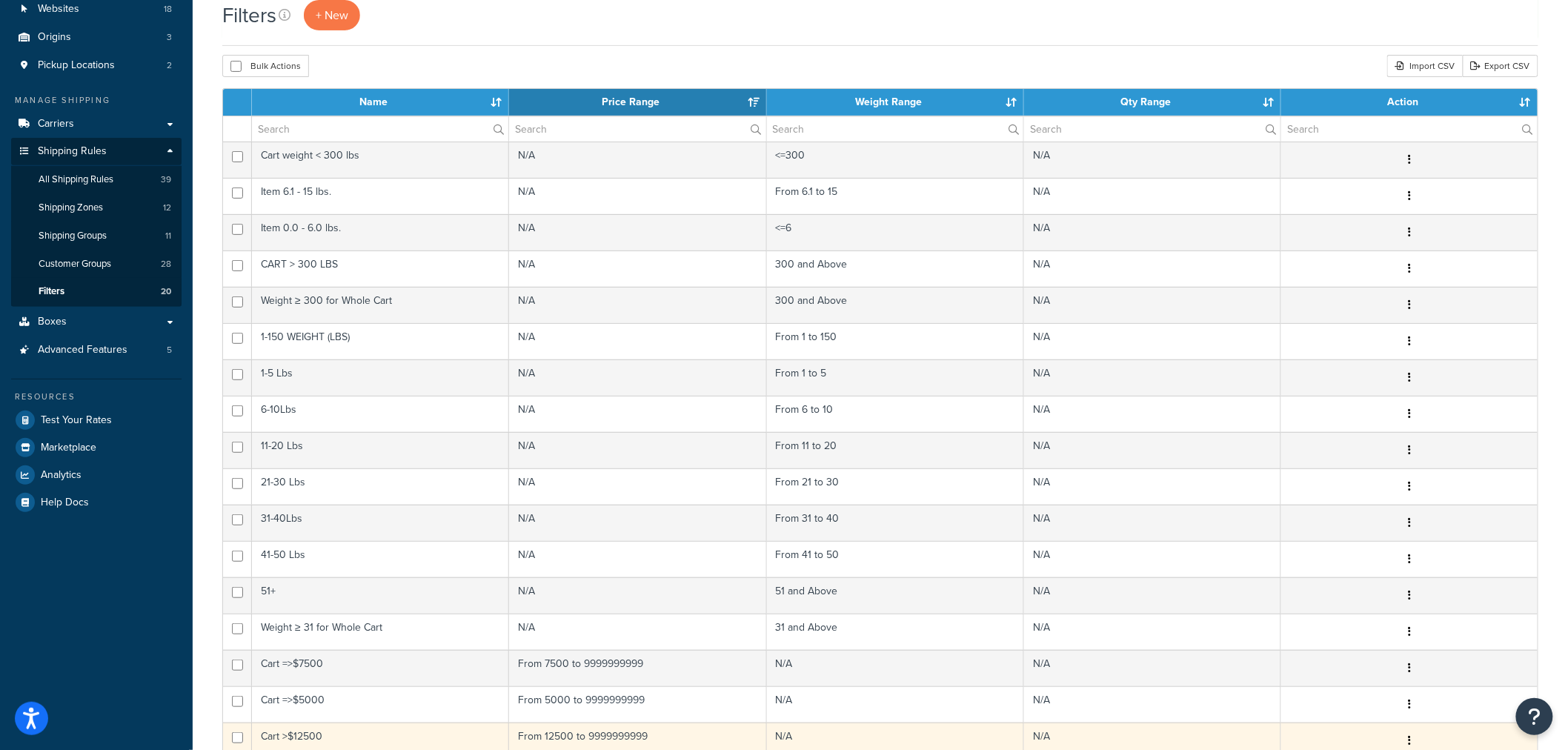
scroll to position [0, 0]
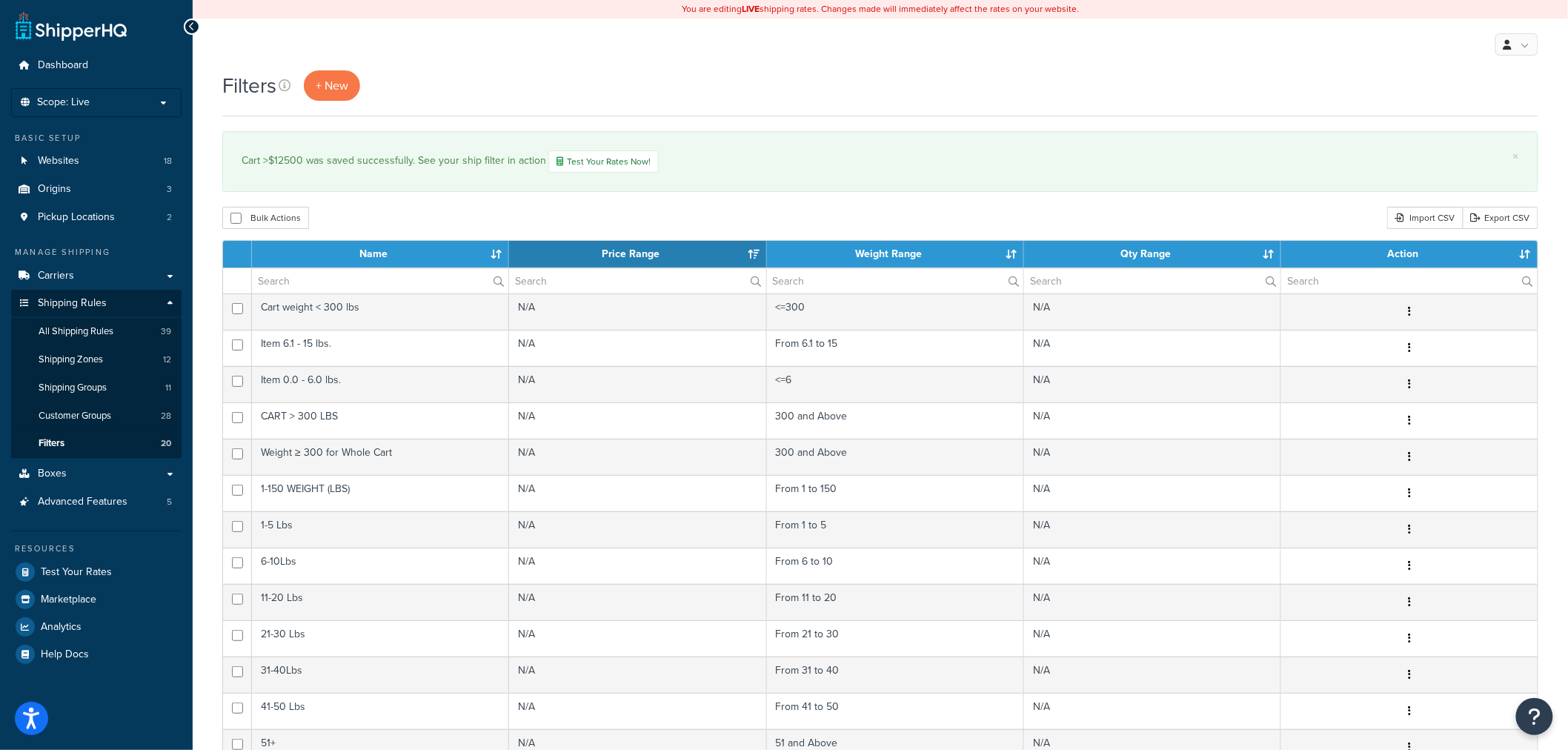
click at [899, 75] on div "Filters + New" at bounding box center [880, 85] width 1316 height 30
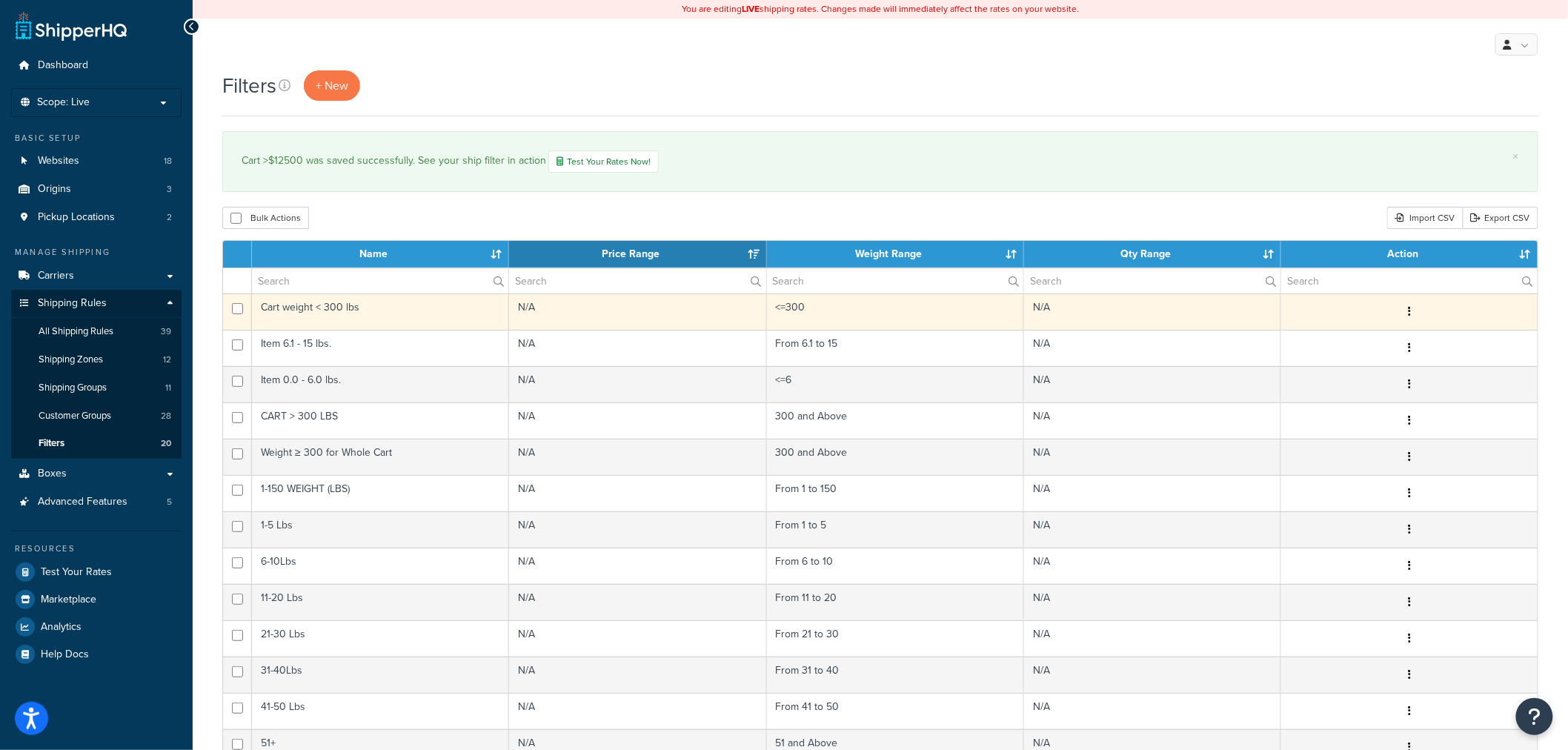
click at [293, 294] on td "Cart weight < 300 lbs" at bounding box center [380, 311] width 257 height 36
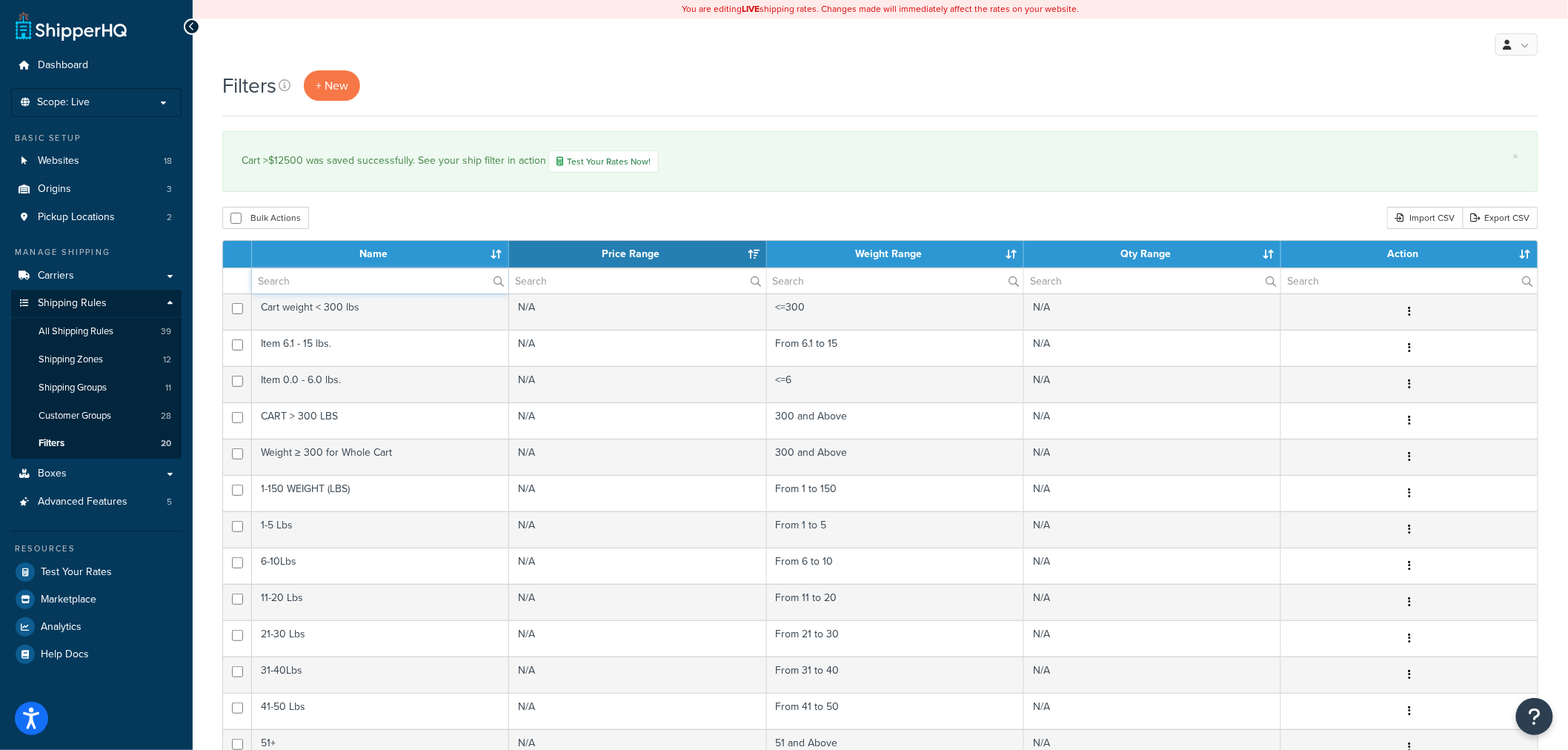
click at [293, 290] on input "text" at bounding box center [379, 281] width 256 height 26
paste input "Free Freight = or >$12500 for FREE 12K WI group"
type input "Free Freight = or >$12500 for FREE 12K WI group"
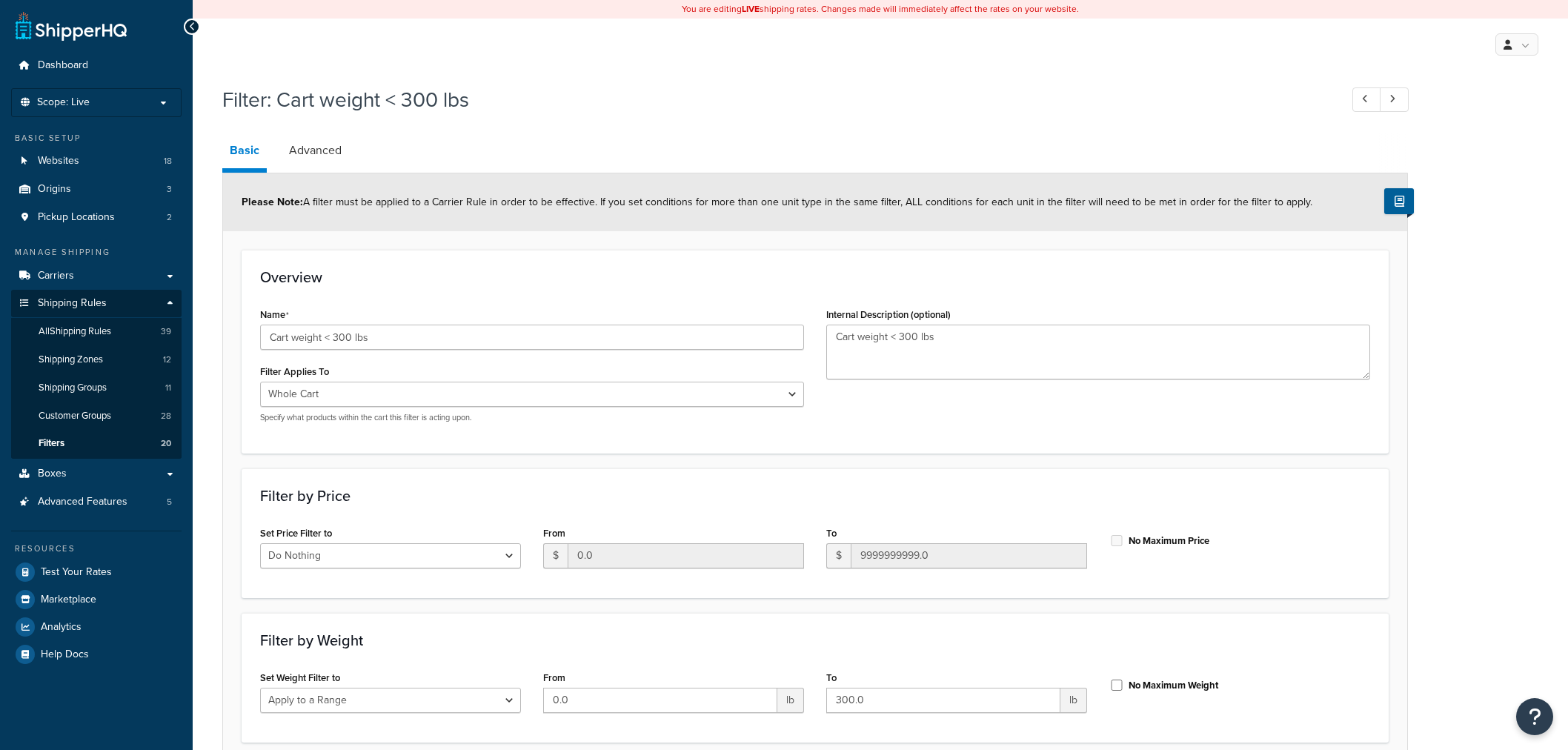
select select "range"
click at [77, 325] on span "All Shipping Rules" at bounding box center [75, 331] width 73 height 12
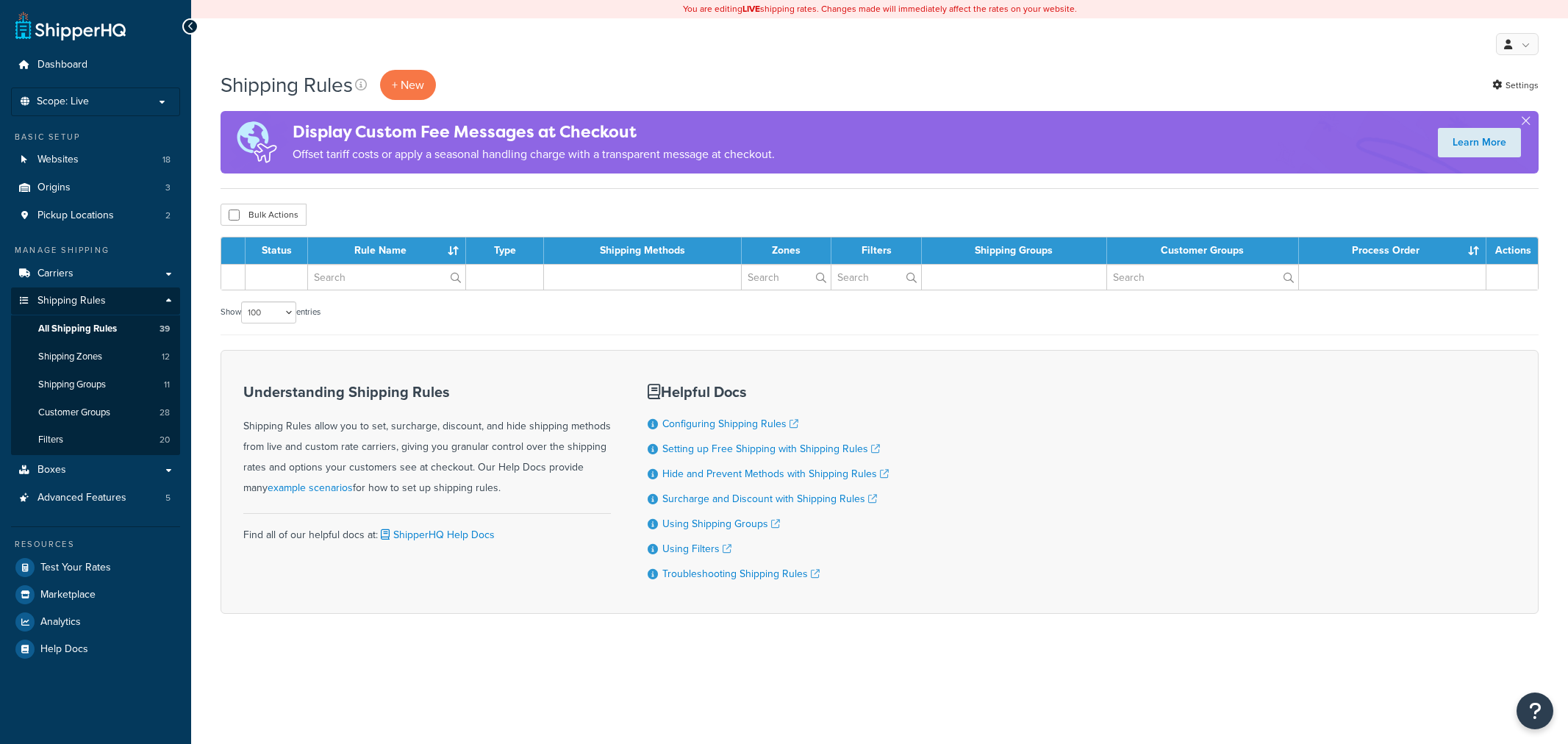
select select "100"
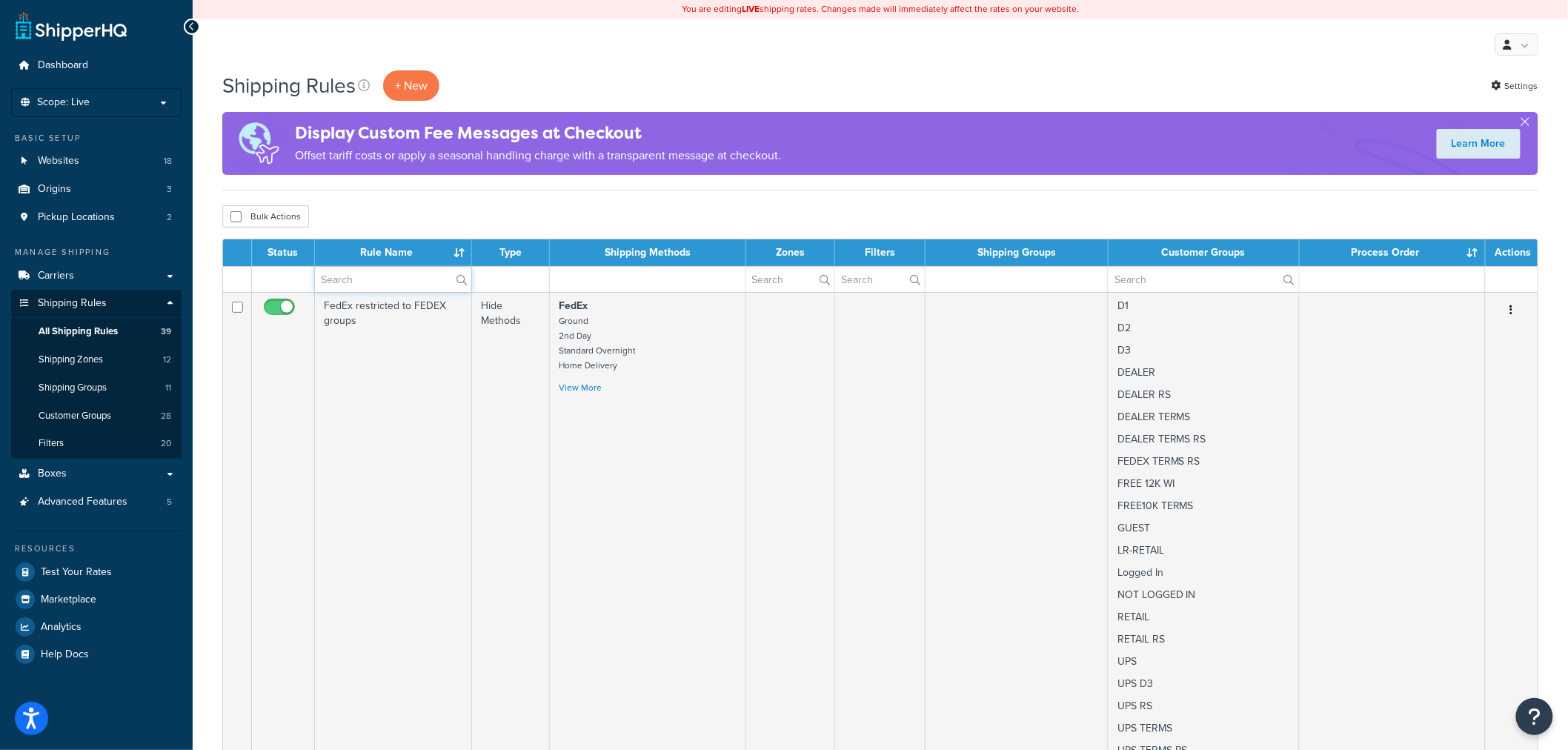
click at [349, 284] on input "text" at bounding box center [393, 279] width 156 height 26
paste input "Free Freight = or >$12500 for FREE 12K WI group"
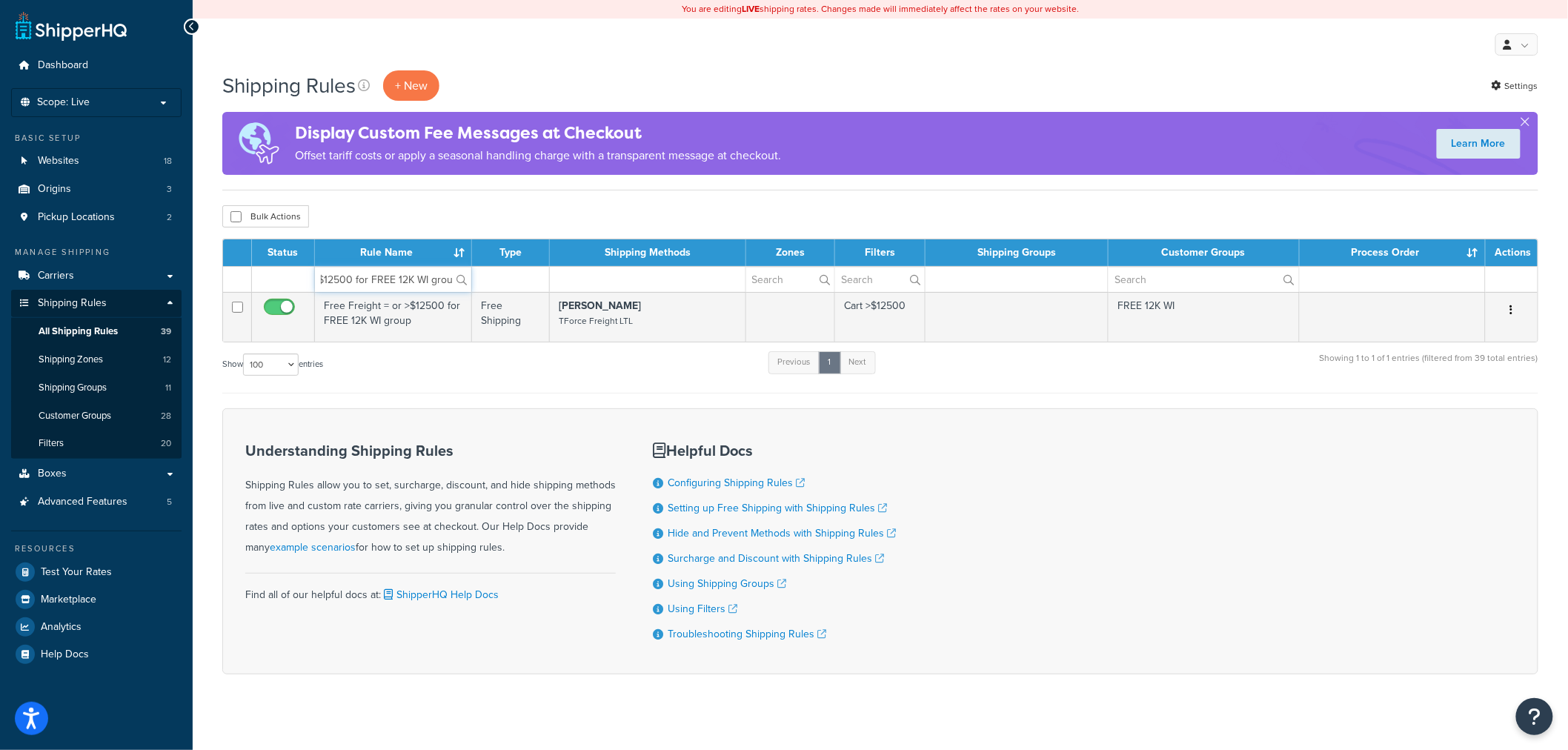
type input "Free Freight = or >$12500 for FREE 12K WI group"
